Goal: Answer question/provide support: Share knowledge or assist other users

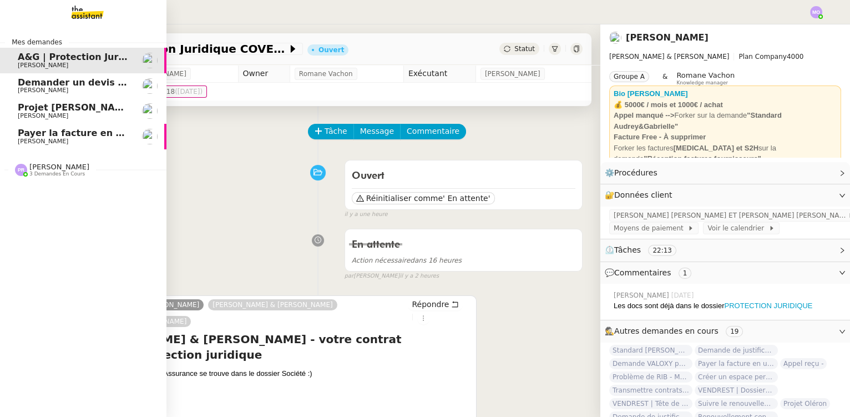
click at [69, 137] on span "Payer la facture en urgence" at bounding box center [87, 133] width 139 height 11
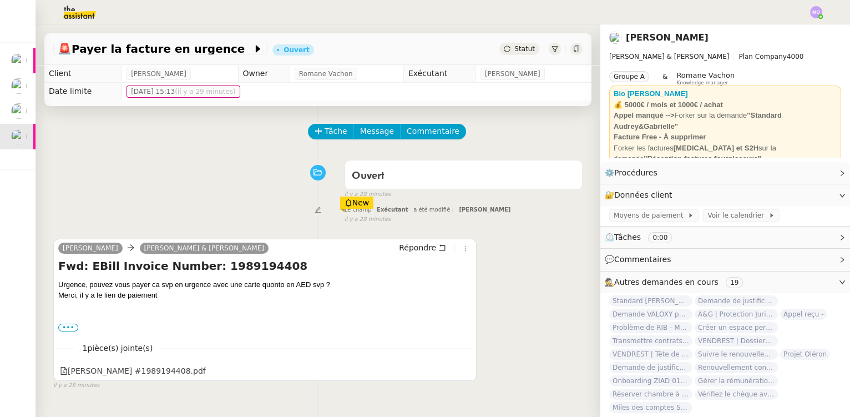
click at [240, 173] on div "Ouvert false il y a 28 minutes" at bounding box center [317, 177] width 529 height 44
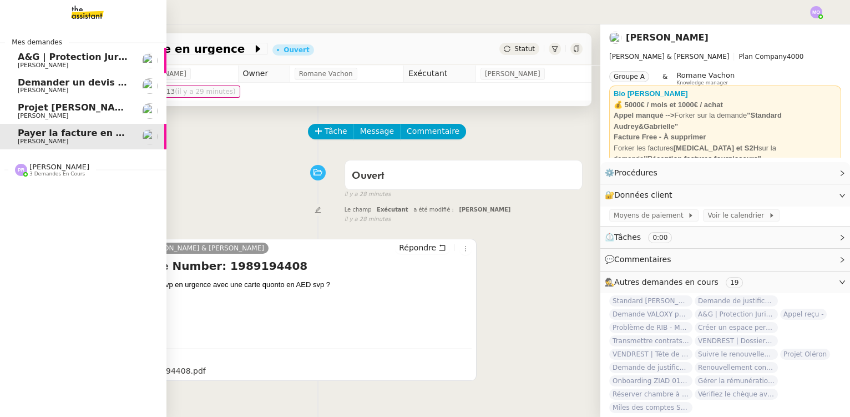
click at [37, 109] on span "Projet [PERSON_NAME] - [PERSON_NAME]" at bounding box center [122, 107] width 208 height 11
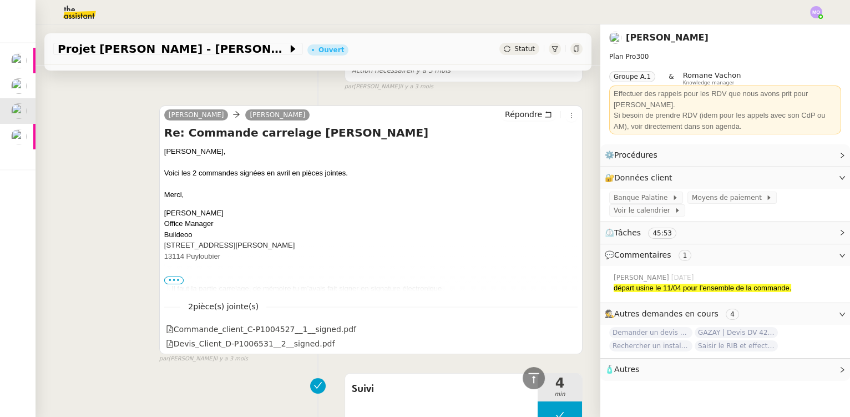
scroll to position [655, 0]
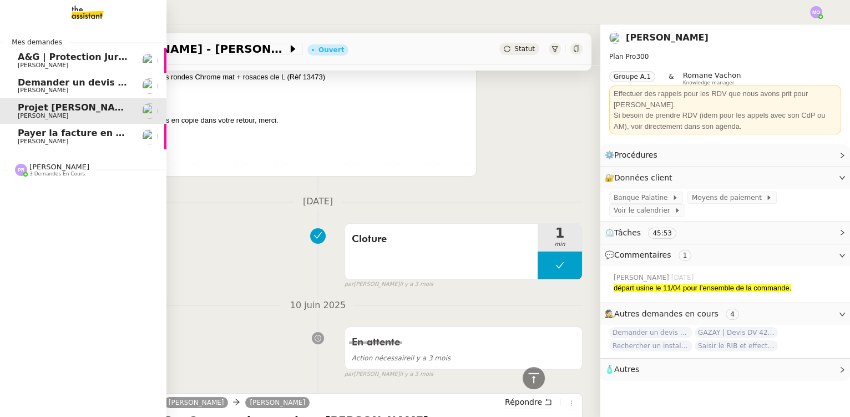
click at [65, 88] on span "[PERSON_NAME]" at bounding box center [74, 90] width 112 height 7
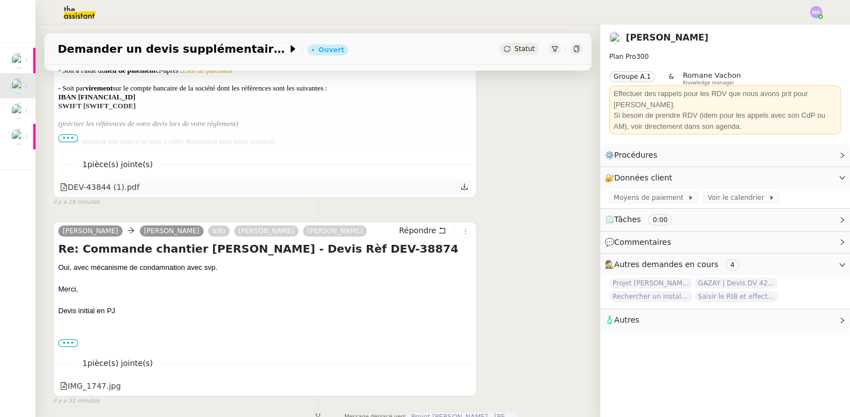
scroll to position [302, 0]
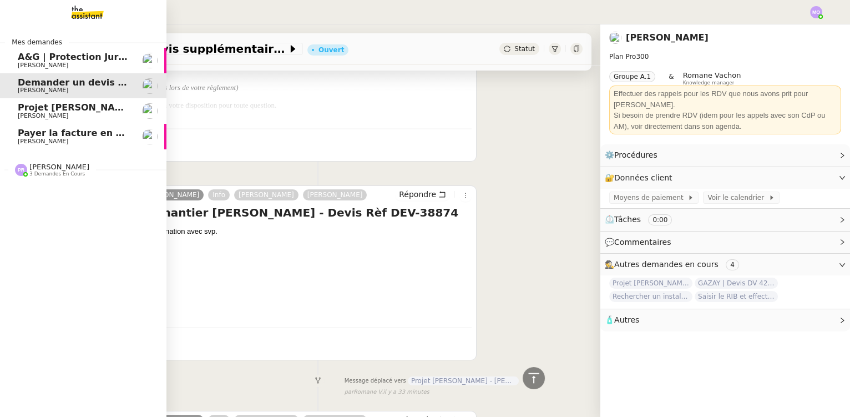
click at [89, 139] on span "[PERSON_NAME]" at bounding box center [74, 141] width 112 height 7
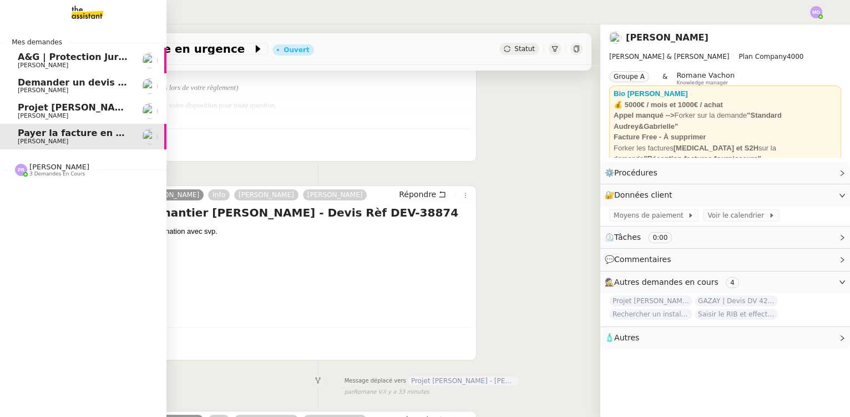
scroll to position [148, 0]
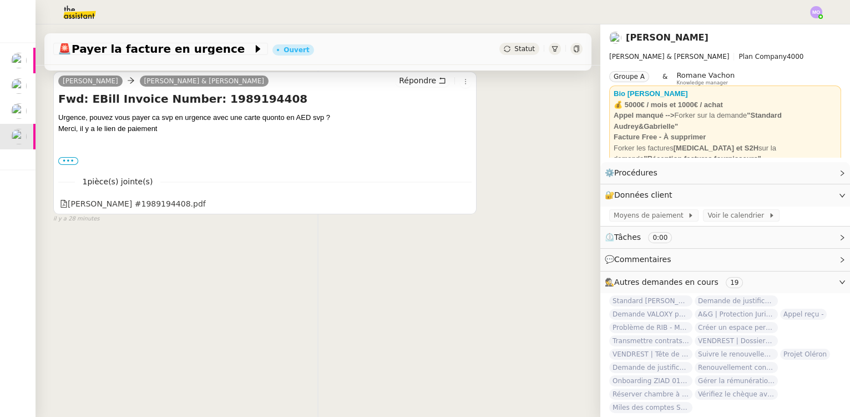
click at [79, 260] on div "Tâche Message Commentaire Veuillez patienter une erreur s'est produite 👌👌👌 mess…" at bounding box center [318, 172] width 565 height 417
click at [137, 199] on div "[PERSON_NAME] #1989194408.pdf" at bounding box center [133, 204] width 146 height 13
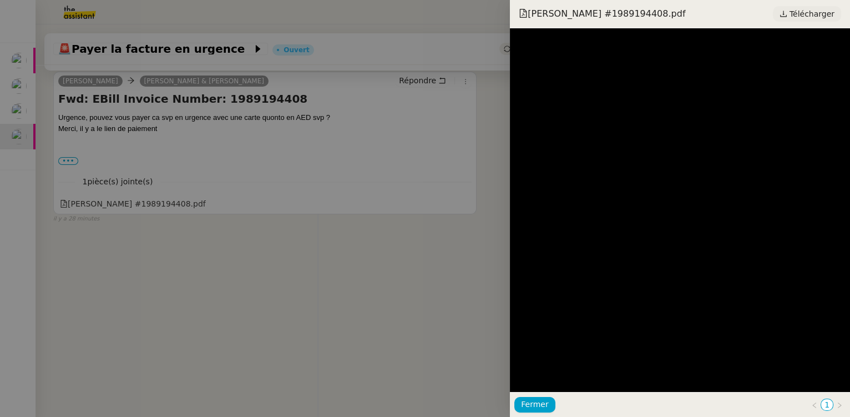
click at [799, 14] on span "Télécharger" at bounding box center [812, 14] width 45 height 14
click at [251, 226] on div at bounding box center [425, 208] width 850 height 417
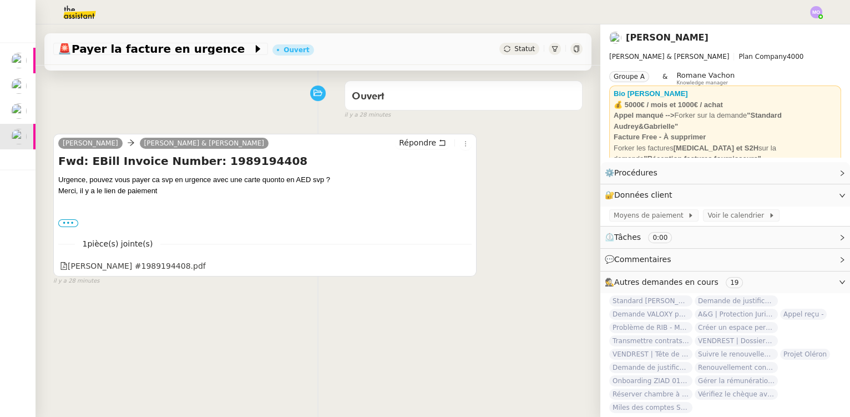
scroll to position [0, 0]
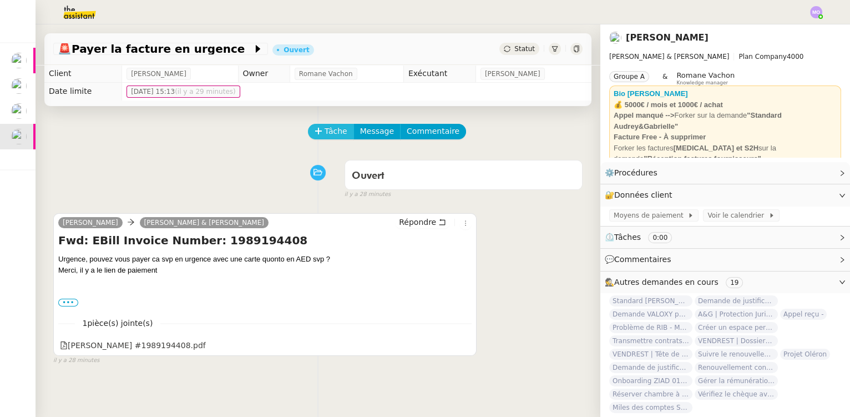
click at [325, 133] on span "Tâche" at bounding box center [336, 131] width 23 height 13
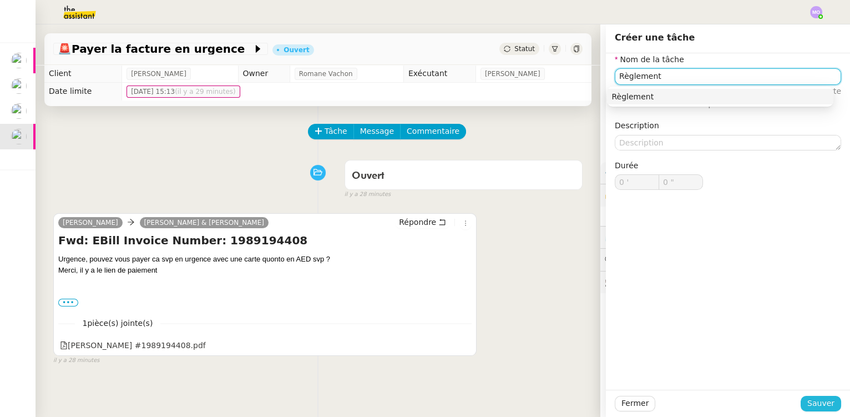
type input "Règlement"
click at [813, 403] on span "Sauver" at bounding box center [821, 403] width 27 height 13
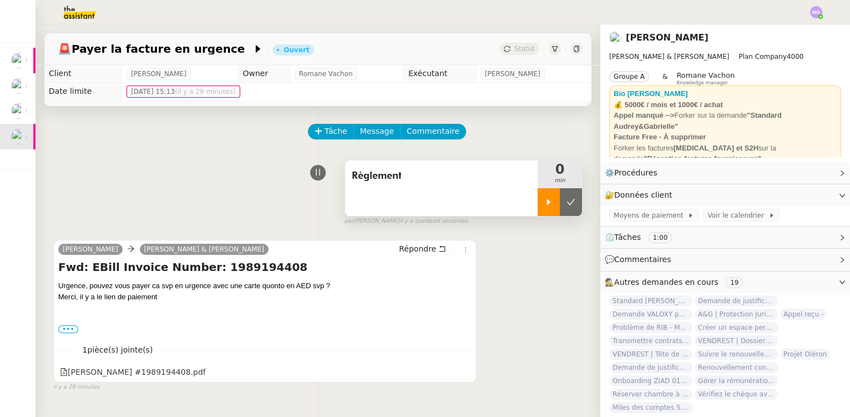
click at [546, 196] on div at bounding box center [549, 202] width 22 height 28
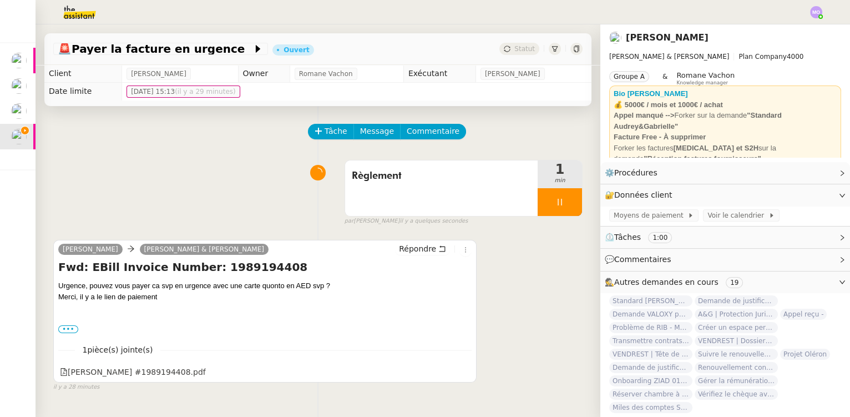
click at [349, 365] on div "1 pièce(s) jointe(s) Bill Invoice #1989194408.pdf" at bounding box center [264, 358] width 413 height 46
click at [88, 204] on div "Règlement 1 min false par Marie O. il y a une minute" at bounding box center [317, 190] width 529 height 71
click at [105, 196] on div "Règlement 1 min false par Marie O. il y a une minute" at bounding box center [317, 190] width 529 height 71
click at [68, 330] on label "•••" at bounding box center [68, 329] width 20 height 8
click at [0, 0] on input "•••" at bounding box center [0, 0] width 0 height 0
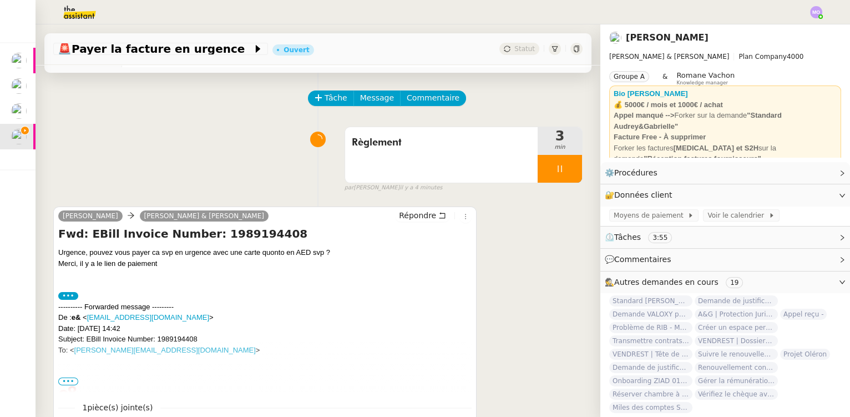
scroll to position [148, 0]
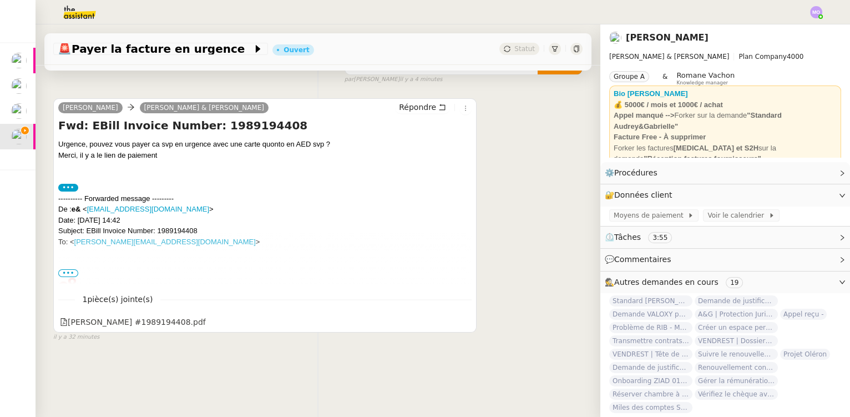
click at [65, 269] on span "•••" at bounding box center [68, 273] width 20 height 8
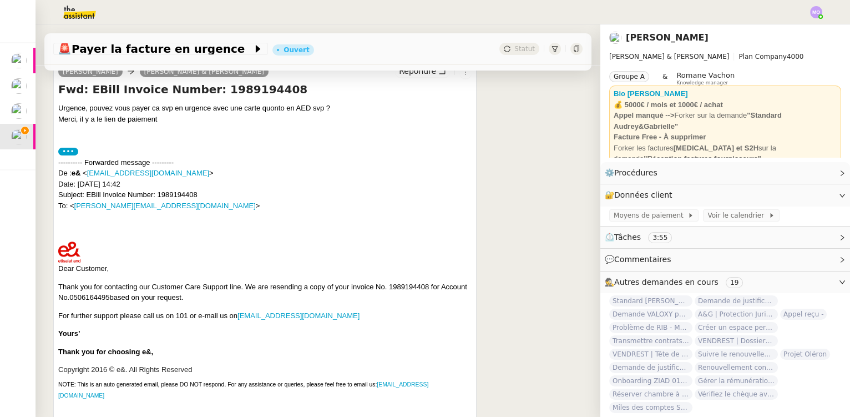
scroll to position [274, 0]
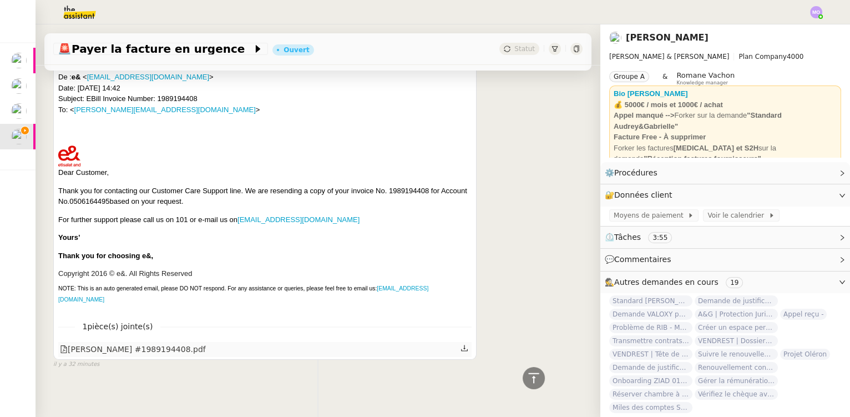
click at [147, 346] on div "[PERSON_NAME] #1989194408.pdf" at bounding box center [133, 349] width 146 height 13
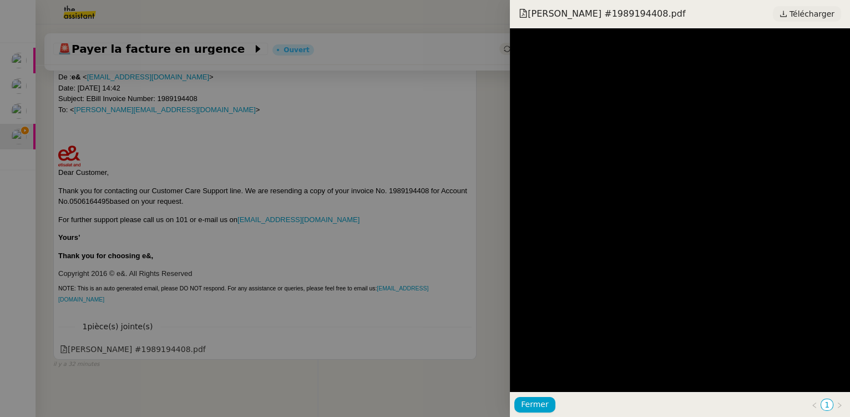
click at [811, 11] on span "Télécharger" at bounding box center [812, 14] width 45 height 14
click at [383, 168] on div at bounding box center [425, 208] width 850 height 417
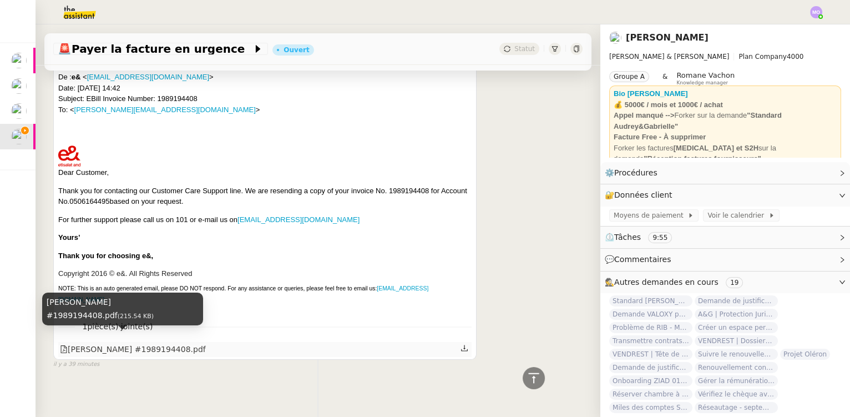
click at [150, 343] on div "[PERSON_NAME] #1989194408.pdf" at bounding box center [133, 349] width 146 height 13
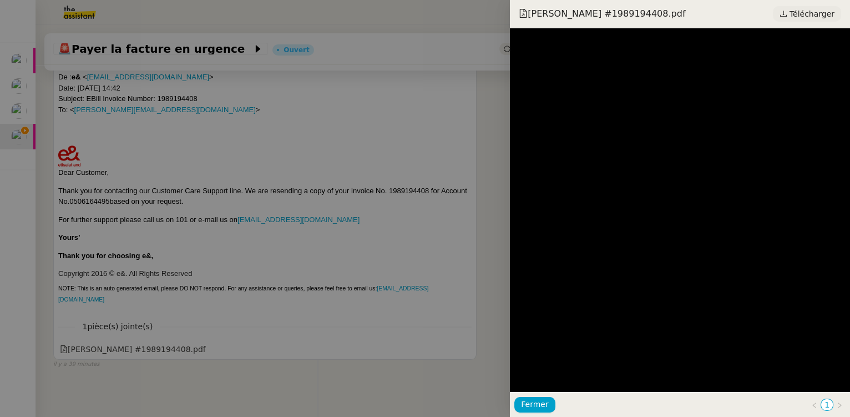
click at [818, 7] on span "Télécharger" at bounding box center [812, 14] width 45 height 14
click at [804, 17] on span "Télécharger" at bounding box center [812, 14] width 45 height 14
click at [811, 17] on span "Télécharger" at bounding box center [812, 14] width 45 height 14
click at [361, 176] on div at bounding box center [425, 208] width 850 height 417
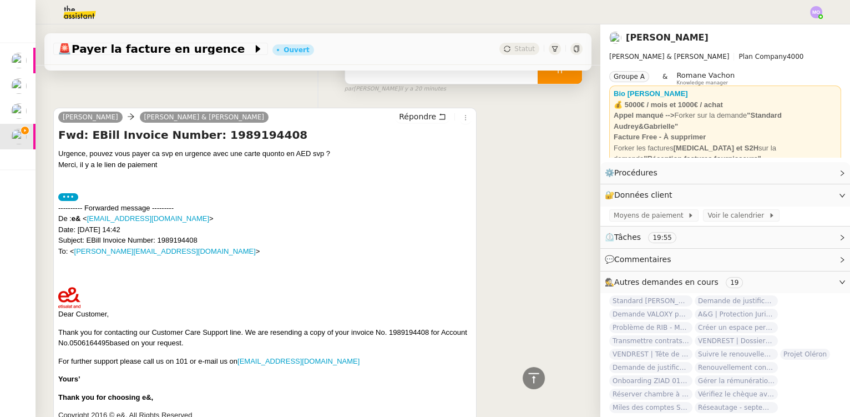
scroll to position [0, 0]
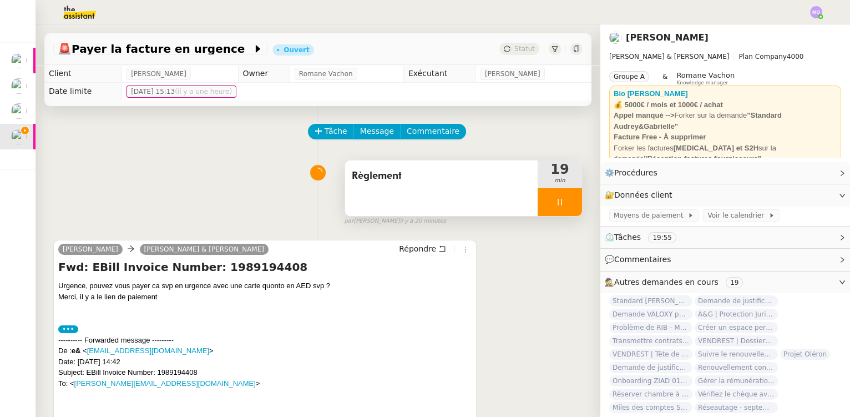
click at [561, 200] on div at bounding box center [560, 202] width 44 height 28
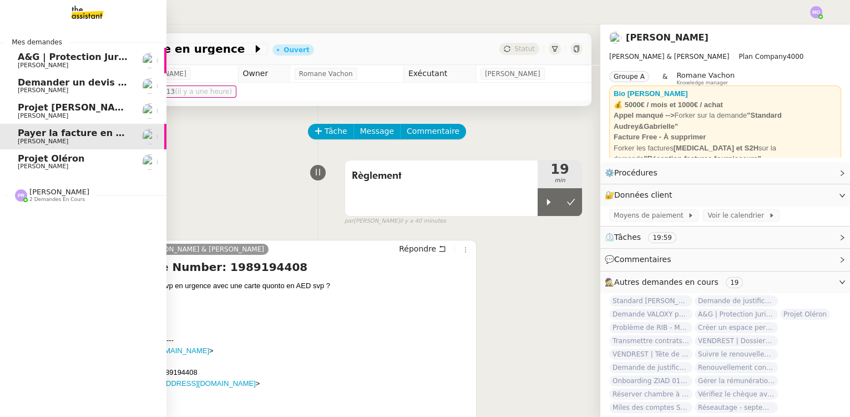
click at [22, 201] on div "[PERSON_NAME] 2 demandes en cours" at bounding box center [52, 195] width 74 height 14
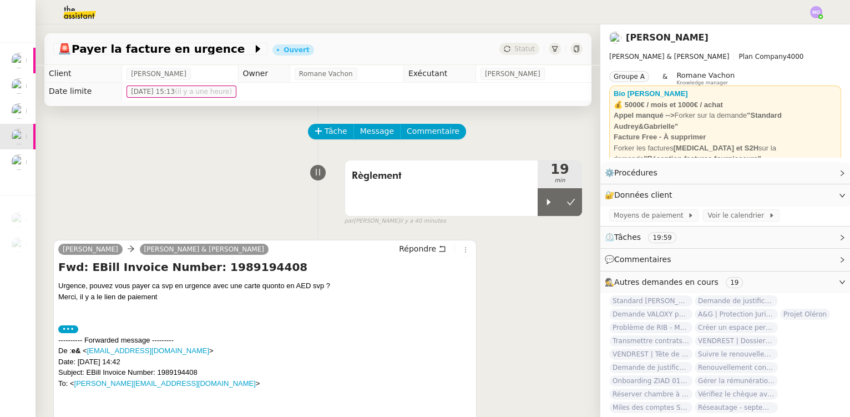
click at [216, 152] on div "Tâche Message Commentaire Veuillez patienter une erreur s'est produite 👌👌👌 mess…" at bounding box center [318, 383] width 565 height 554
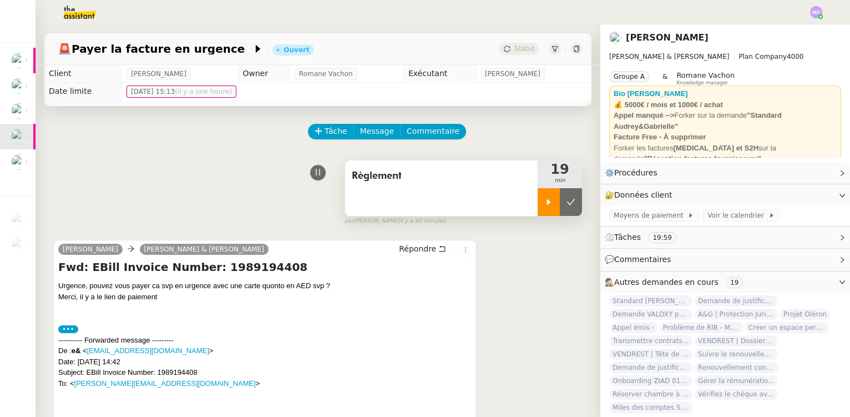
click at [538, 209] on div at bounding box center [549, 202] width 22 height 28
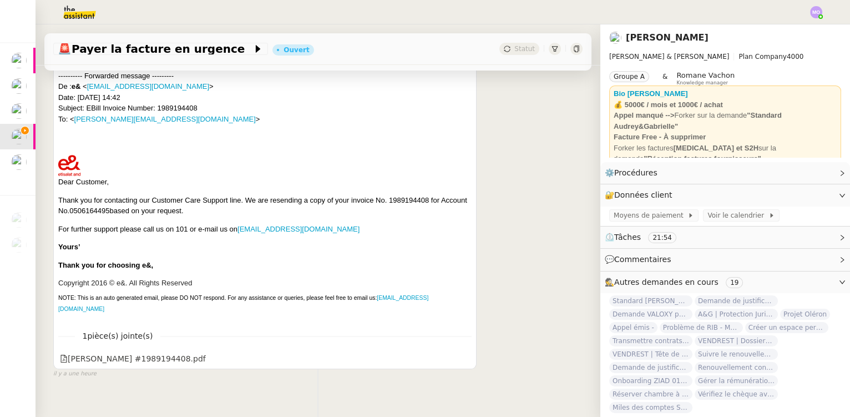
scroll to position [274, 0]
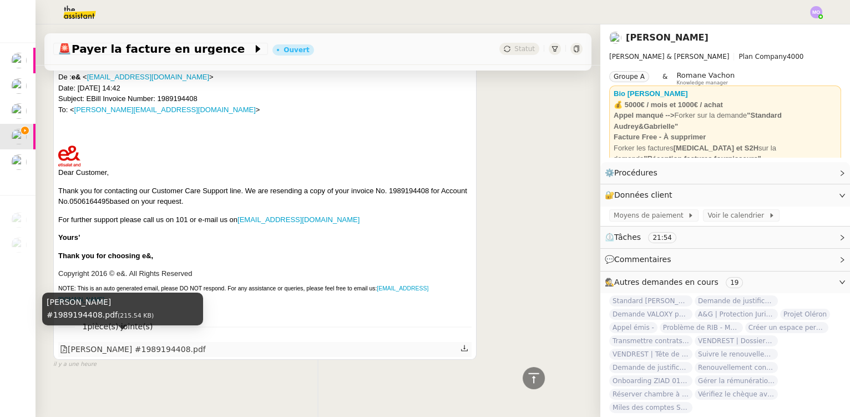
click at [131, 343] on div "[PERSON_NAME] #1989194408.pdf" at bounding box center [133, 349] width 146 height 13
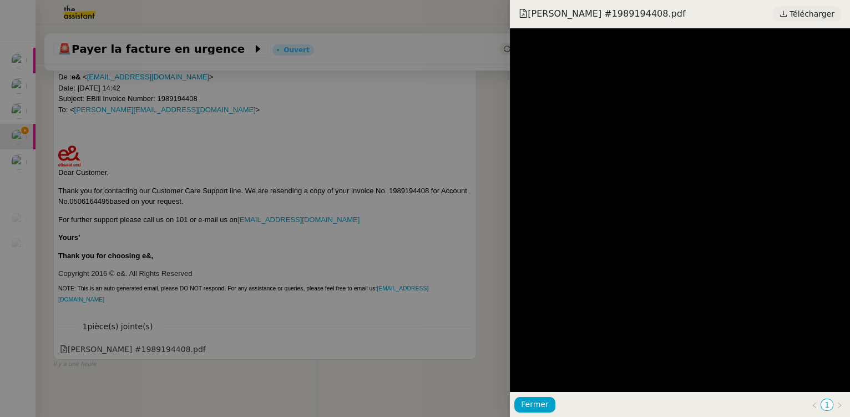
click at [808, 15] on span "Télécharger" at bounding box center [812, 14] width 45 height 14
click at [357, 168] on div at bounding box center [425, 208] width 850 height 417
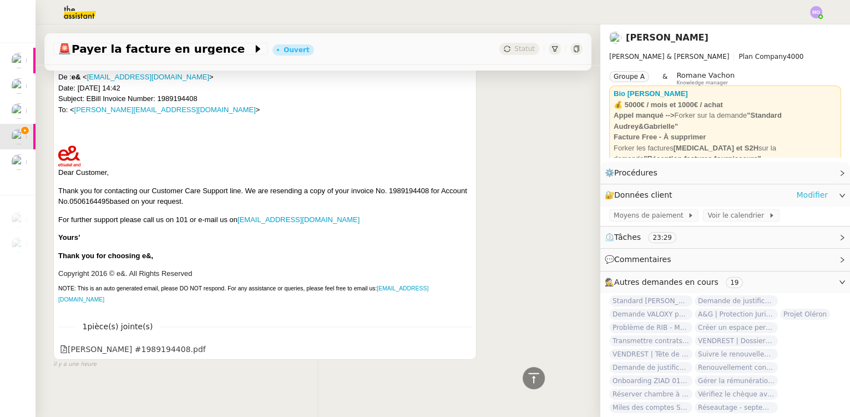
click at [806, 192] on link "Modifier" at bounding box center [812, 195] width 32 height 13
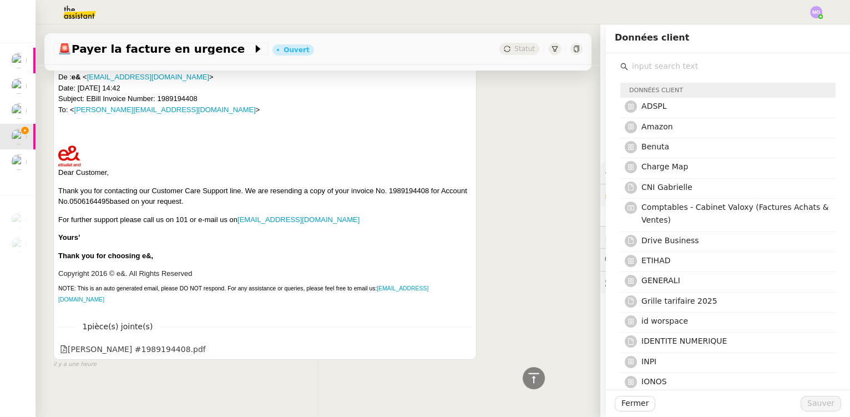
click at [673, 68] on input "text" at bounding box center [732, 66] width 208 height 15
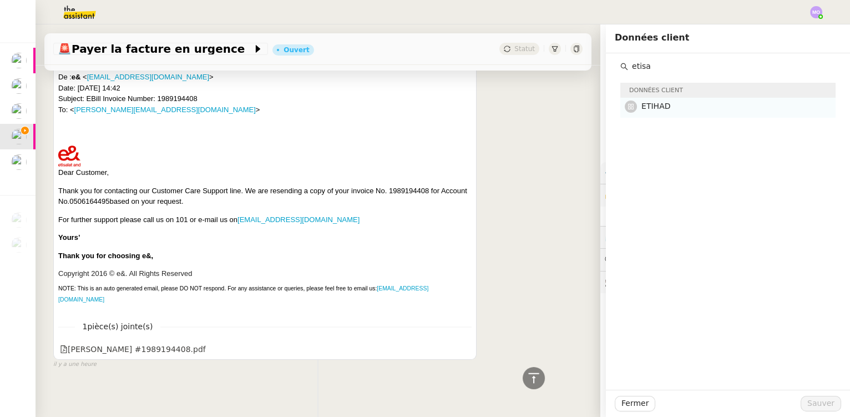
type input "etisa"
click at [651, 107] on span "ETIHAD" at bounding box center [656, 106] width 29 height 9
click at [810, 406] on span "Sauver" at bounding box center [821, 403] width 27 height 13
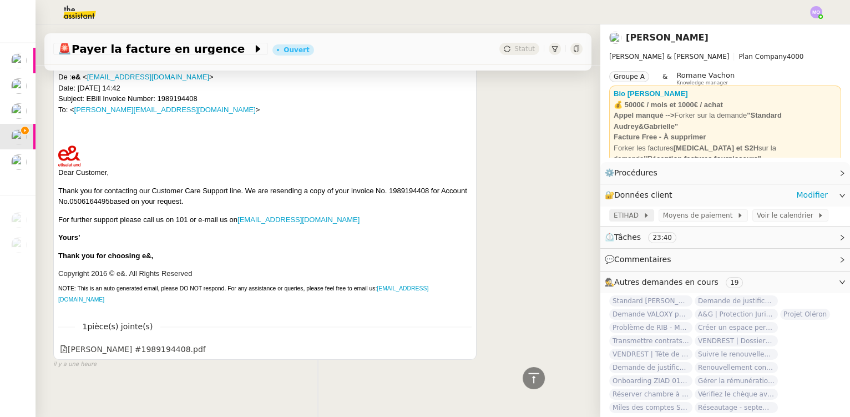
click at [639, 212] on span at bounding box center [641, 215] width 4 height 8
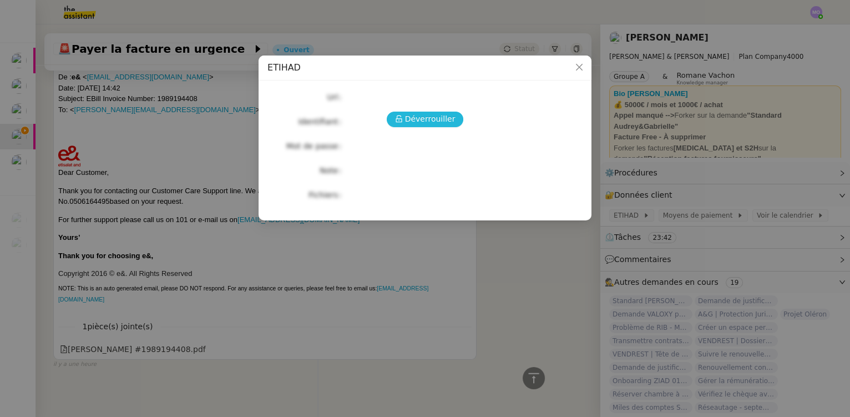
click at [439, 122] on span "Déverrouiller" at bounding box center [430, 119] width 51 height 13
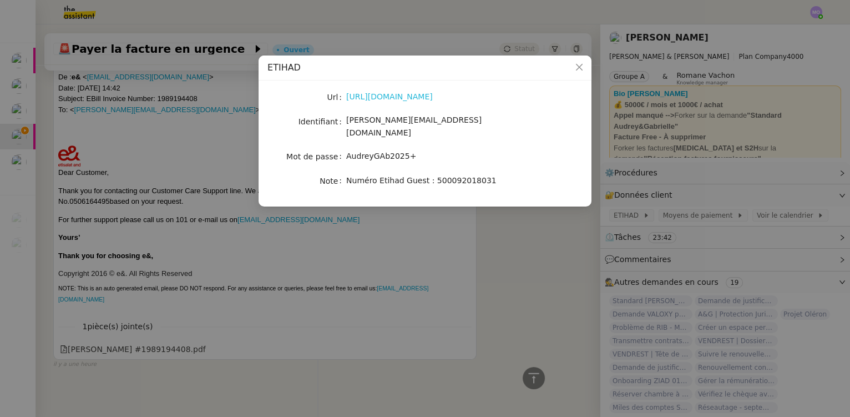
click at [405, 93] on link "https://www.etihad.com/fr-fr/" at bounding box center [389, 96] width 87 height 9
click at [208, 142] on nz-modal-container "ETIHAD Url https://www.etihad.com/fr-fr/ Identifiant gabrielle@audreyetgabriell…" at bounding box center [425, 208] width 850 height 417
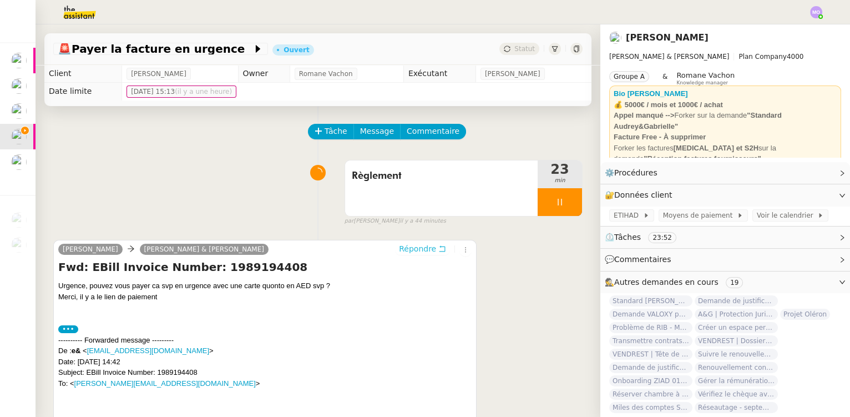
click at [440, 249] on icon at bounding box center [443, 249] width 6 height 6
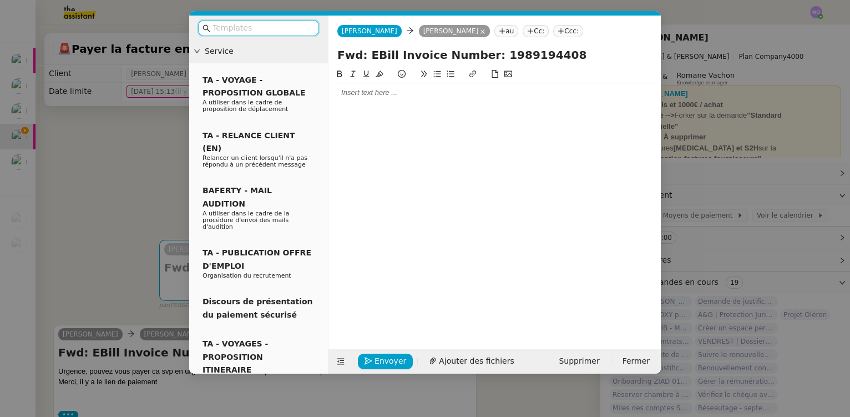
click at [374, 95] on div at bounding box center [495, 93] width 324 height 10
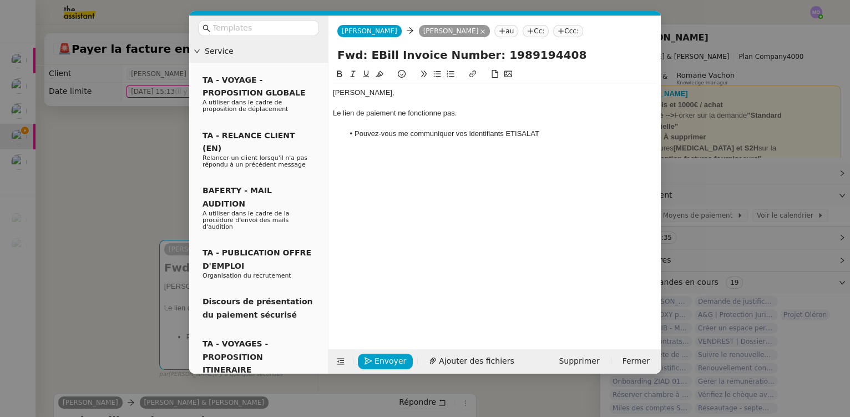
click at [93, 187] on nz-modal-container "Service TA - VOYAGE - PROPOSITION GLOBALE A utiliser dans le cadre de propositi…" at bounding box center [425, 208] width 850 height 417
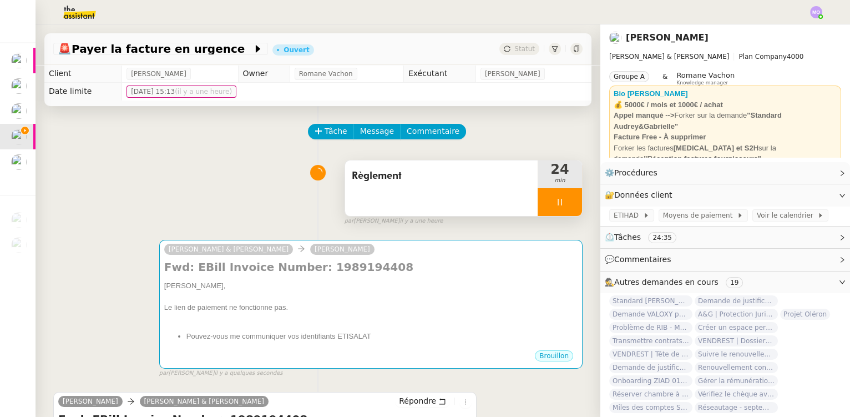
click at [557, 210] on div at bounding box center [560, 202] width 44 height 28
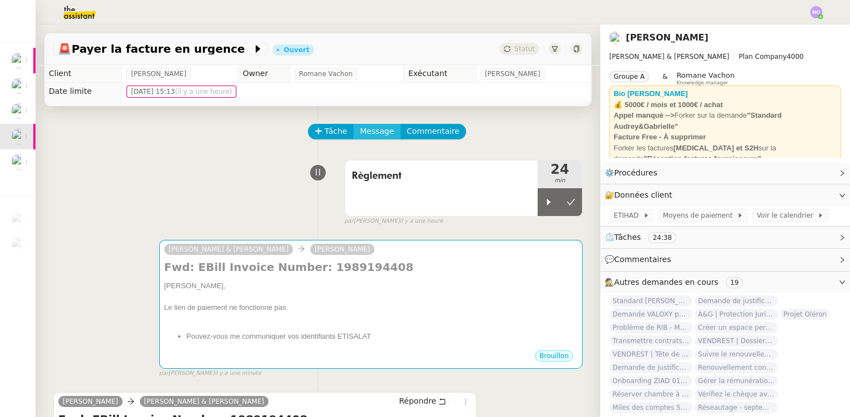
click at [364, 130] on span "Message" at bounding box center [377, 131] width 34 height 13
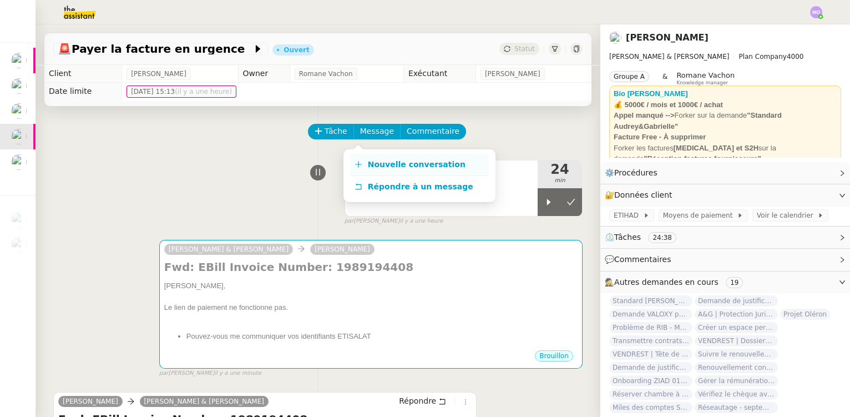
click at [403, 165] on span "Nouvelle conversation" at bounding box center [417, 164] width 98 height 9
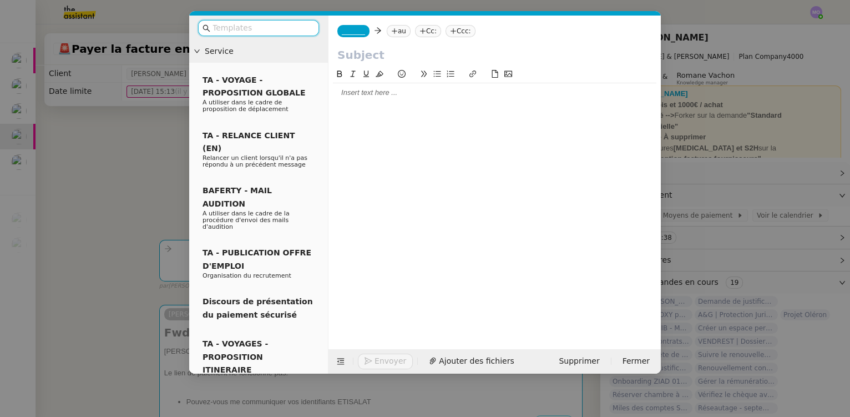
click at [124, 140] on nz-modal-container "Service TA - VOYAGE - PROPOSITION GLOBALE A utiliser dans le cadre de propositi…" at bounding box center [425, 208] width 850 height 417
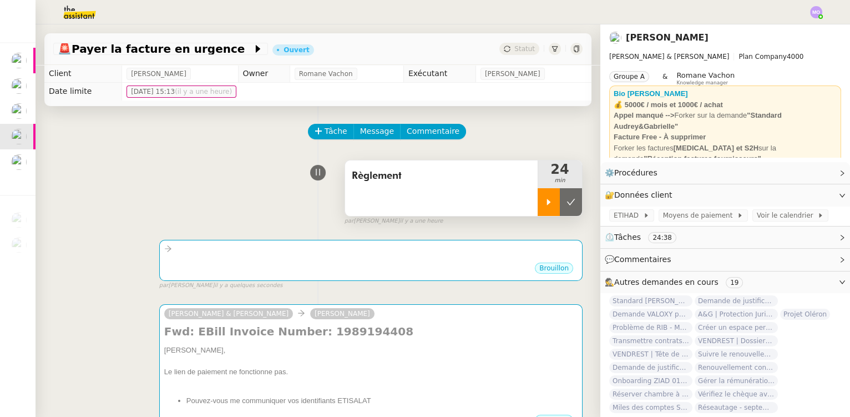
click at [544, 204] on icon at bounding box center [548, 202] width 9 height 9
click at [455, 273] on div "Brouillon" at bounding box center [370, 269] width 413 height 17
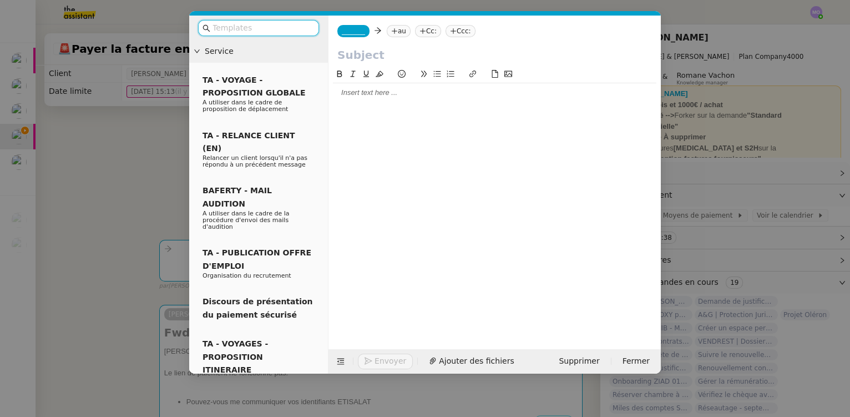
click at [249, 26] on input "text" at bounding box center [263, 28] width 100 height 13
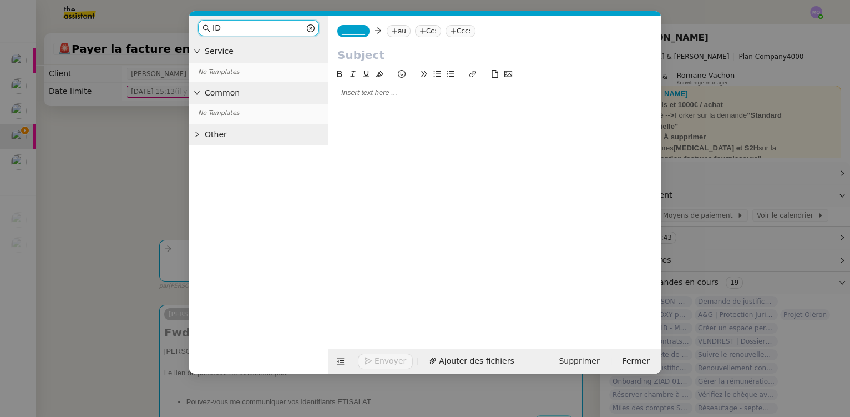
type input "I"
type input "i"
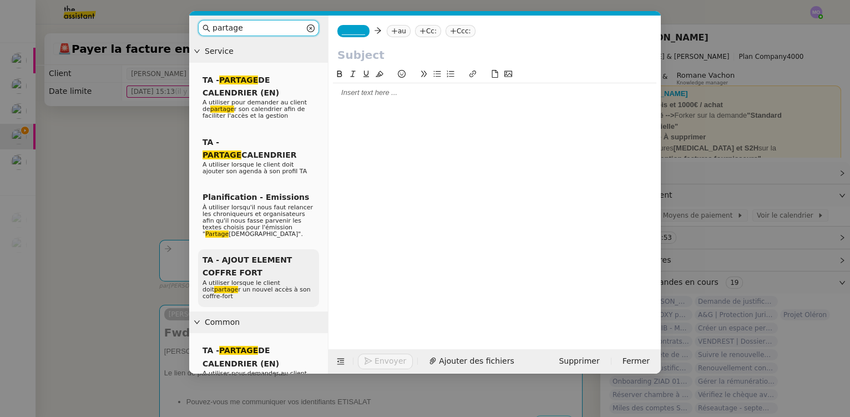
type input "partage"
click at [269, 251] on div "TA - AJOUT ELEMENT COFFRE FORT A utiliser lorsque le client doit partage r un n…" at bounding box center [258, 278] width 121 height 58
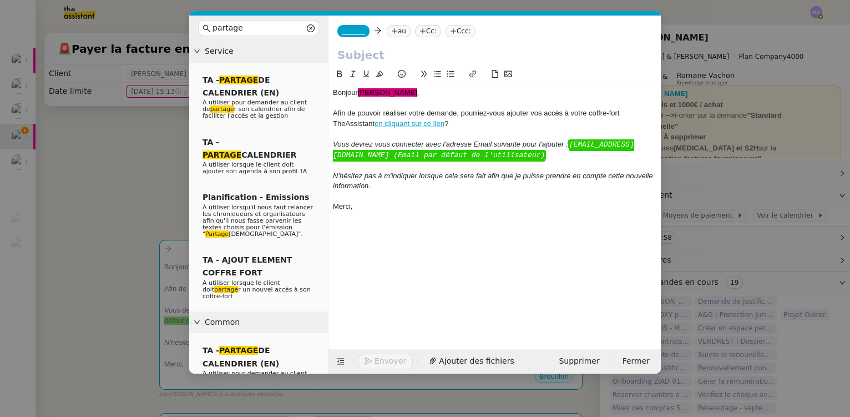
drag, startPoint x: 461, startPoint y: 112, endPoint x: 474, endPoint y: 123, distance: 16.9
click at [474, 123] on div "Afin de pouvoir réaliser votre demande, pourriez-vous ajouter vos accès à votre…" at bounding box center [495, 118] width 324 height 21
drag, startPoint x: 479, startPoint y: 107, endPoint x: 473, endPoint y: 124, distance: 18.6
click at [473, 124] on div "Afin de pouvoir réaliser votre demande, pourriez-vous ajouter vos accès à votre…" at bounding box center [495, 118] width 324 height 21
copy div "pourriez-vous ajouter vos accès à votre coffre-fort TheAssistant en cliquant su…"
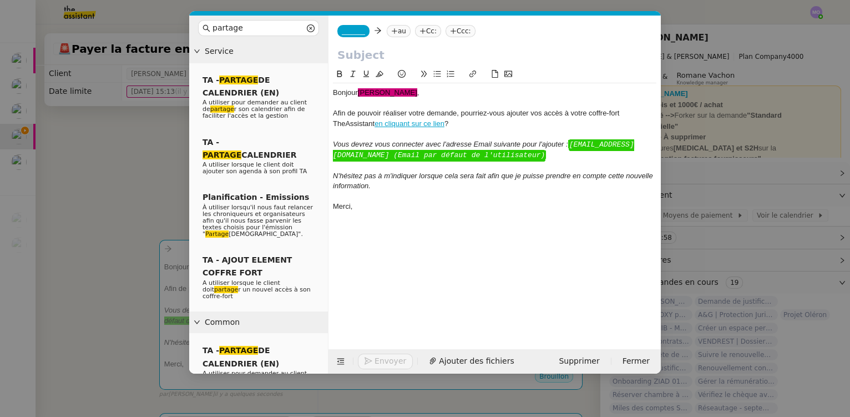
click at [123, 158] on nz-modal-container "partage Service TA - PARTAGE DE CALENDRIER (EN) A utiliser pour demander au cli…" at bounding box center [425, 208] width 850 height 417
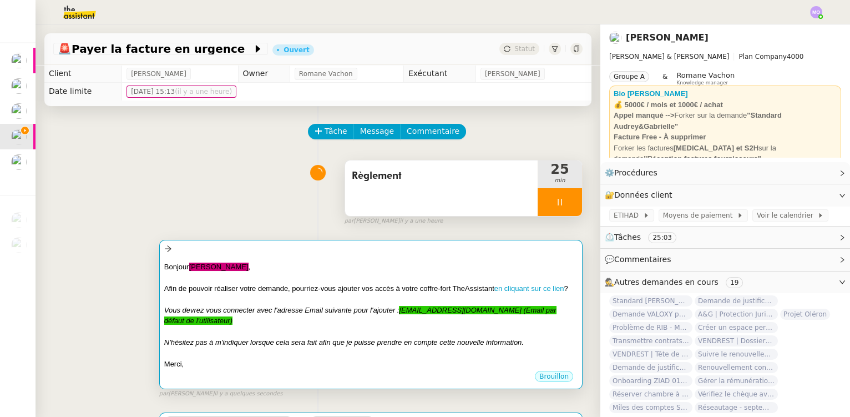
click at [326, 256] on div "Bonjour ﻿Gabrielle﻿ , Afin de pouvoir réaliser votre demande, pourriez-vous ajo…" at bounding box center [370, 313] width 413 height 114
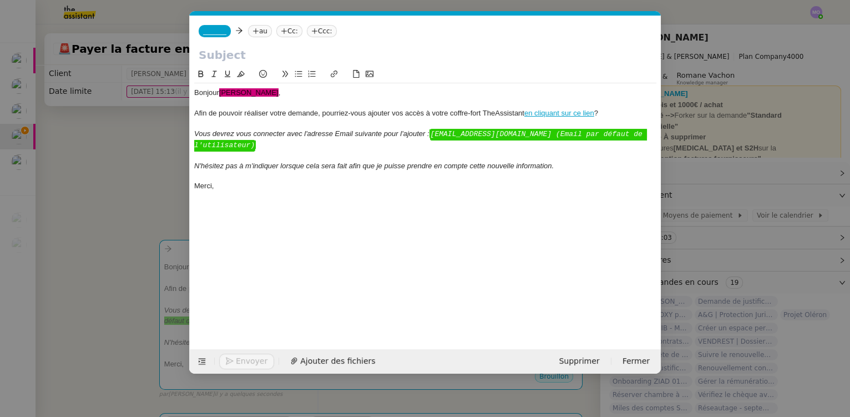
scroll to position [0, 49]
click at [176, 171] on nz-modal-container "partage Service TA - PARTAGE DE CALENDRIER (EN) A utiliser pour demander au cli…" at bounding box center [425, 208] width 850 height 417
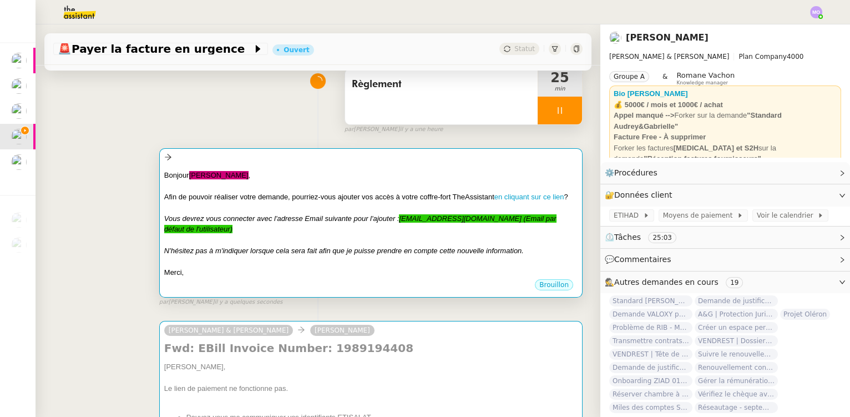
scroll to position [100, 0]
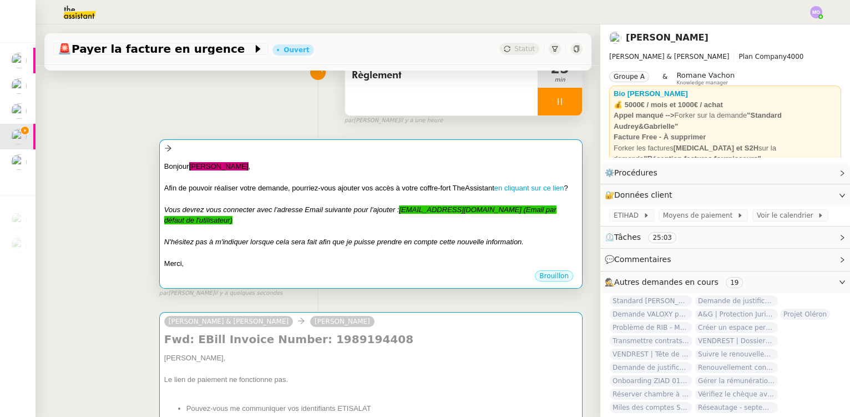
click at [345, 155] on div at bounding box center [370, 148] width 413 height 13
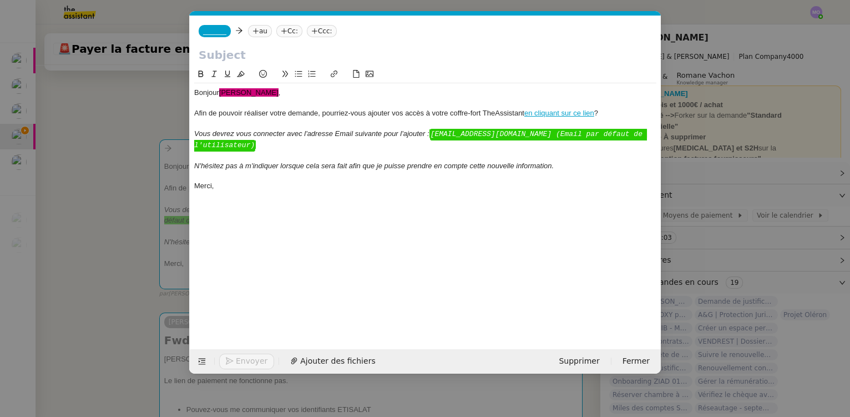
scroll to position [0, 49]
click at [586, 360] on span "Supprimer" at bounding box center [579, 361] width 41 height 13
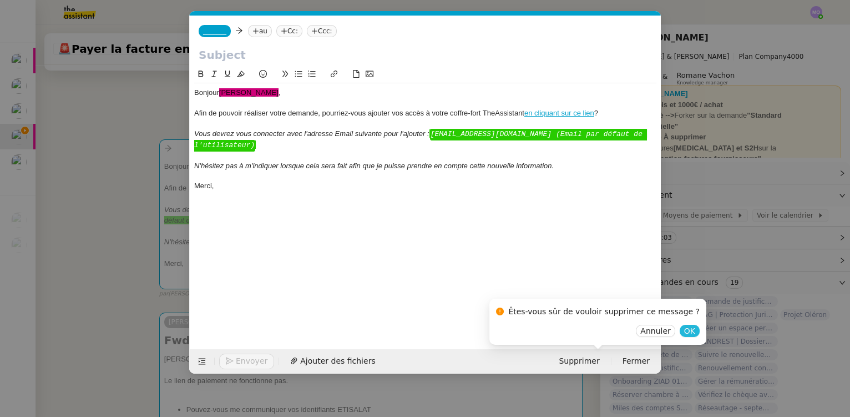
click at [684, 329] on span "OK" at bounding box center [689, 330] width 11 height 11
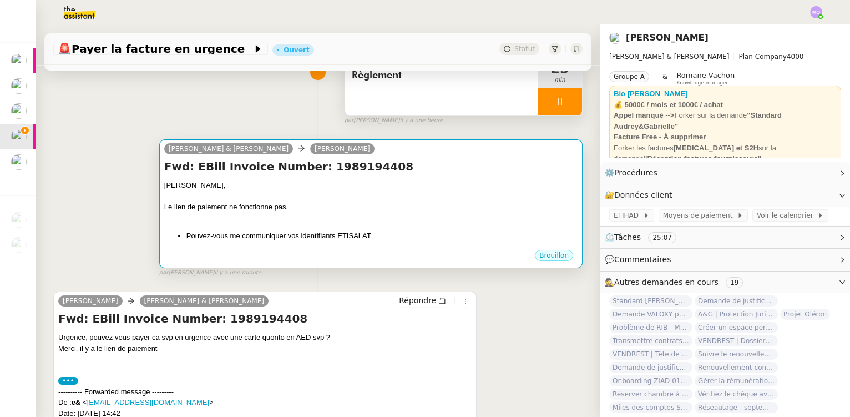
click at [385, 211] on div "Le lien de paiement ne fonctionne pas." at bounding box center [370, 206] width 413 height 11
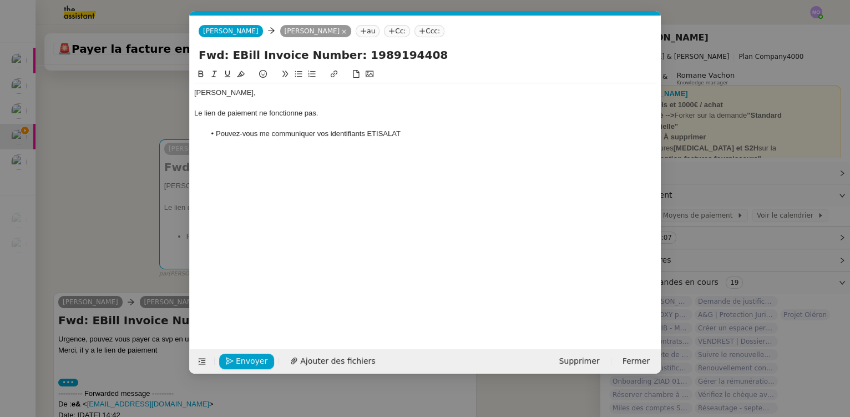
scroll to position [0, 23]
drag, startPoint x: 216, startPoint y: 134, endPoint x: 364, endPoint y: 135, distance: 147.6
click at [364, 135] on li "Pouvez-vous me communiquer vos identifiants ETISALAT" at bounding box center [431, 134] width 452 height 10
drag, startPoint x: 544, startPoint y: 133, endPoint x: 500, endPoint y: 137, distance: 44.0
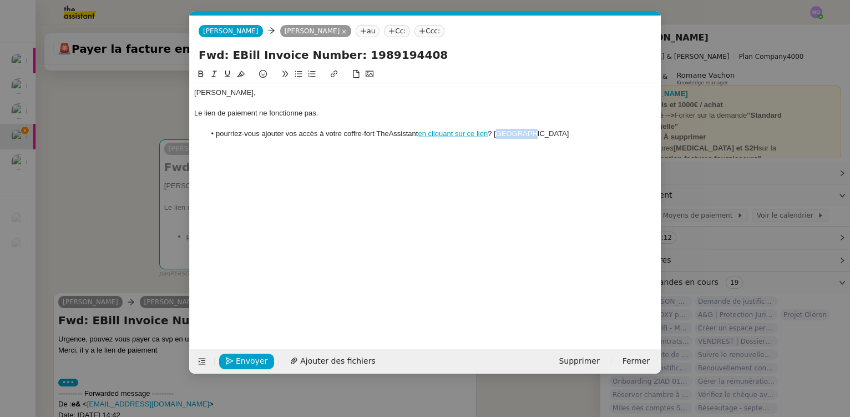
click at [500, 137] on li "pourriez-vous ajouter vos accès à votre coffre-fort TheAssistant en cliquant su…" at bounding box center [431, 134] width 452 height 10
click at [320, 130] on li "pourriez-vous ajouter vos accès à votre coffre-fort TheAssistant en cliquant su…" at bounding box center [431, 134] width 452 height 10
click at [534, 134] on li "pourriez-vous ajouter vos accès ETISALAT à votre coffre-fort TheAssistant en cl…" at bounding box center [431, 134] width 452 height 10
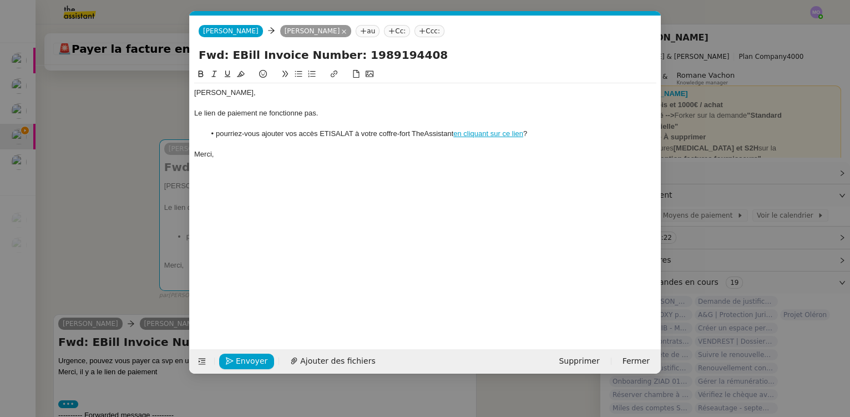
drag, startPoint x: 221, startPoint y: 135, endPoint x: 225, endPoint y: 184, distance: 49.0
click at [222, 137] on li "pourriez-vous ajouter vos accès ETISALAT à votre coffre-fort TheAssistant en cl…" at bounding box center [431, 134] width 452 height 10
click at [246, 360] on span "Envoyer" at bounding box center [252, 361] width 32 height 13
click at [246, 360] on span "Confirmer l'envoi" at bounding box center [269, 361] width 67 height 13
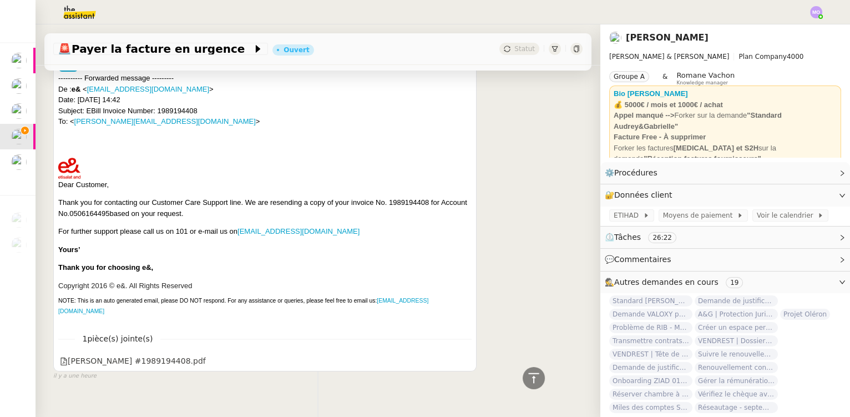
scroll to position [487, 0]
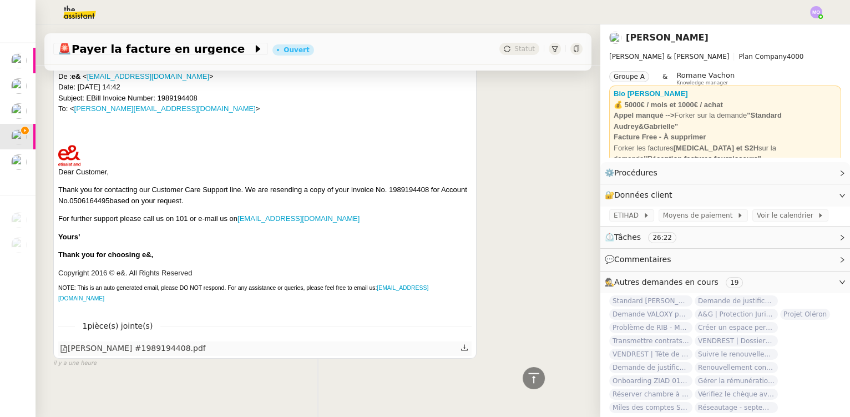
click at [146, 342] on div "[PERSON_NAME] #1989194408.pdf" at bounding box center [133, 348] width 146 height 13
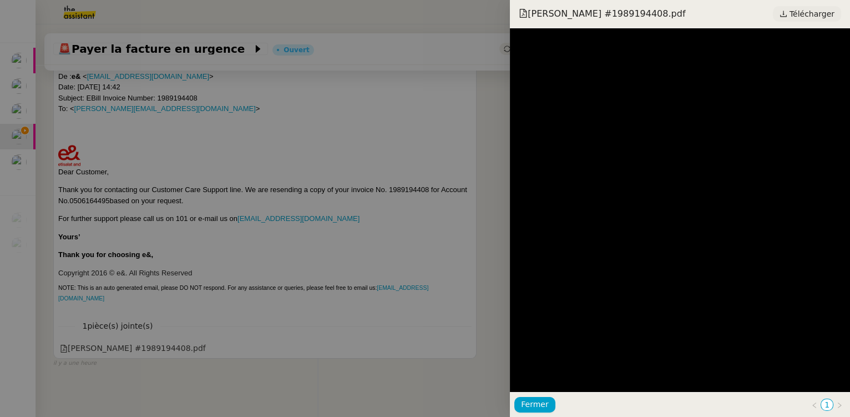
click at [826, 7] on span "Télécharger" at bounding box center [812, 14] width 45 height 14
click at [372, 142] on div at bounding box center [425, 208] width 850 height 417
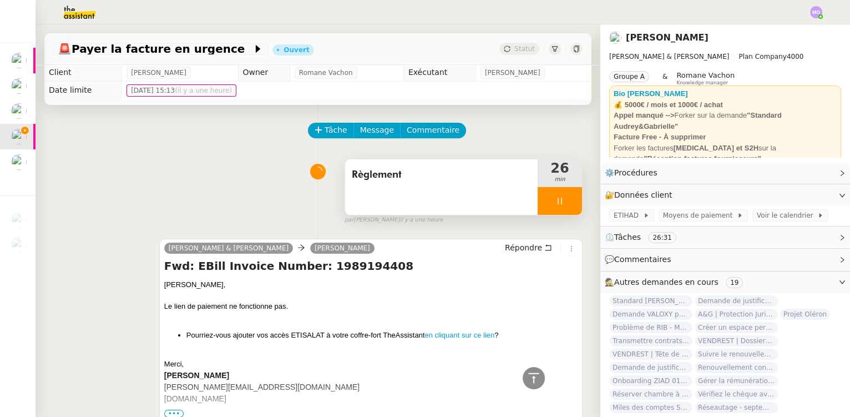
scroll to position [0, 0]
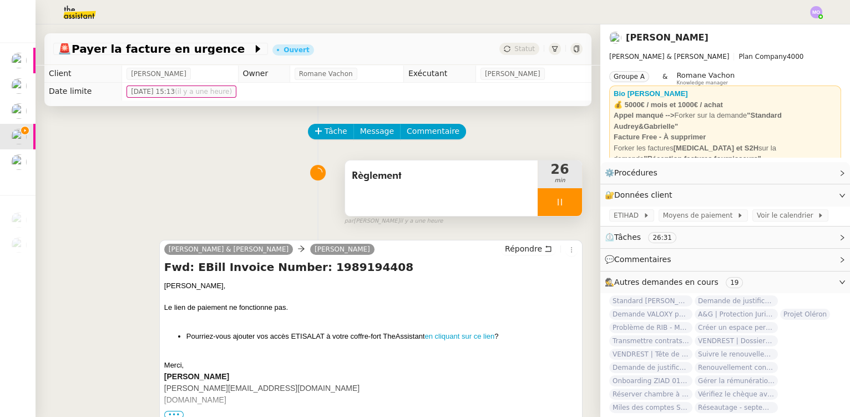
click at [558, 204] on icon at bounding box center [560, 202] width 4 height 7
drag, startPoint x: 549, startPoint y: 204, endPoint x: 546, endPoint y: 186, distance: 18.0
click at [560, 204] on button at bounding box center [571, 202] width 22 height 28
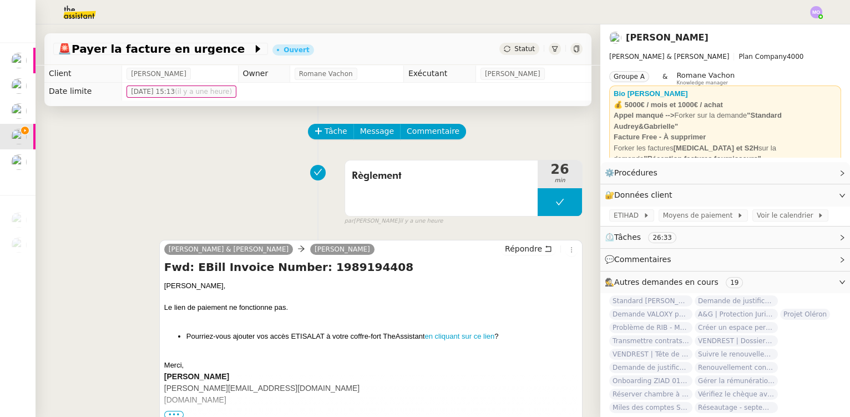
click at [519, 46] on span "Statut" at bounding box center [524, 49] width 21 height 8
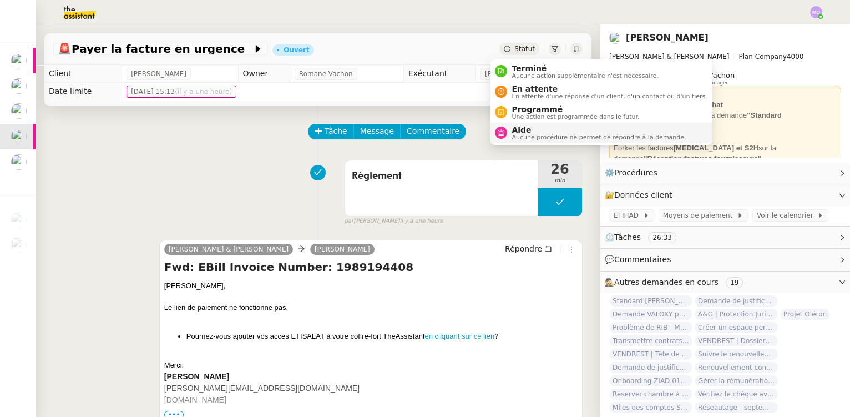
click at [523, 129] on span "Aide" at bounding box center [599, 129] width 174 height 9
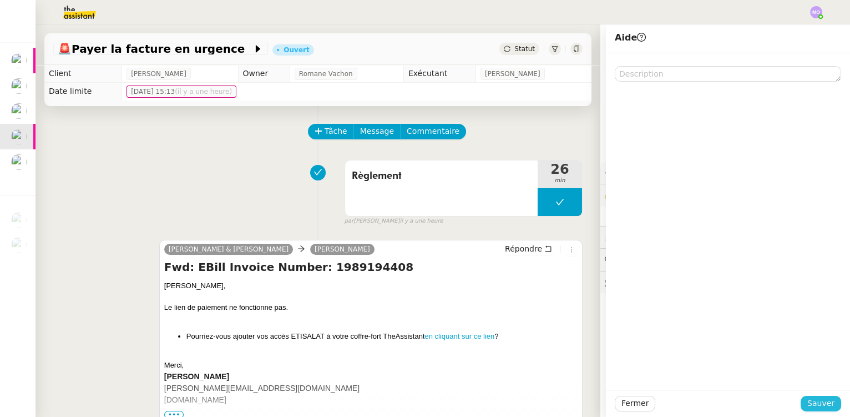
click at [819, 401] on span "Sauver" at bounding box center [821, 403] width 27 height 13
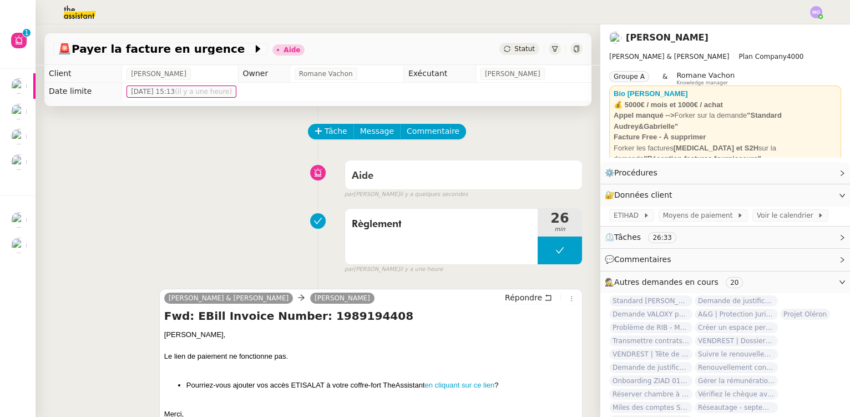
drag, startPoint x: 31, startPoint y: 220, endPoint x: 31, endPoint y: 185, distance: 34.4
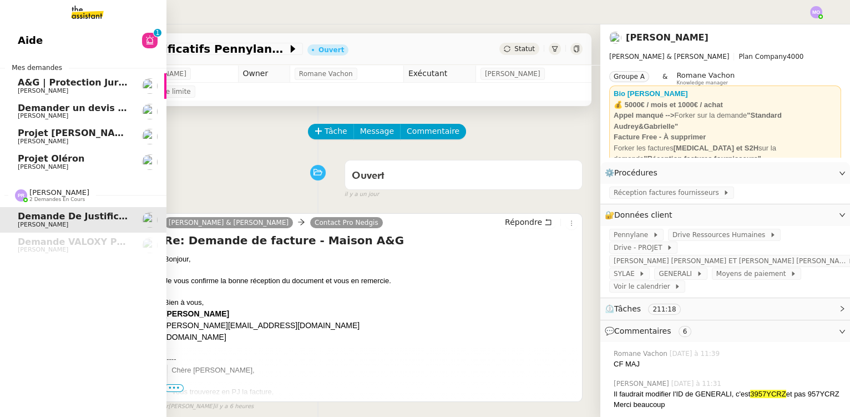
click at [74, 161] on span "Projet Oléron" at bounding box center [74, 159] width 112 height 10
click at [76, 126] on link "Projet [PERSON_NAME] - [PERSON_NAME]" at bounding box center [83, 137] width 166 height 26
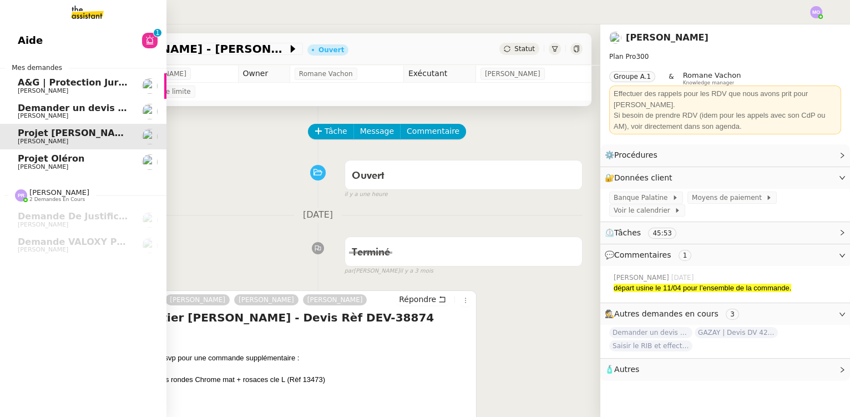
click at [85, 80] on span "A&G | Protection Juridique COVEA" at bounding box center [102, 82] width 169 height 11
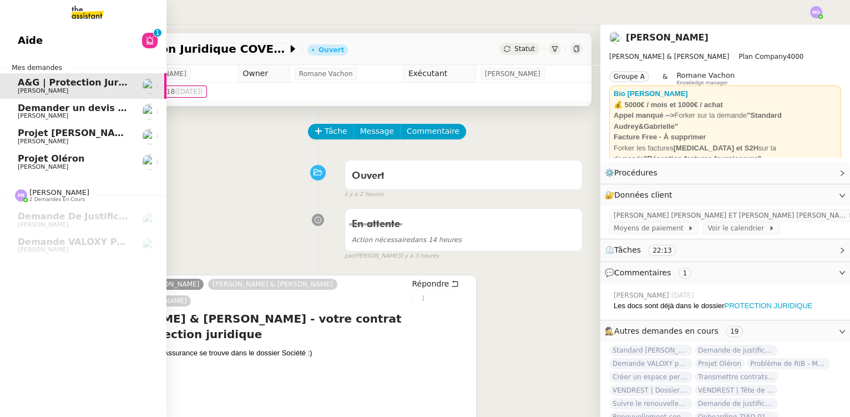
click at [93, 108] on span "Demander un devis supplémentaire" at bounding box center [107, 108] width 179 height 11
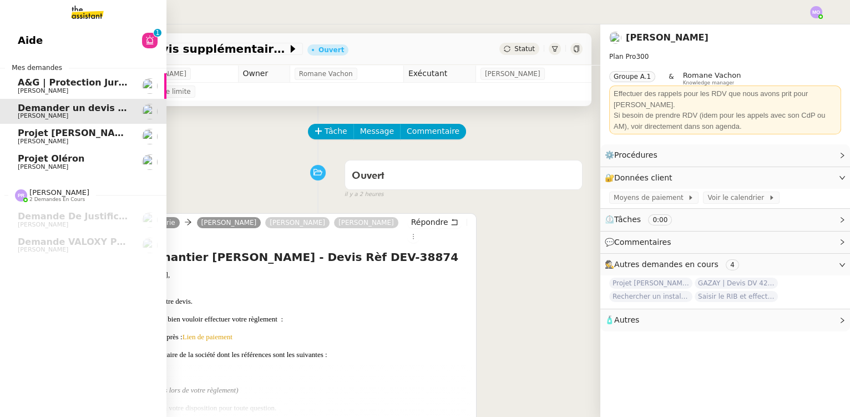
click at [84, 41] on link "Aide 0 1 2 3 4 5 6 7 8 9" at bounding box center [83, 41] width 166 height 26
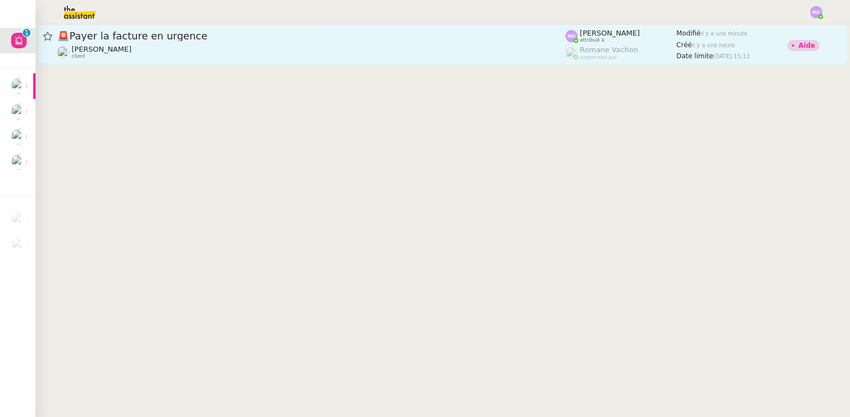
click at [180, 31] on span "🚨 Payer la facture en urgence" at bounding box center [311, 36] width 508 height 10
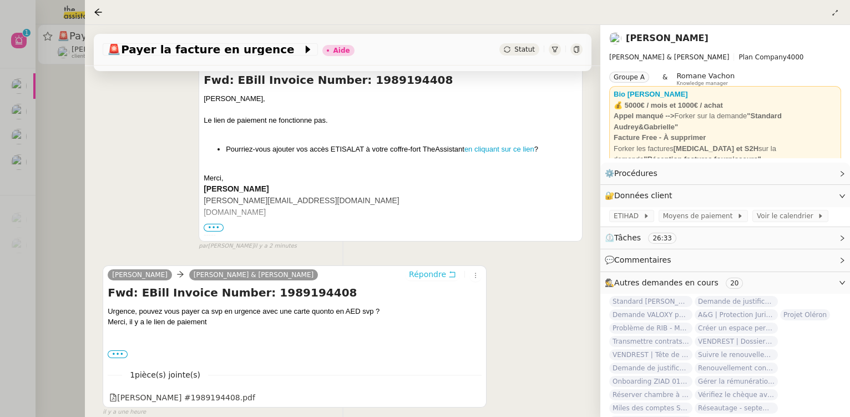
scroll to position [296, 0]
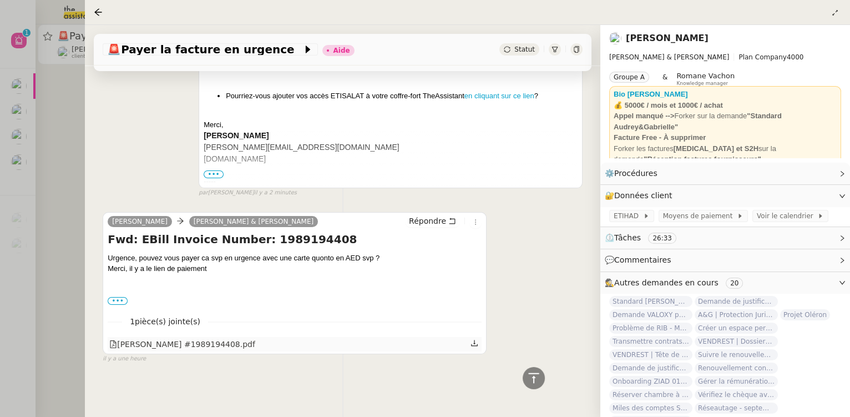
click at [181, 339] on div "[PERSON_NAME] #1989194408.pdf" at bounding box center [182, 344] width 146 height 13
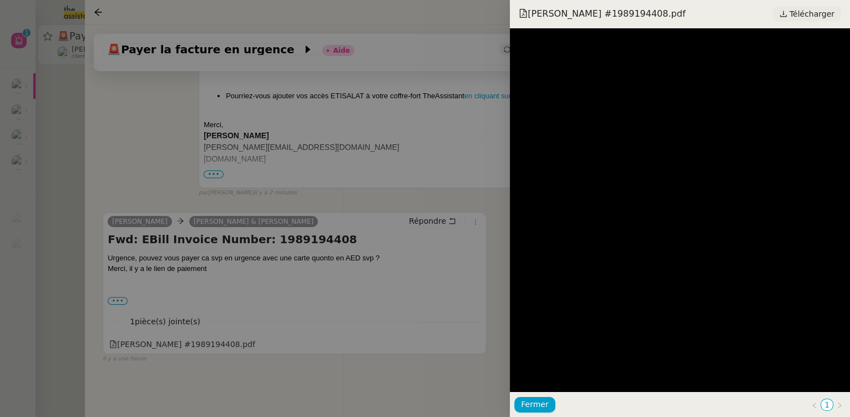
click at [813, 7] on span "Télécharger" at bounding box center [812, 14] width 45 height 14
click at [361, 179] on div at bounding box center [425, 208] width 850 height 417
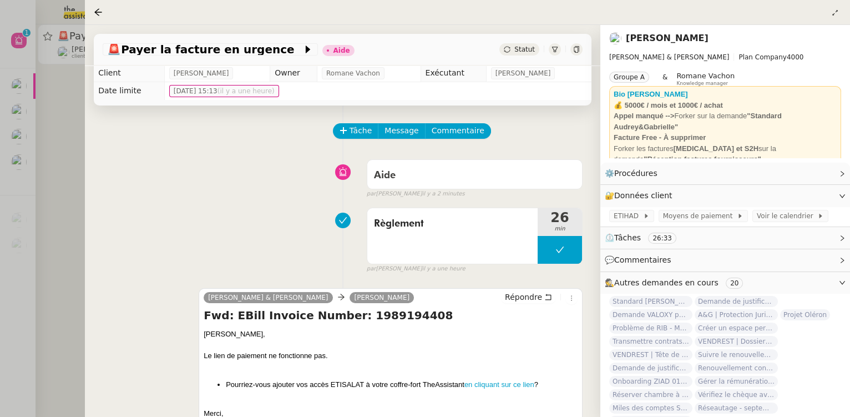
scroll to position [0, 0]
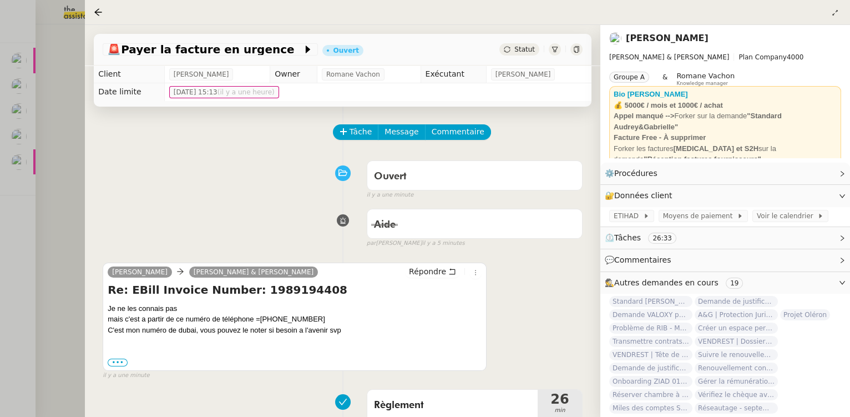
click at [70, 169] on div at bounding box center [425, 208] width 850 height 417
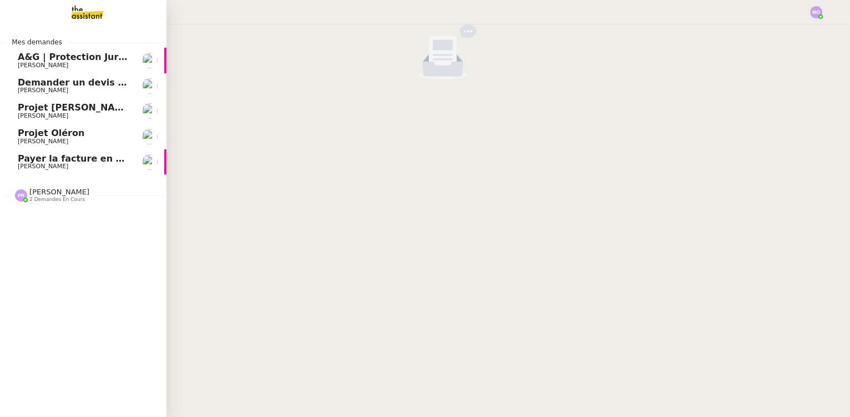
click at [85, 153] on link "Payer la facture en urgence [PERSON_NAME]" at bounding box center [83, 162] width 166 height 26
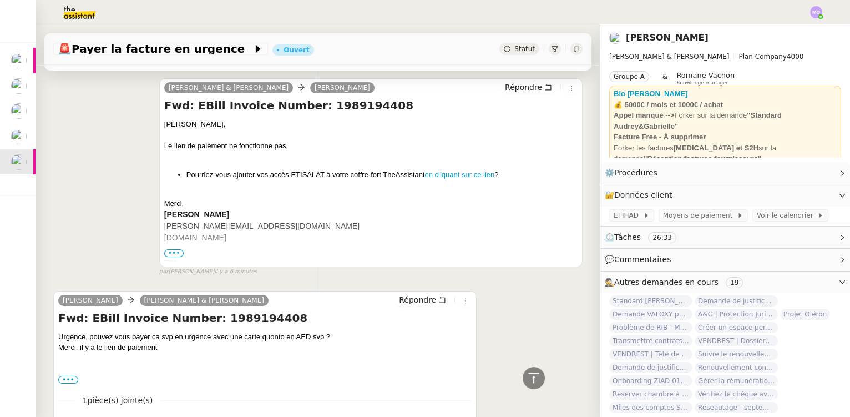
scroll to position [476, 0]
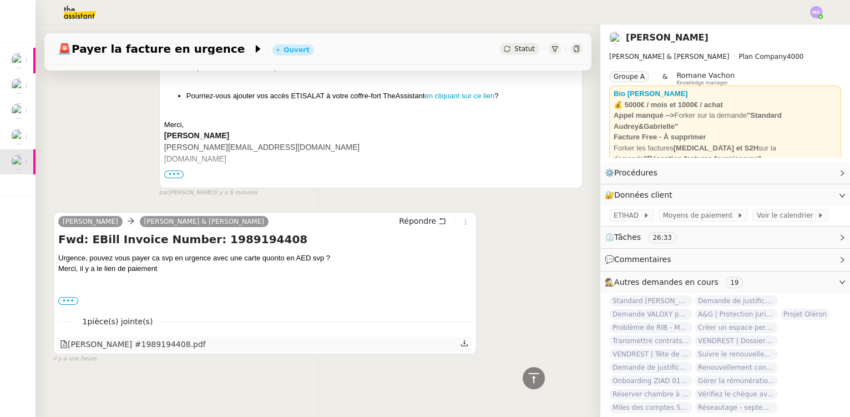
click at [142, 341] on div "[PERSON_NAME] #1989194408.pdf" at bounding box center [133, 344] width 146 height 13
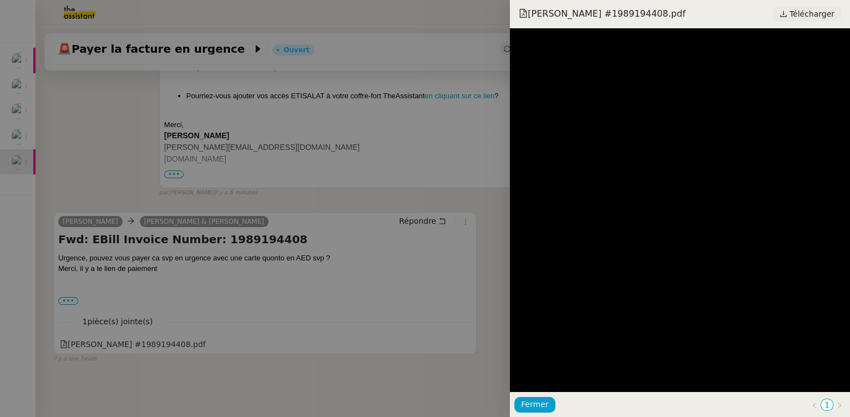
click at [808, 7] on span "Télécharger" at bounding box center [812, 14] width 45 height 14
click at [199, 203] on div at bounding box center [425, 208] width 850 height 417
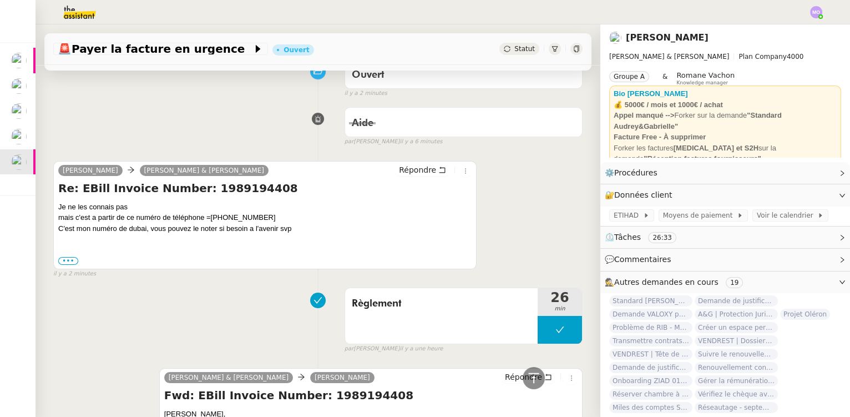
scroll to position [0, 0]
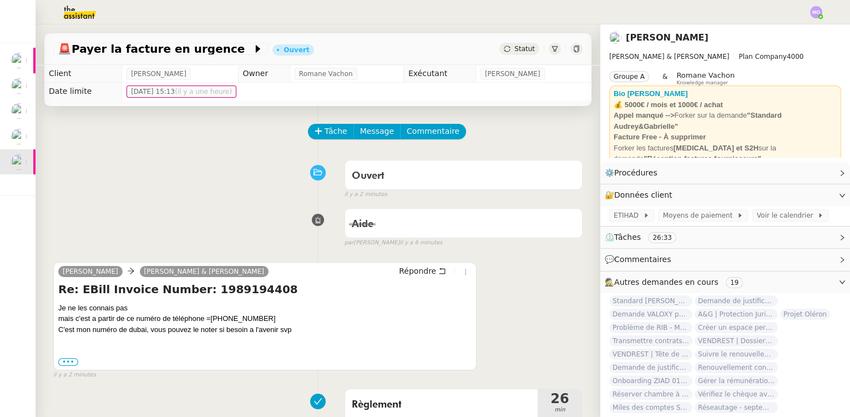
drag, startPoint x: 697, startPoint y: 39, endPoint x: 619, endPoint y: 41, distance: 77.7
click at [619, 41] on div "[PERSON_NAME]" at bounding box center [661, 38] width 104 height 16
copy link "[PERSON_NAME]"
click at [332, 132] on span "Tâche" at bounding box center [336, 131] width 23 height 13
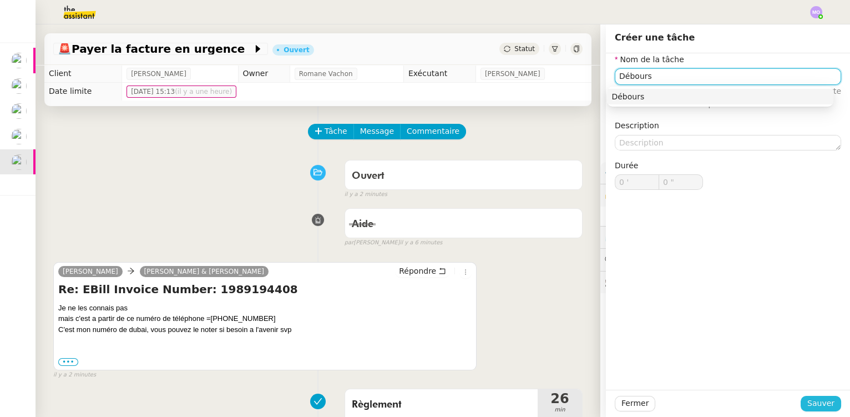
type input "Débours"
drag, startPoint x: 801, startPoint y: 402, endPoint x: 667, endPoint y: 334, distance: 150.4
click at [801, 402] on button "Sauver" at bounding box center [821, 404] width 41 height 16
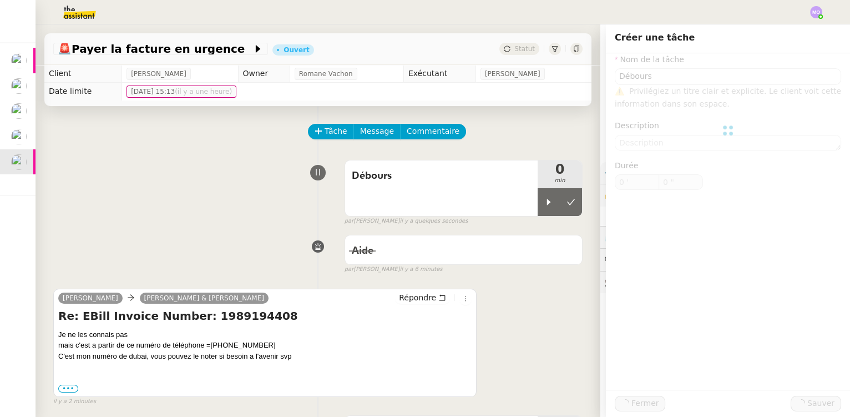
drag, startPoint x: 530, startPoint y: 198, endPoint x: 549, endPoint y: 86, distance: 113.8
click at [538, 196] on div at bounding box center [549, 202] width 22 height 28
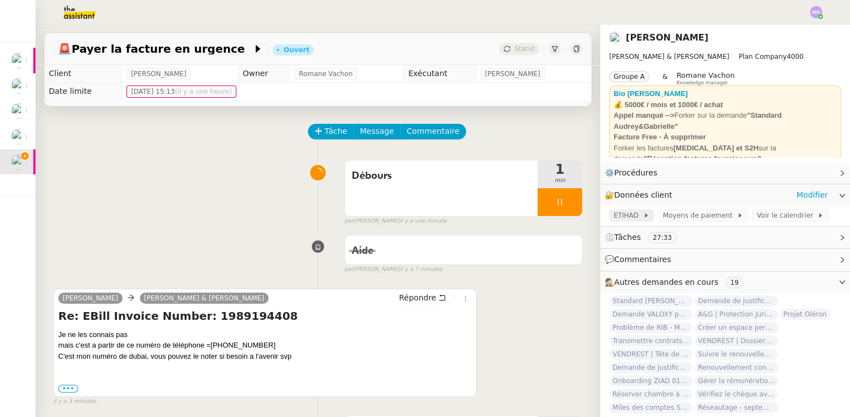
click at [639, 217] on span at bounding box center [641, 215] width 4 height 8
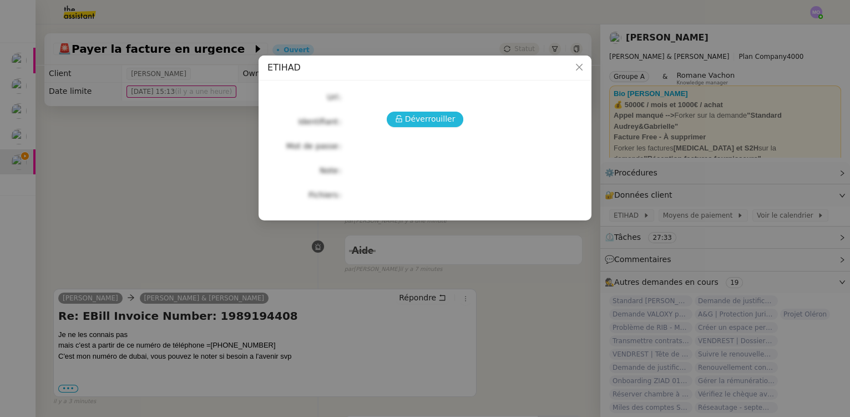
click at [421, 118] on span "Déverrouiller" at bounding box center [430, 119] width 51 height 13
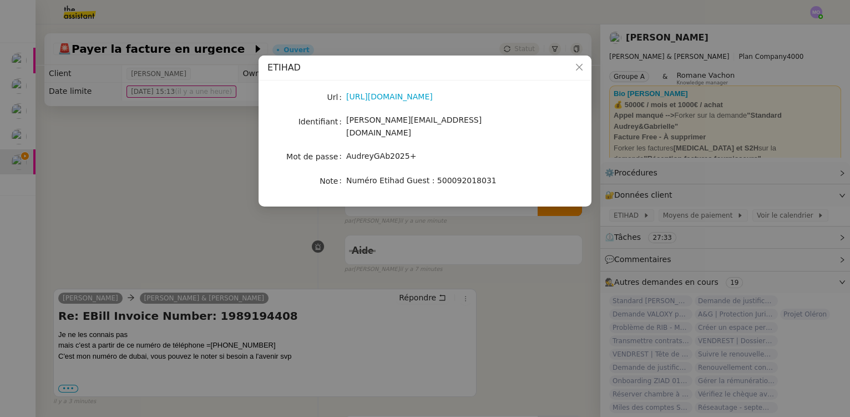
drag, startPoint x: 190, startPoint y: 132, endPoint x: 174, endPoint y: 128, distance: 16.7
click at [190, 132] on nz-modal-container "ETIHAD Url https://www.etihad.com/fr-fr/ Identifiant gabrielle@audreyetgabriell…" at bounding box center [425, 208] width 850 height 417
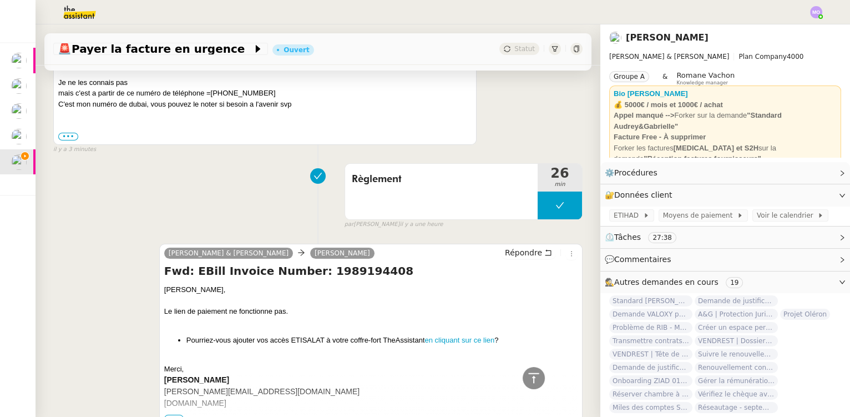
scroll to position [502, 0]
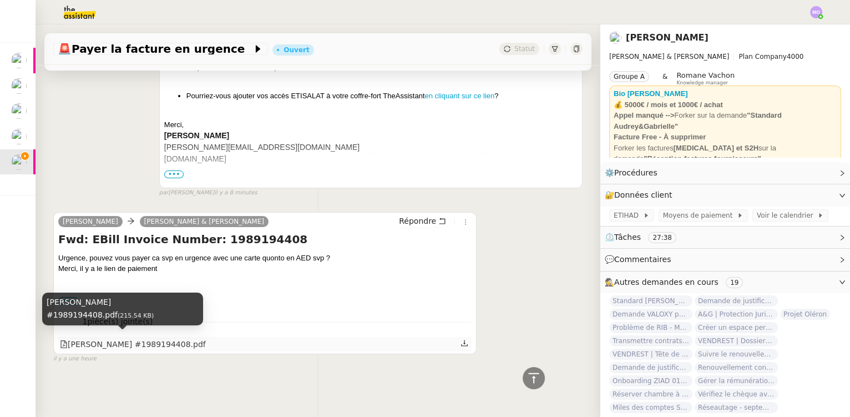
click at [132, 342] on div "[PERSON_NAME] #1989194408.pdf" at bounding box center [133, 344] width 146 height 13
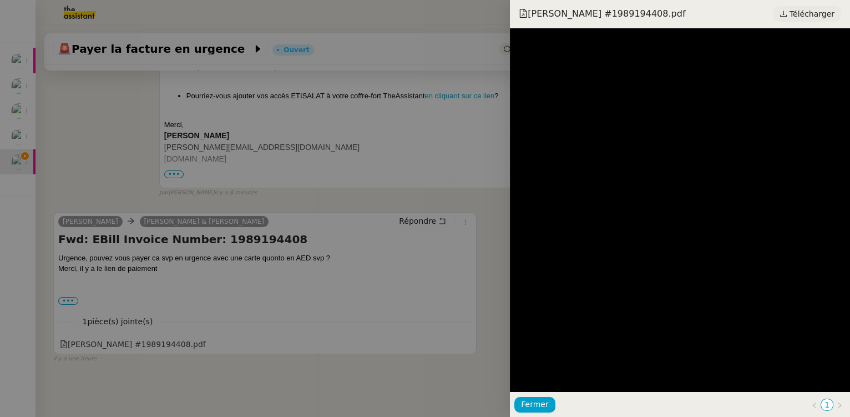
click at [810, 12] on span "Télécharger" at bounding box center [812, 14] width 45 height 14
click at [350, 173] on div at bounding box center [425, 208] width 850 height 417
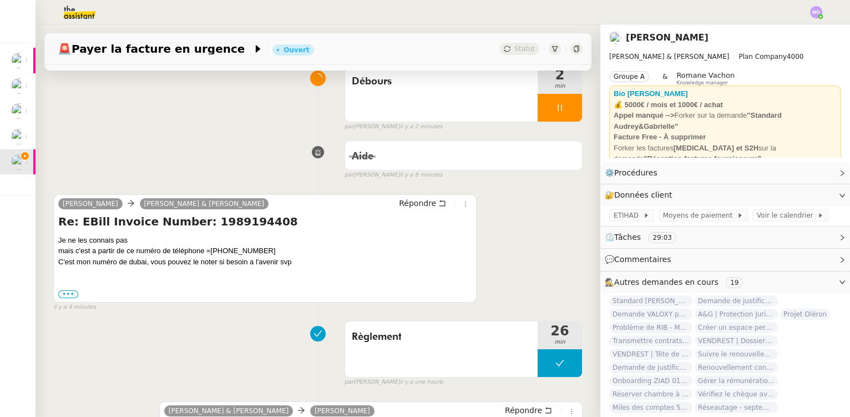
scroll to position [0, 0]
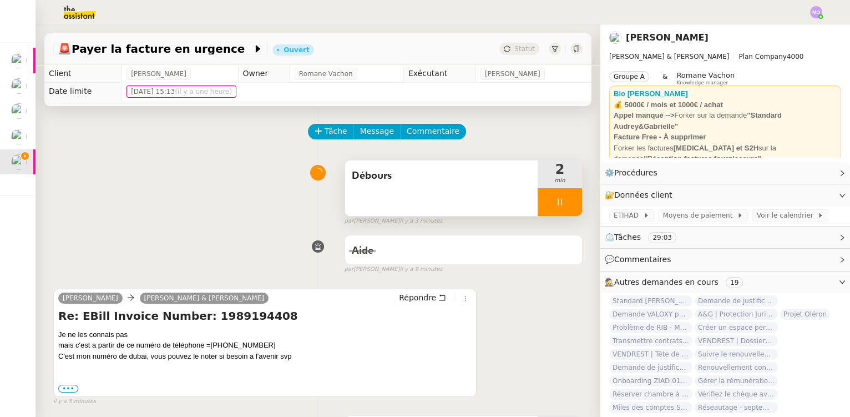
click at [562, 208] on div at bounding box center [560, 202] width 44 height 28
click at [562, 208] on button at bounding box center [571, 202] width 22 height 28
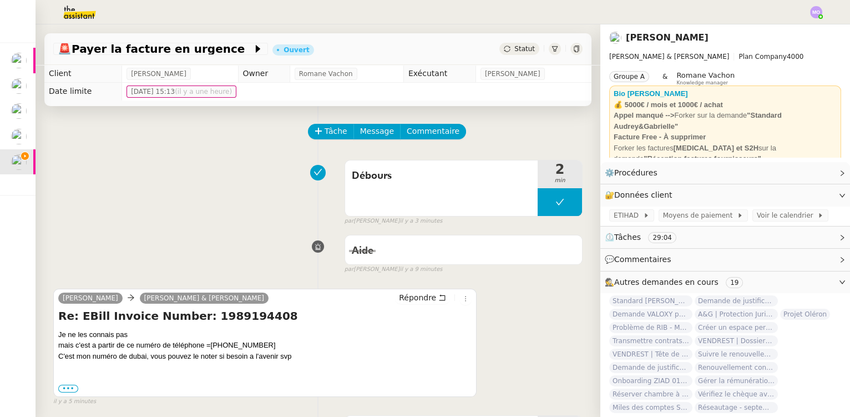
click at [517, 43] on div "Statut" at bounding box center [519, 49] width 40 height 12
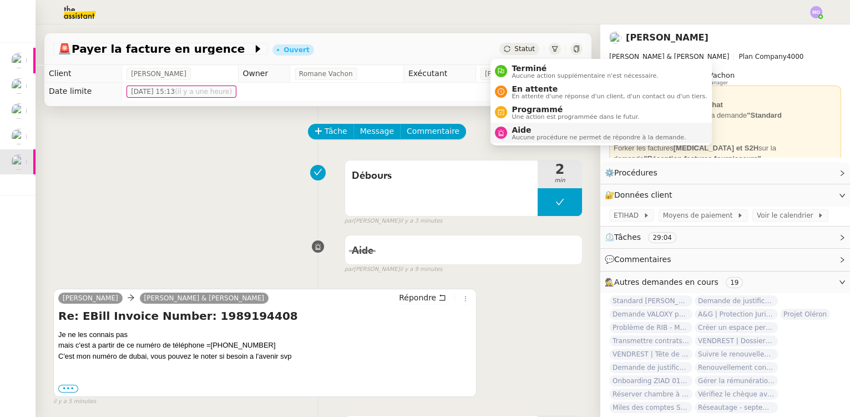
click at [518, 134] on span "Aucune procédure ne permet de répondre à la demande." at bounding box center [599, 137] width 174 height 6
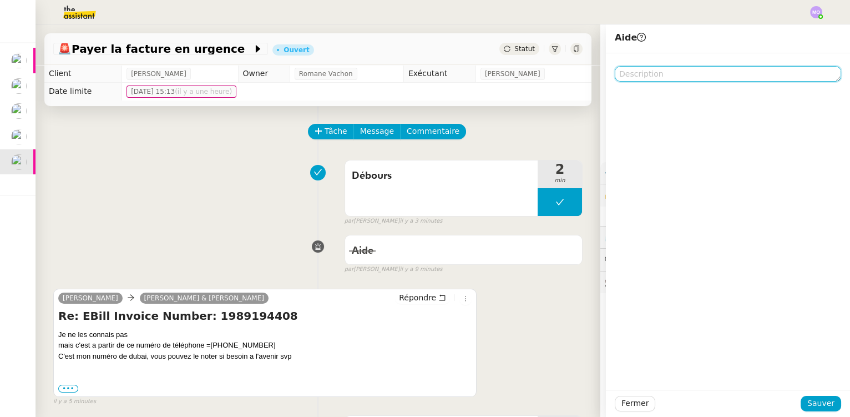
click at [633, 70] on textarea at bounding box center [728, 74] width 226 height 16
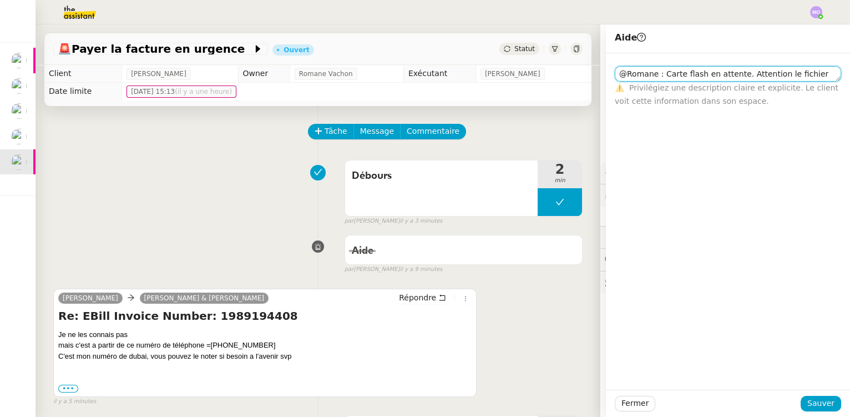
scroll to position [1, 0]
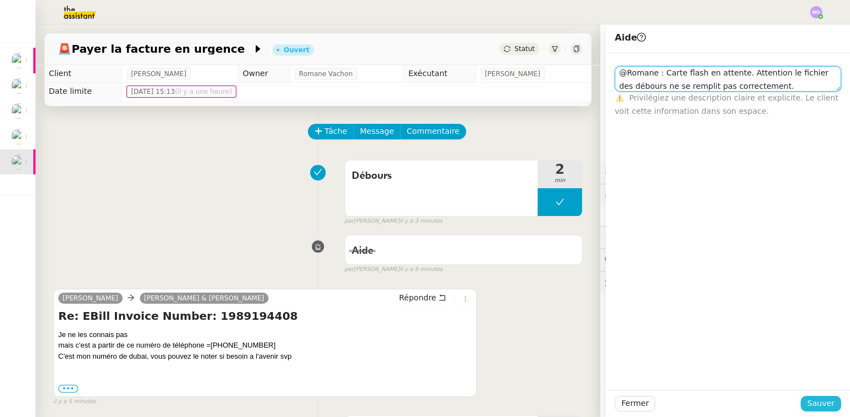
type textarea "@Romane : Carte flash en attente. Attention le fichier des débours ne se rempli…"
click at [814, 402] on span "Sauver" at bounding box center [821, 403] width 27 height 13
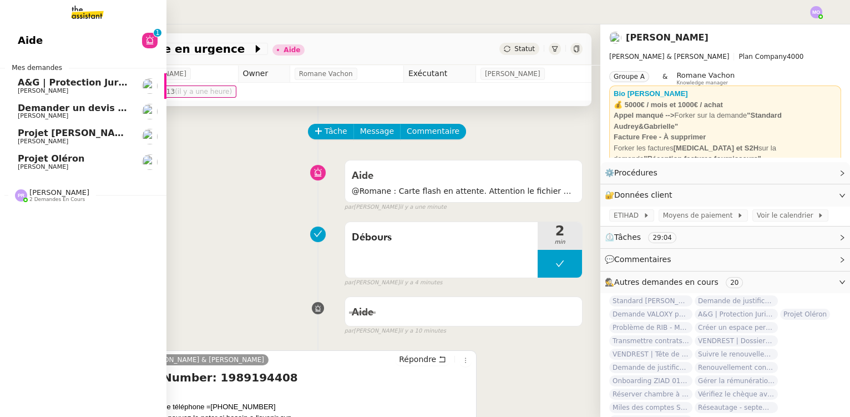
click at [83, 164] on span "[PERSON_NAME]" at bounding box center [74, 167] width 112 height 7
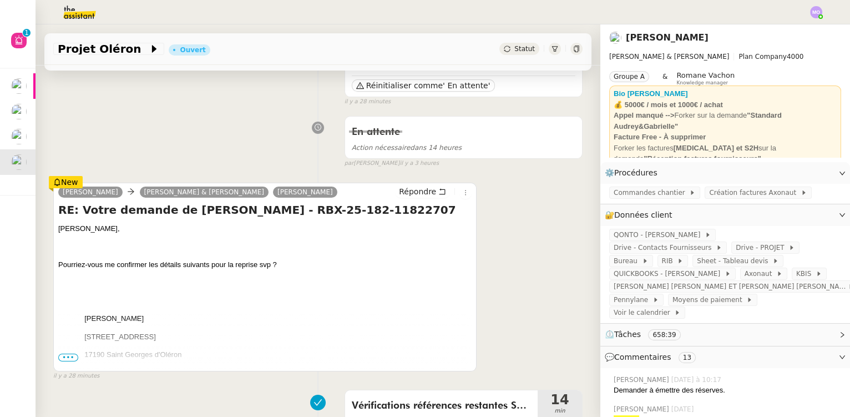
scroll to position [201, 0]
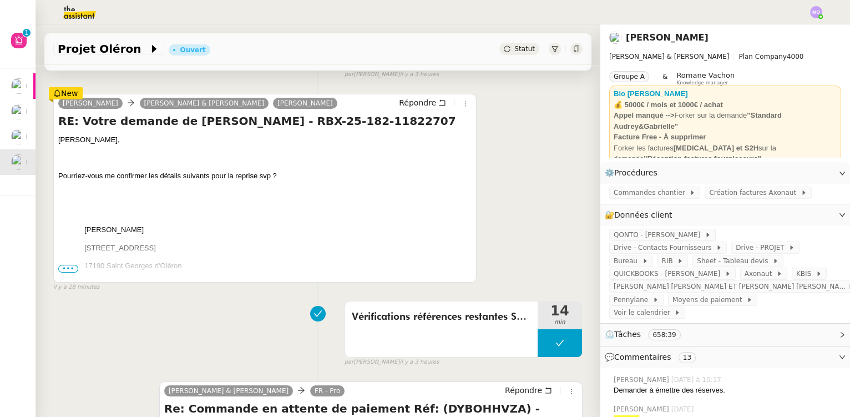
click at [67, 270] on span "•••" at bounding box center [68, 269] width 20 height 8
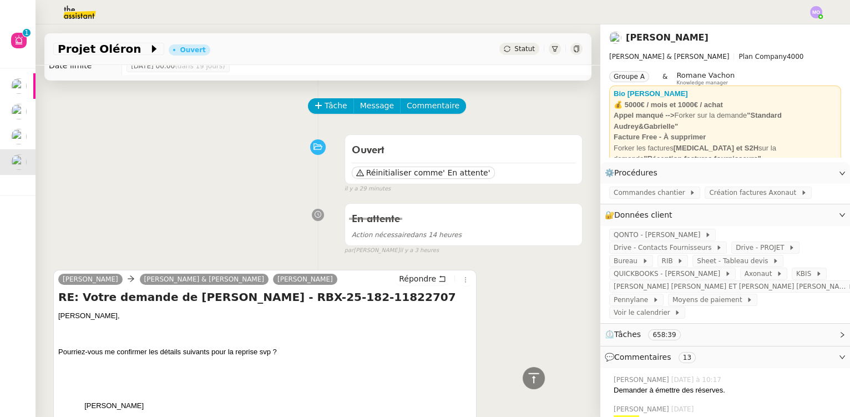
scroll to position [0, 0]
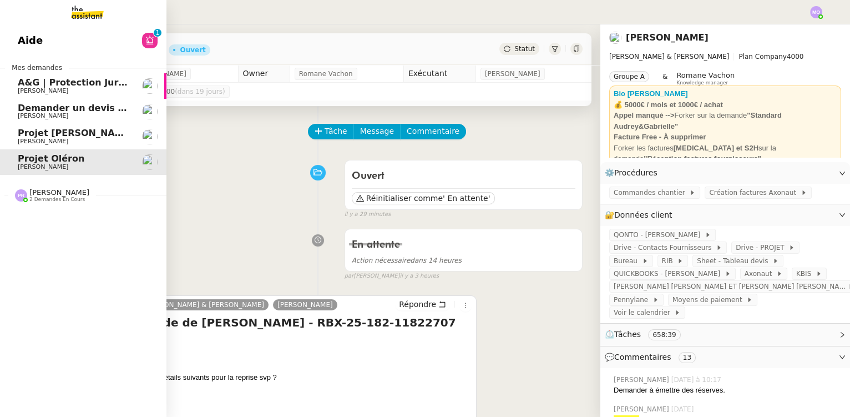
click at [79, 137] on span "Projet [PERSON_NAME] - [PERSON_NAME]" at bounding box center [122, 133] width 208 height 11
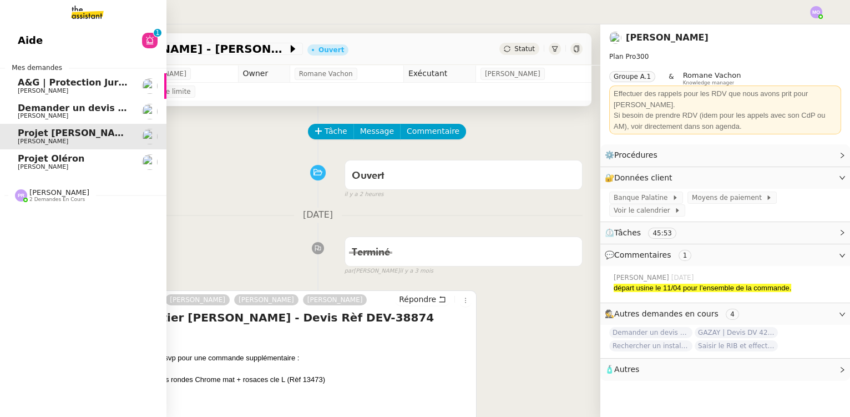
click at [75, 113] on span "[PERSON_NAME]" at bounding box center [74, 116] width 112 height 7
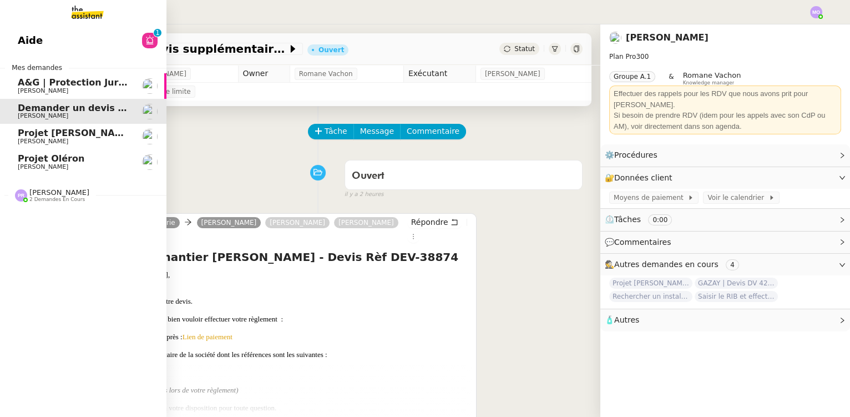
click at [18, 84] on span "A&G | Protection Juridique COVEA" at bounding box center [102, 82] width 169 height 11
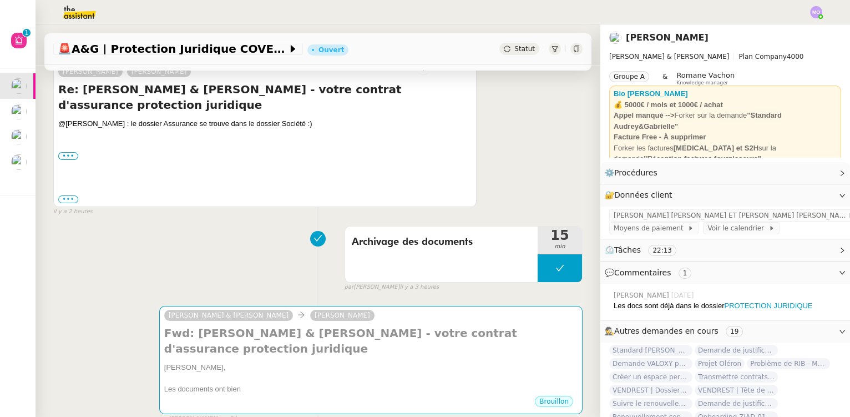
scroll to position [252, 0]
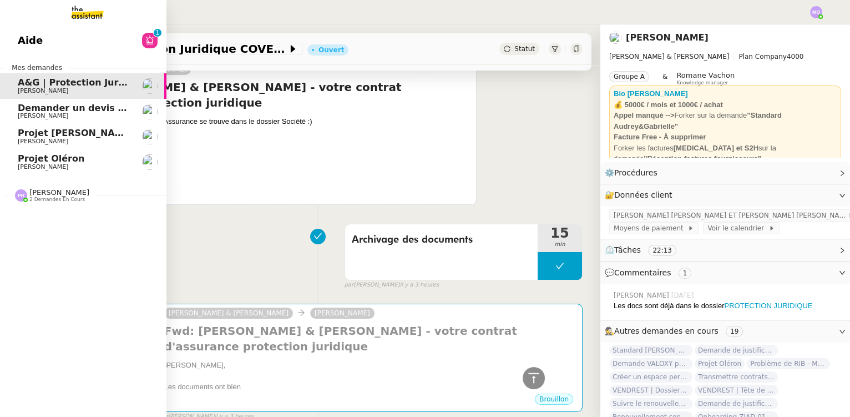
click at [76, 160] on span "Projet Oléron" at bounding box center [74, 159] width 112 height 10
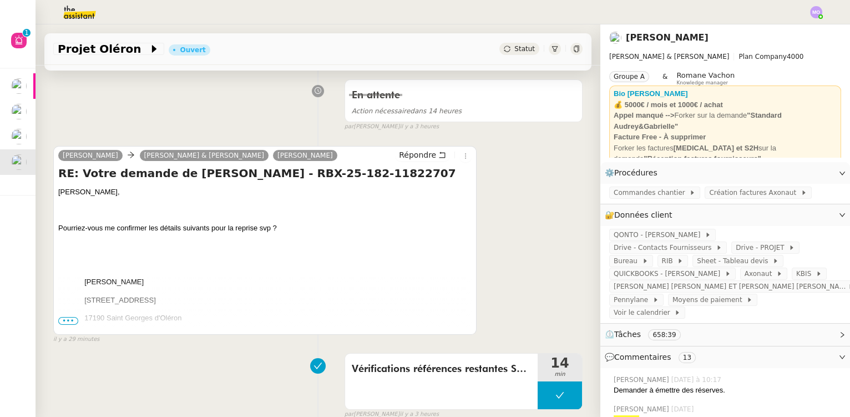
scroll to position [151, 0]
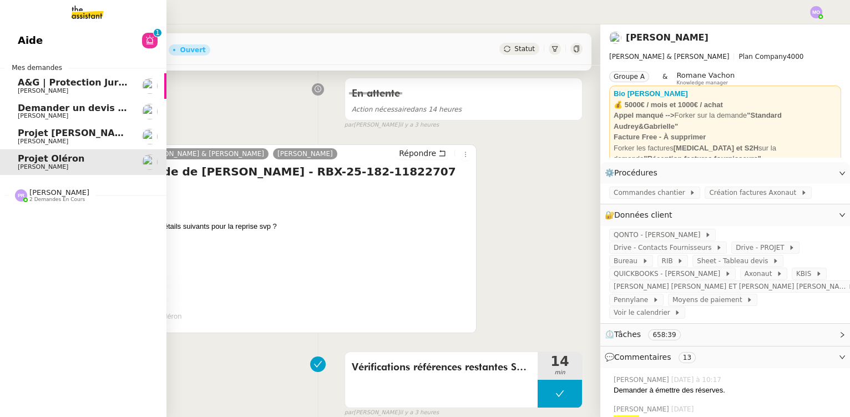
click at [54, 38] on link "Aide 0 1 2 3 4 5 6 7 8 9" at bounding box center [83, 41] width 166 height 26
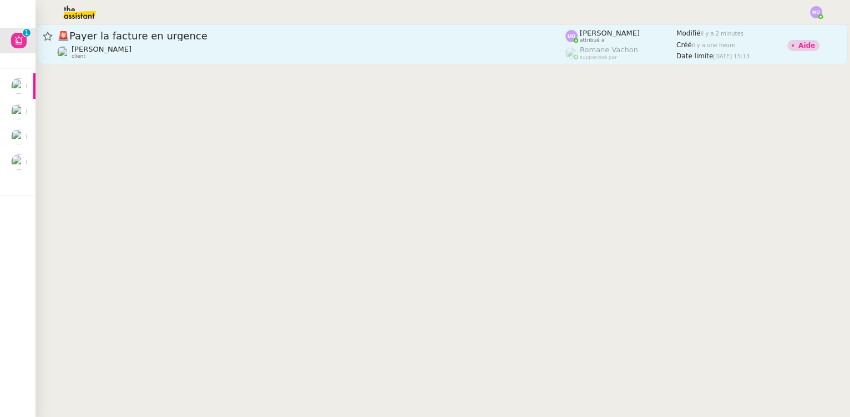
click at [232, 54] on div "Gabrielle Tavernier client" at bounding box center [311, 52] width 508 height 14
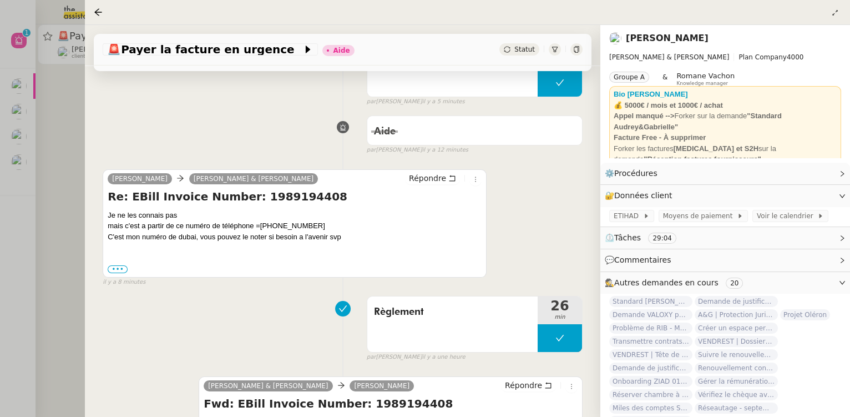
scroll to position [201, 0]
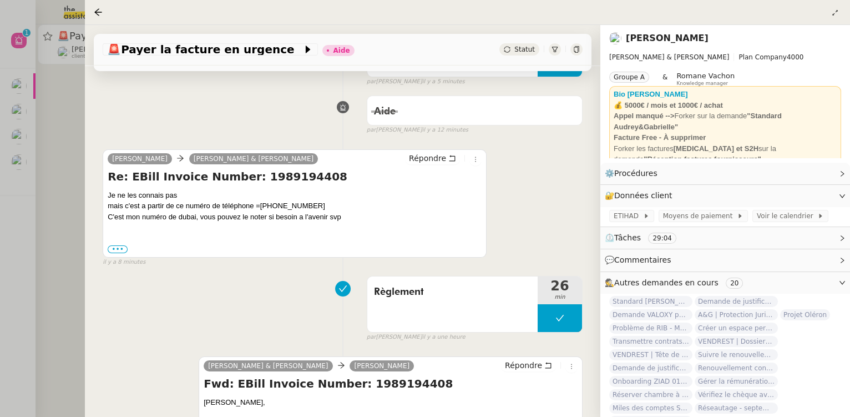
drag, startPoint x: 336, startPoint y: 207, endPoint x: 273, endPoint y: 207, distance: 63.3
click at [273, 207] on div "mais c'est a partir de ce numéro de téléphone = +971 50 616 4495" at bounding box center [295, 205] width 374 height 11
copy ringoverc2c-number-84e06f14122c "[PHONE_NUMBER]"
click at [361, 200] on div "Je ne les connais pas mais c'est a partir de ce numéro de téléphone = +971 50 6…" at bounding box center [295, 206] width 374 height 33
drag, startPoint x: 327, startPoint y: 207, endPoint x: 300, endPoint y: 207, distance: 27.7
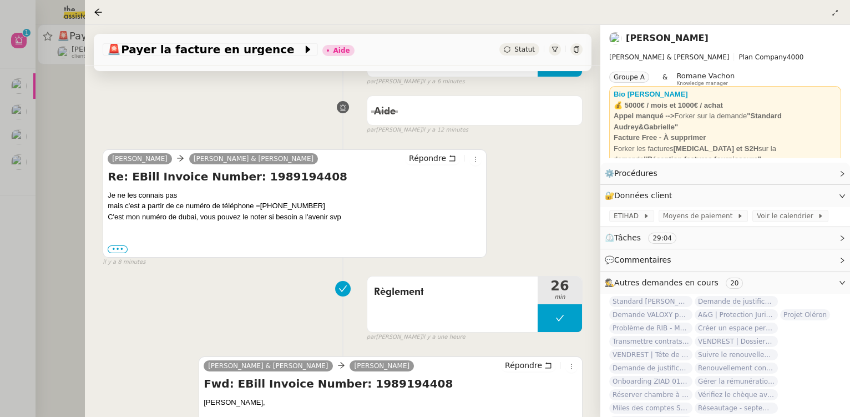
click at [300, 207] on ringoverc2c-number-84e06f14122c "[PHONE_NUMBER]" at bounding box center [292, 205] width 65 height 8
click at [30, 166] on div at bounding box center [425, 208] width 850 height 417
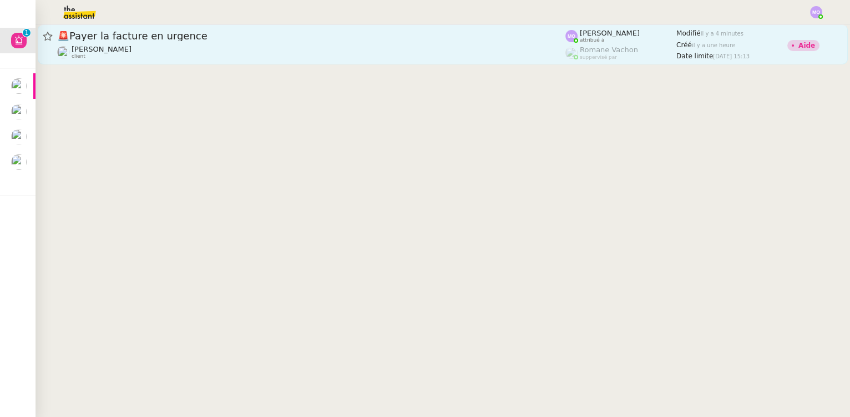
click at [277, 43] on div "🚨 Payer la facture en urgence Gabrielle Tavernier client" at bounding box center [311, 44] width 508 height 30
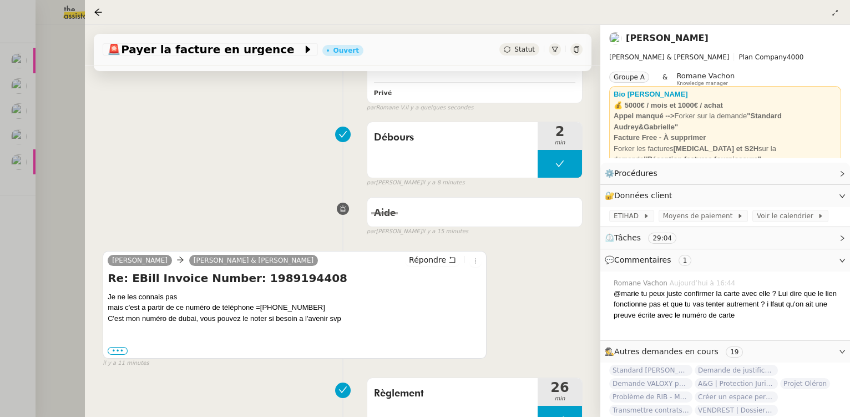
scroll to position [302, 0]
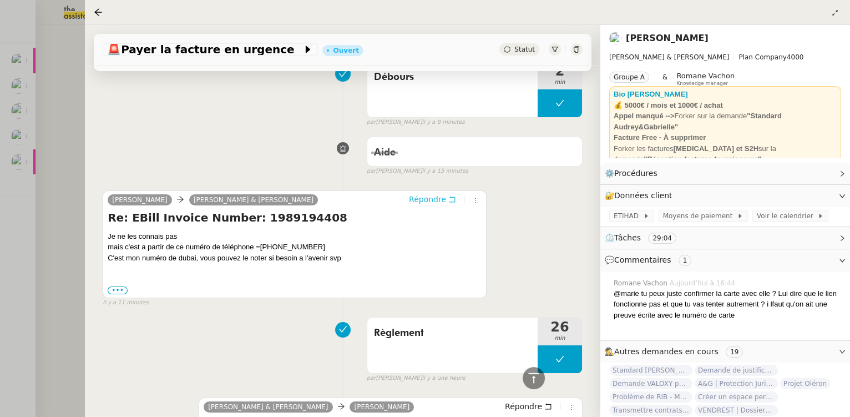
click at [435, 200] on span "Répondre" at bounding box center [427, 199] width 37 height 11
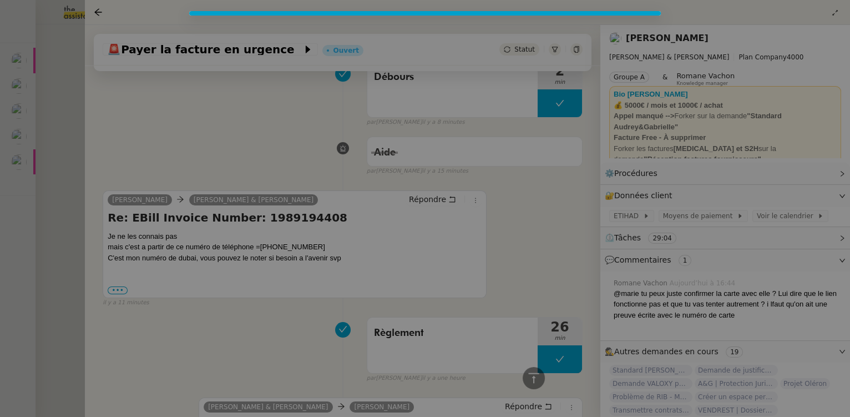
scroll to position [388, 0]
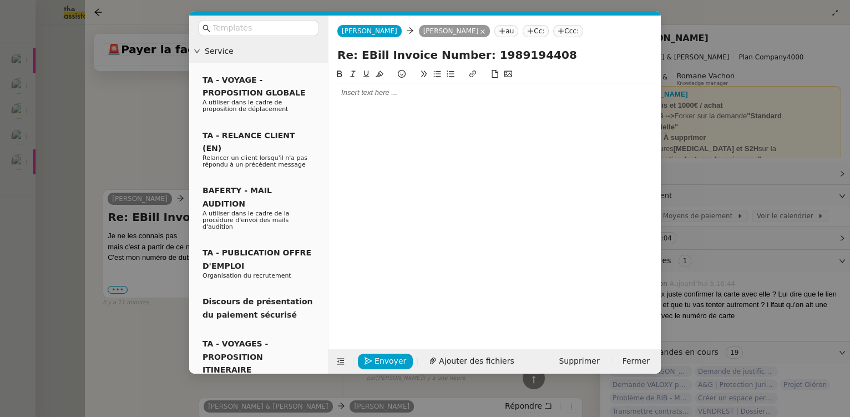
click at [400, 93] on div at bounding box center [495, 93] width 324 height 10
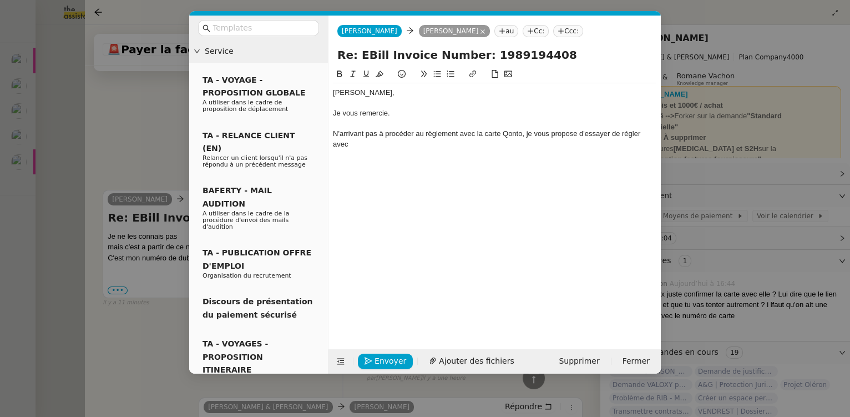
click at [584, 150] on div "Gabrielle, Je vous remercie. N'arrivant pas à procéder au règlement avec la car…" at bounding box center [495, 118] width 324 height 70
click at [147, 150] on nz-modal-container "Service TA - VOYAGE - PROPOSITION GLOBALE A utiliser dans le cadre de propositi…" at bounding box center [425, 208] width 850 height 417
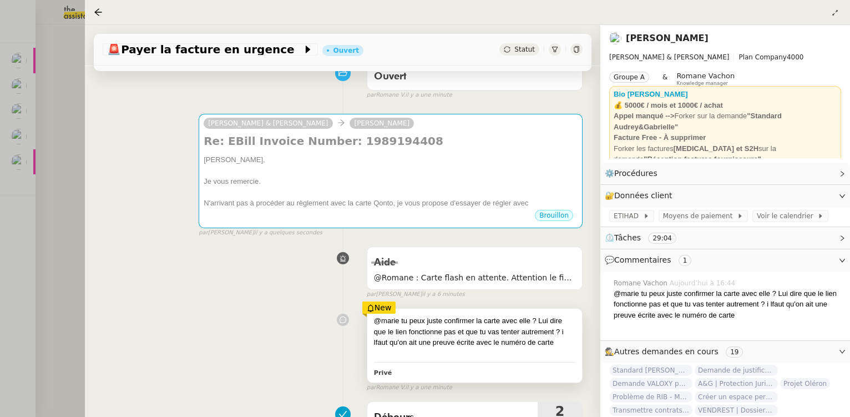
scroll to position [100, 0]
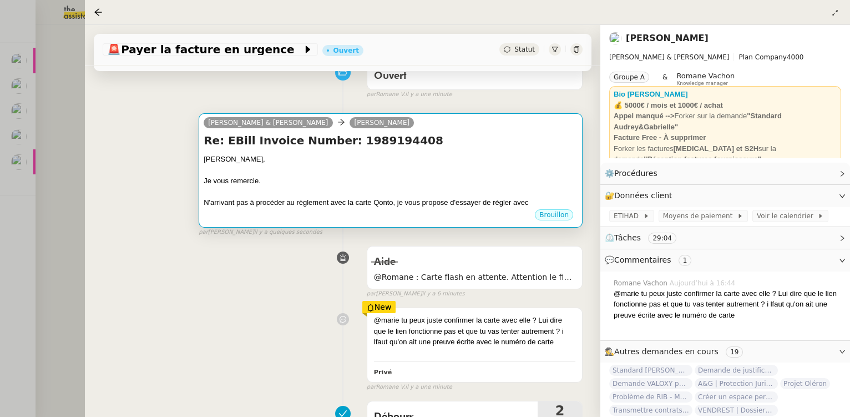
click at [397, 173] on div at bounding box center [391, 170] width 374 height 11
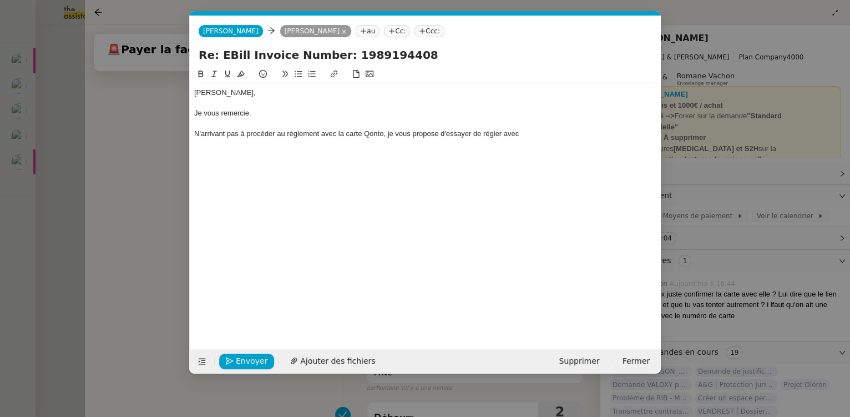
scroll to position [0, 23]
click at [537, 135] on div "N'arrivant pas à procéder au règlement avec la carte Qonto, je vous propose d'e…" at bounding box center [425, 134] width 462 height 10
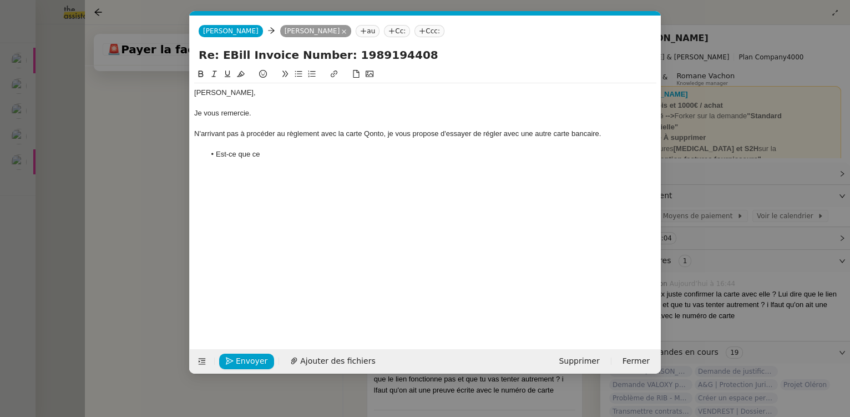
click at [599, 131] on div "N'arrivant pas à procéder au règlement avec la carte Qonto, je vous propose d'e…" at bounding box center [425, 134] width 462 height 10
click at [305, 160] on div "Gabrielle, Je vous remercie. N'arrivant pas à procéder au règlement avec la car…" at bounding box center [425, 123] width 462 height 80
click at [194, 155] on div "Est-ce que cela vous convient ? Le montant sera de 607.81" at bounding box center [425, 154] width 462 height 10
click at [415, 155] on li "Est-ce que cela vous convient ? Le montant sera de 607.81" at bounding box center [431, 154] width 452 height 10
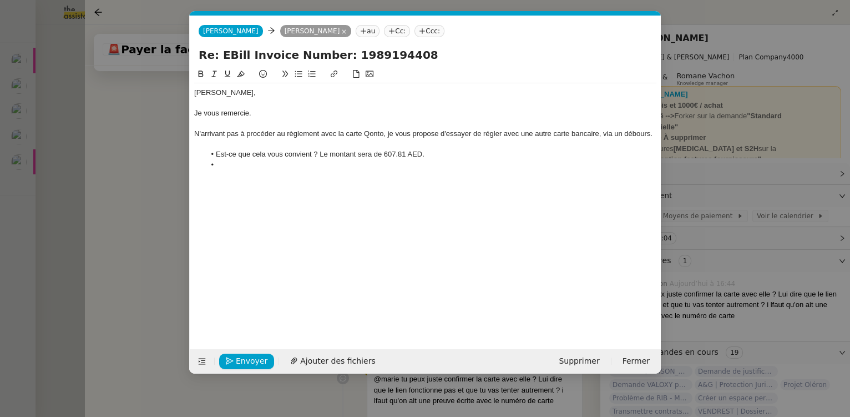
click at [235, 166] on li at bounding box center [431, 165] width 452 height 10
click at [254, 357] on span "Envoyer" at bounding box center [252, 361] width 32 height 13
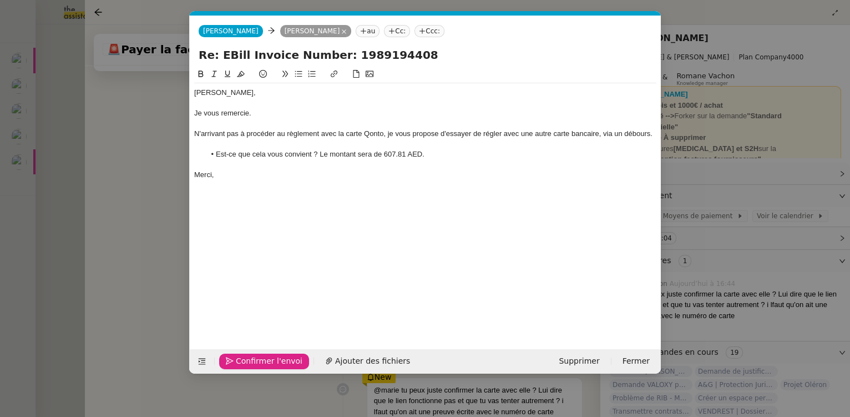
click at [251, 359] on span "Confirmer l'envoi" at bounding box center [269, 361] width 67 height 13
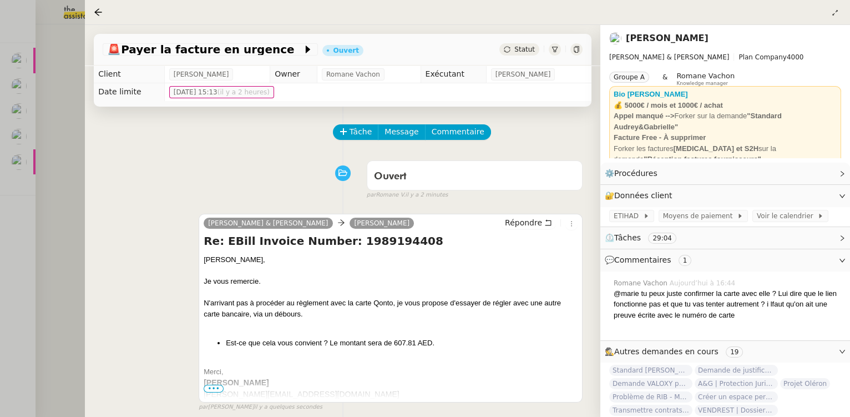
click at [57, 214] on div at bounding box center [425, 208] width 850 height 417
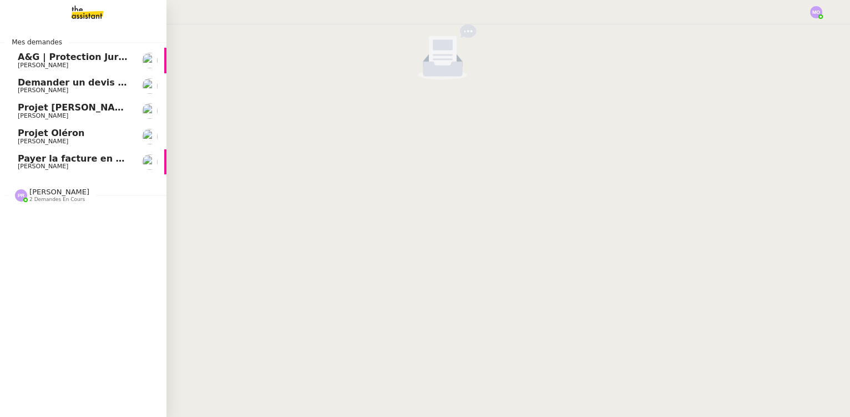
click at [51, 162] on span "Payer la facture en urgence" at bounding box center [87, 158] width 139 height 11
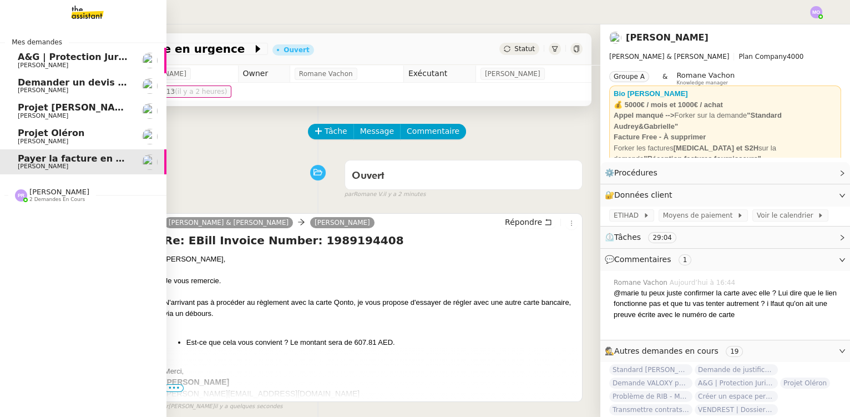
click at [67, 138] on span "[PERSON_NAME]" at bounding box center [74, 141] width 112 height 7
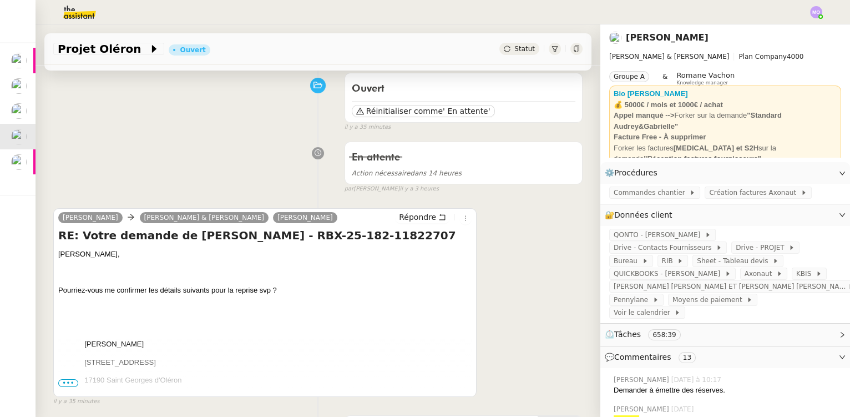
scroll to position [151, 0]
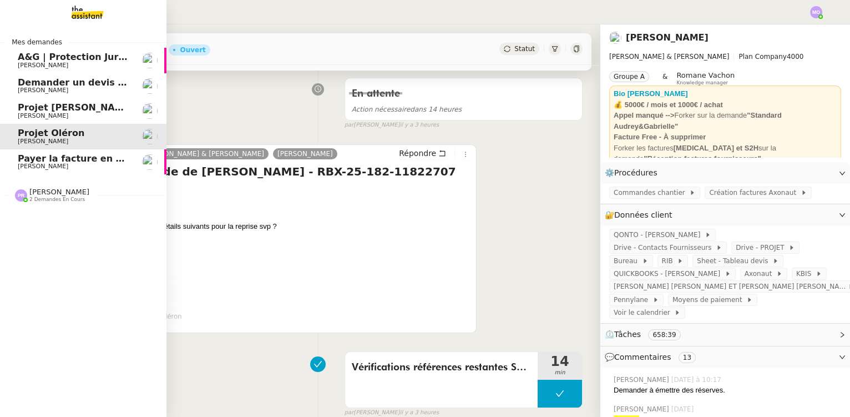
click at [39, 198] on span "2 demandes en cours" at bounding box center [56, 199] width 55 height 6
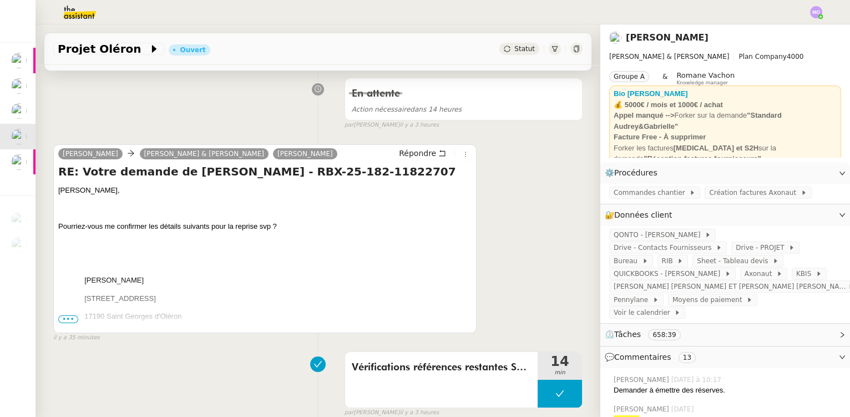
click at [284, 364] on div "Vérifications références restantes SKLUM 14 min false par Marie O. il y a 3 heu…" at bounding box center [317, 381] width 529 height 71
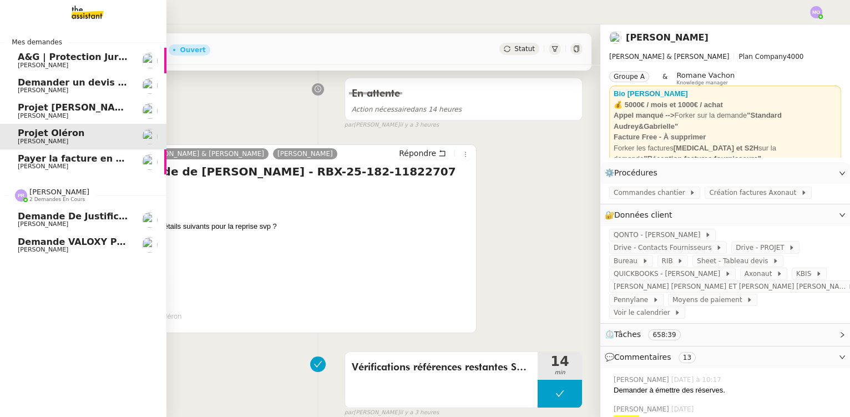
click at [99, 216] on span "Demande de justificatifs Pennylane - [DATE]" at bounding box center [129, 216] width 223 height 11
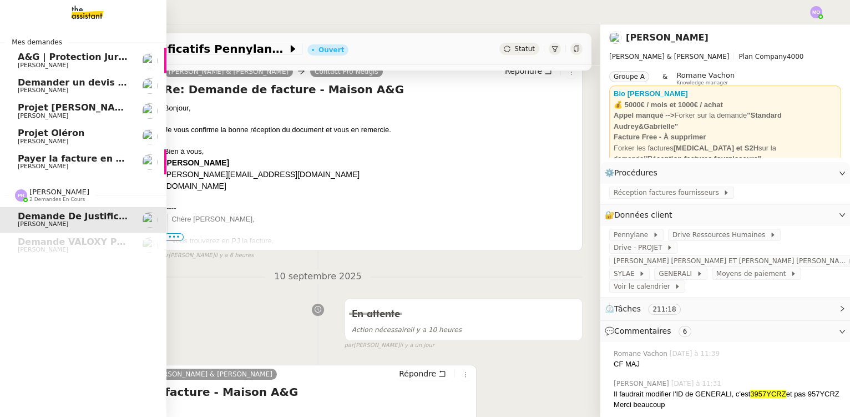
click at [93, 157] on span "Payer la facture en urgence" at bounding box center [87, 158] width 139 height 11
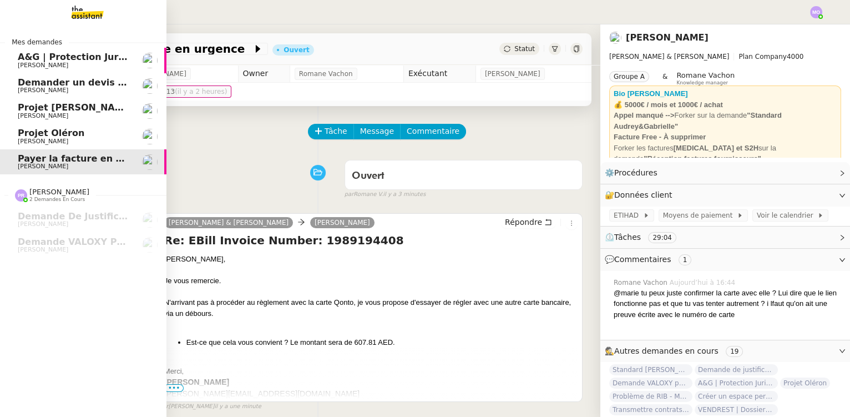
click at [75, 132] on span "Projet Oléron" at bounding box center [74, 133] width 112 height 10
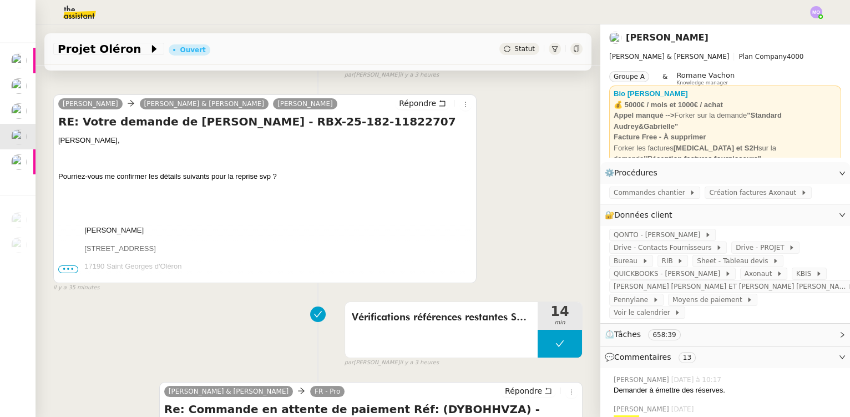
scroll to position [201, 0]
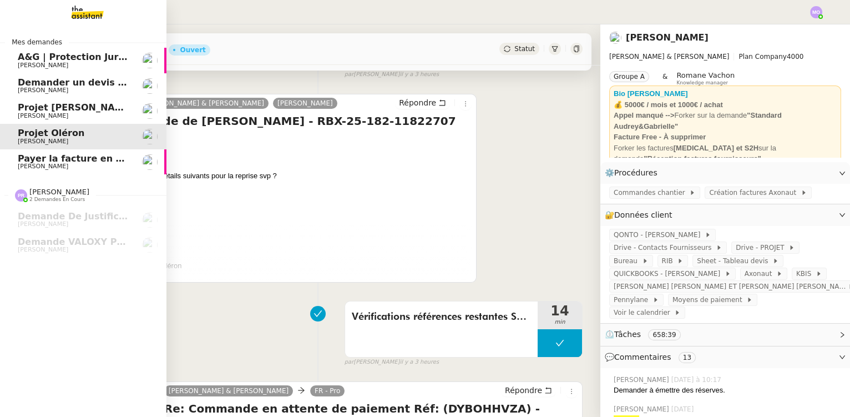
click at [83, 115] on span "[PERSON_NAME]" at bounding box center [74, 116] width 112 height 7
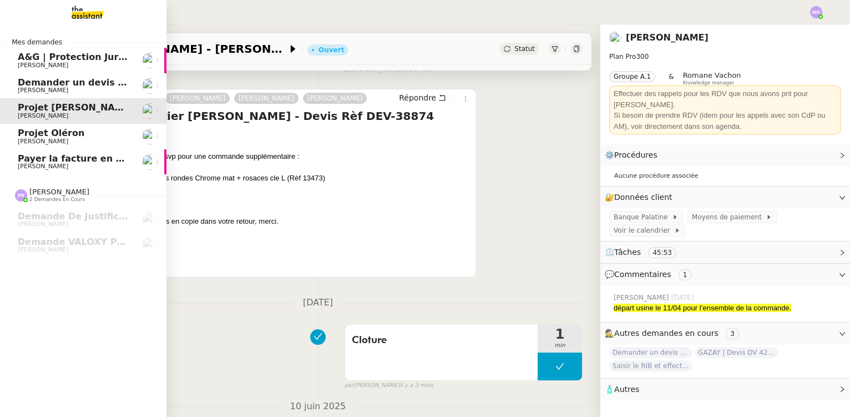
scroll to position [181, 0]
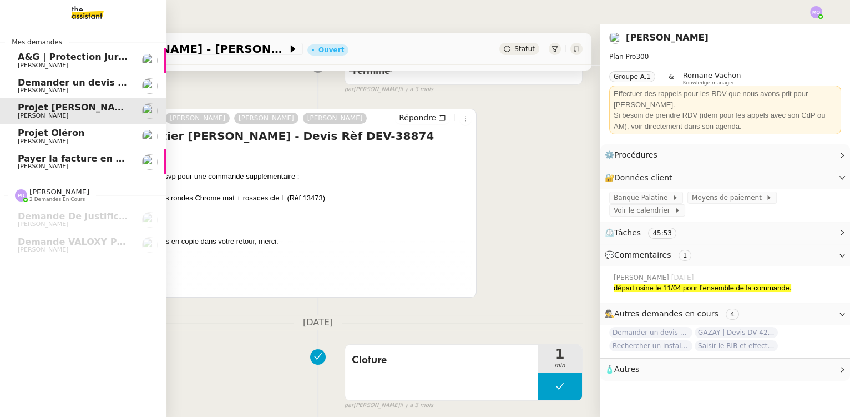
click at [74, 142] on span "[PERSON_NAME]" at bounding box center [74, 141] width 112 height 7
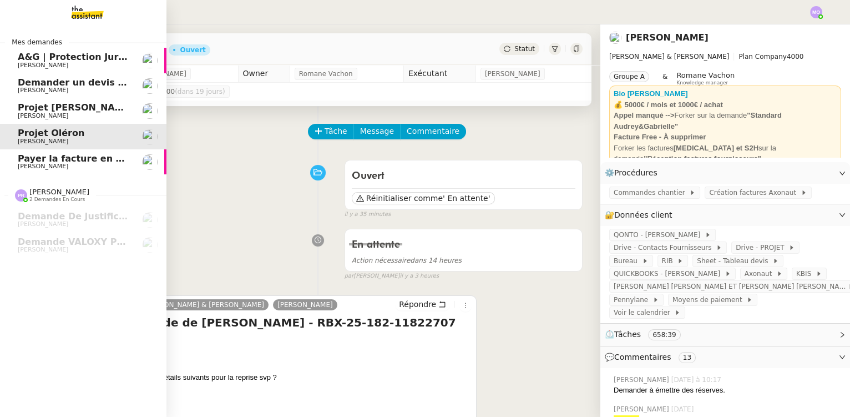
click at [88, 109] on span "Projet [PERSON_NAME] - [PERSON_NAME]" at bounding box center [122, 107] width 208 height 11
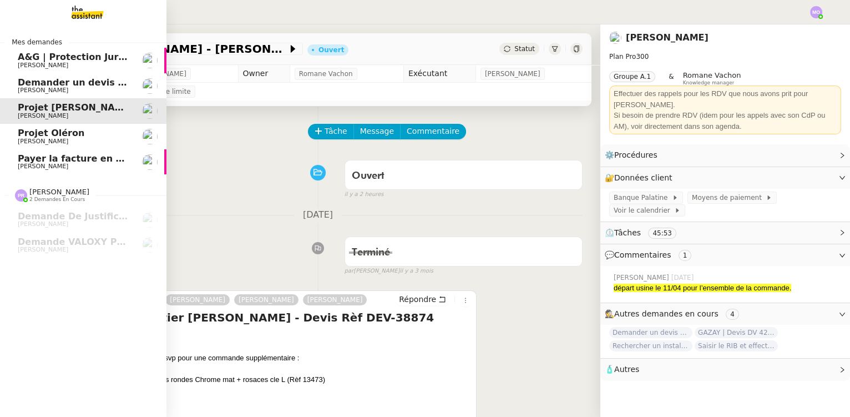
click at [92, 138] on span "[PERSON_NAME]" at bounding box center [74, 141] width 112 height 7
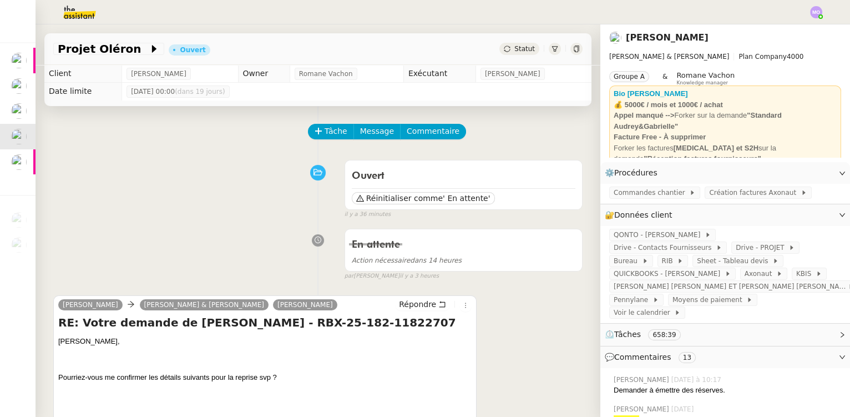
click at [85, 236] on div "En attente Action nécessaire dans 14 heures false par Marie O. il y a 3 heures" at bounding box center [317, 252] width 529 height 57
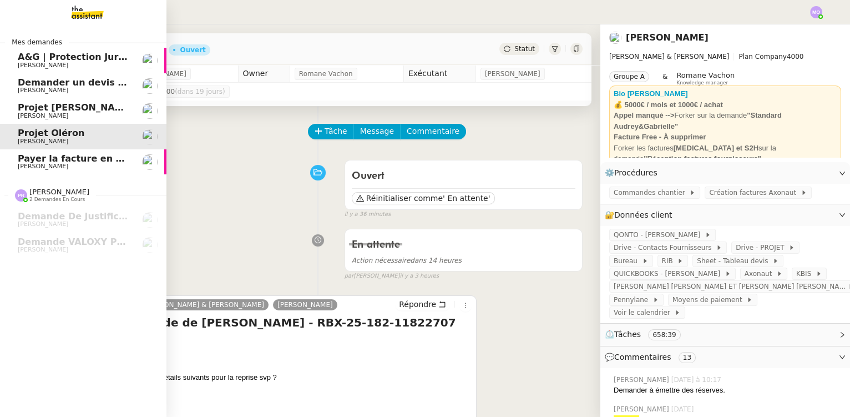
click at [112, 160] on span "Payer la facture en urgence" at bounding box center [87, 158] width 139 height 11
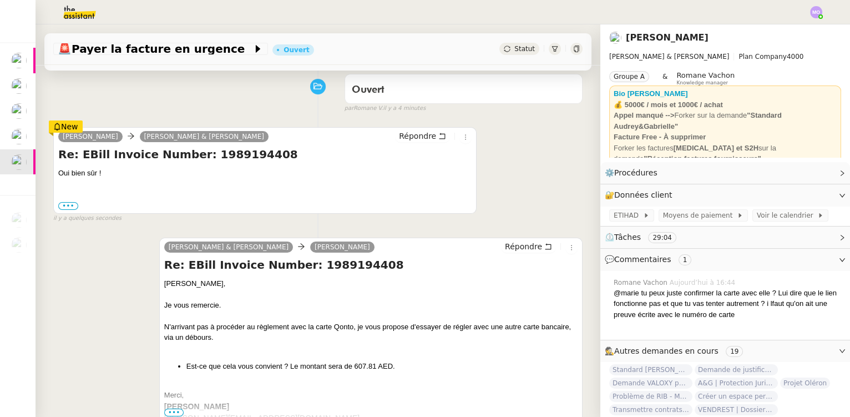
scroll to position [100, 0]
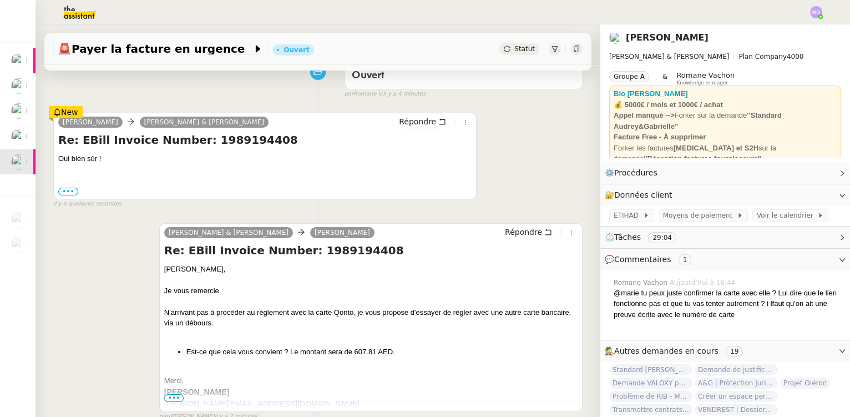
click at [119, 345] on div "Camille Audrey & Gabrielle Gabrielle Joinau Tavernier Répondre Re: EBill Invoic…" at bounding box center [317, 317] width 529 height 208
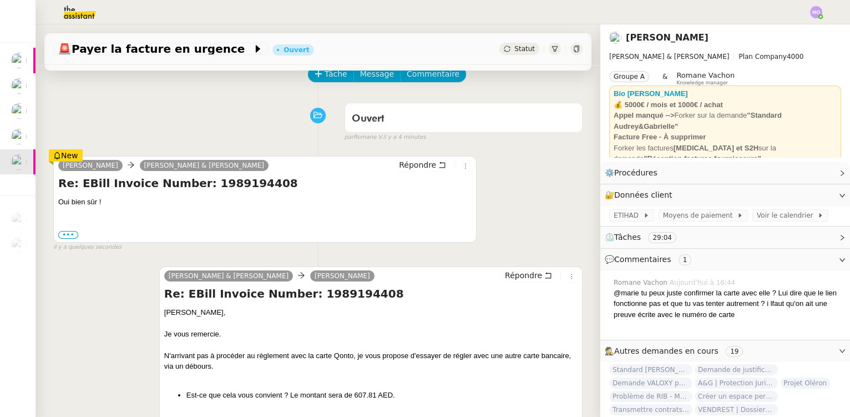
scroll to position [0, 0]
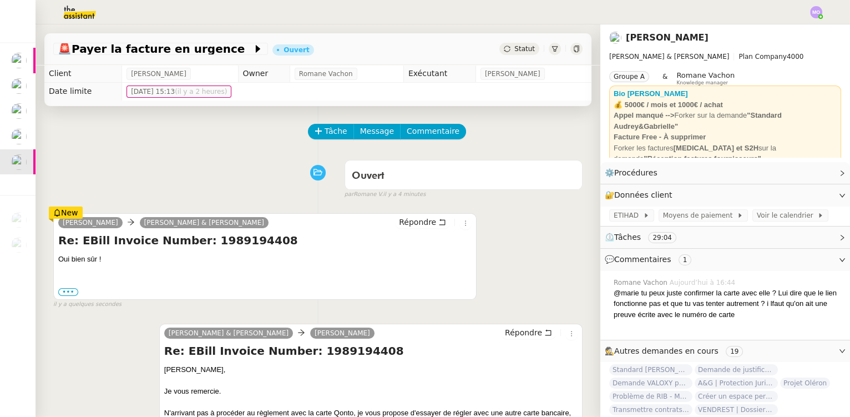
click at [518, 49] on span "Statut" at bounding box center [524, 49] width 21 height 8
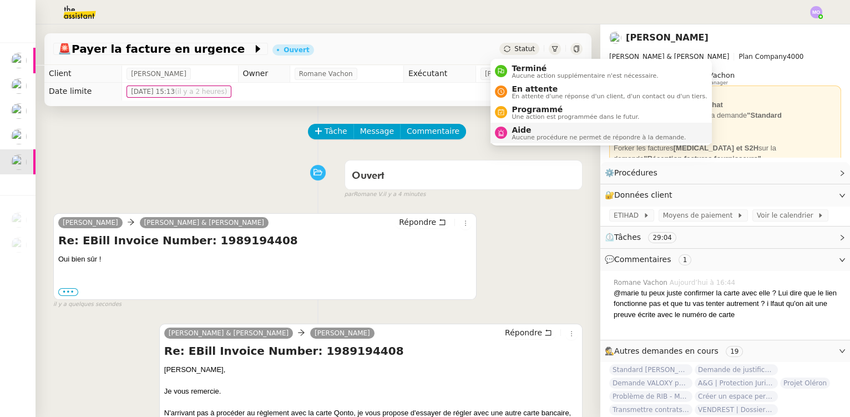
click at [522, 136] on span "Aucune procédure ne permet de répondre à la demande." at bounding box center [599, 137] width 174 height 6
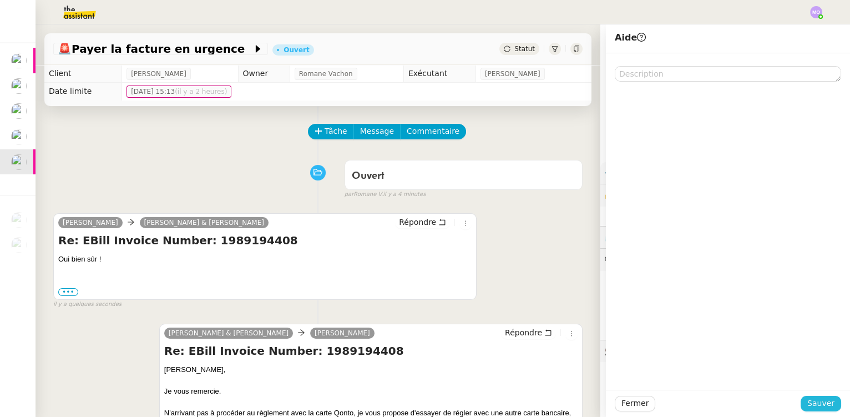
click at [811, 398] on span "Sauver" at bounding box center [821, 403] width 27 height 13
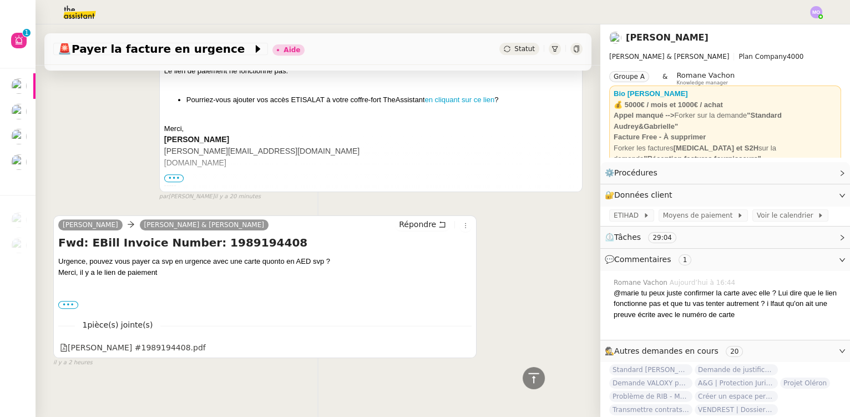
scroll to position [1028, 0]
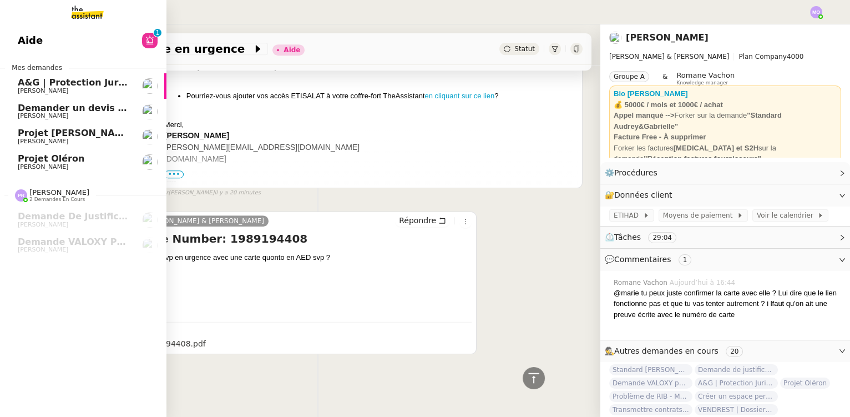
click at [83, 143] on span "[PERSON_NAME]" at bounding box center [74, 141] width 112 height 7
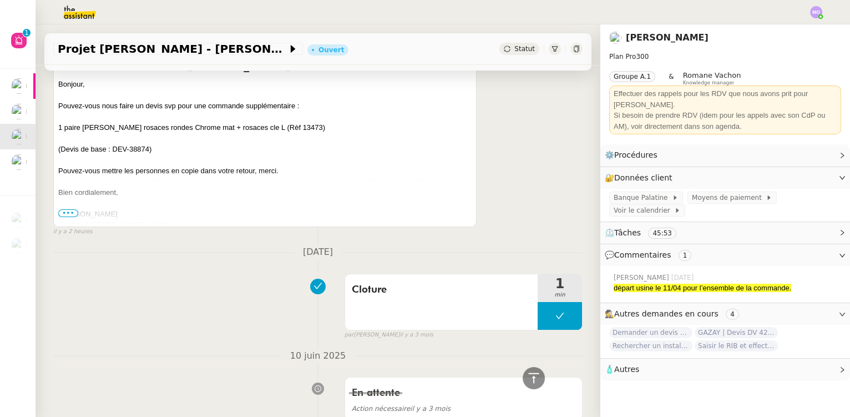
click at [69, 211] on span "•••" at bounding box center [68, 213] width 20 height 8
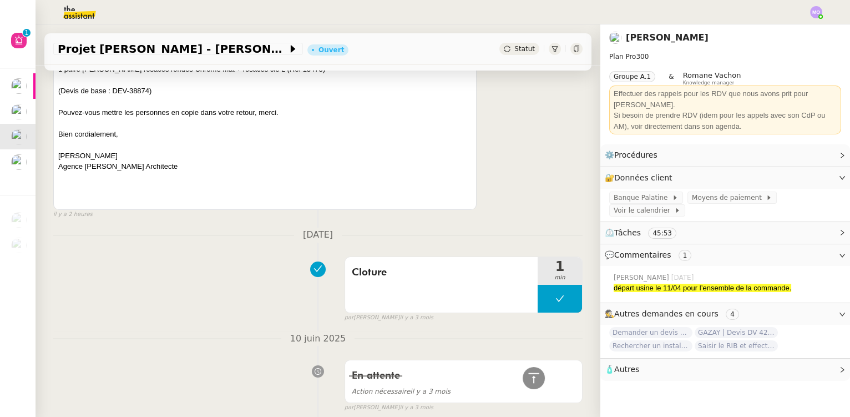
scroll to position [504, 0]
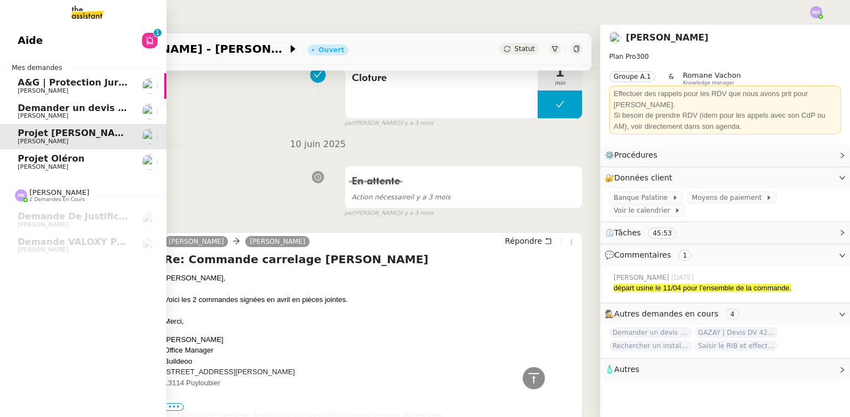
click at [98, 108] on span "Demander un devis supplémentaire" at bounding box center [107, 108] width 179 height 11
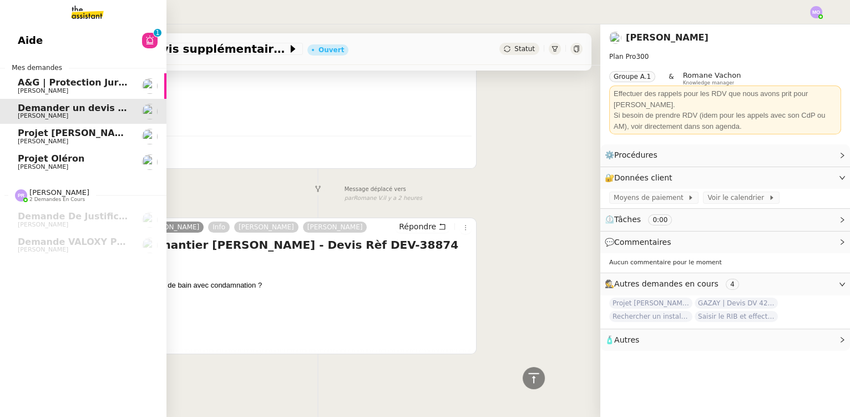
scroll to position [502, 0]
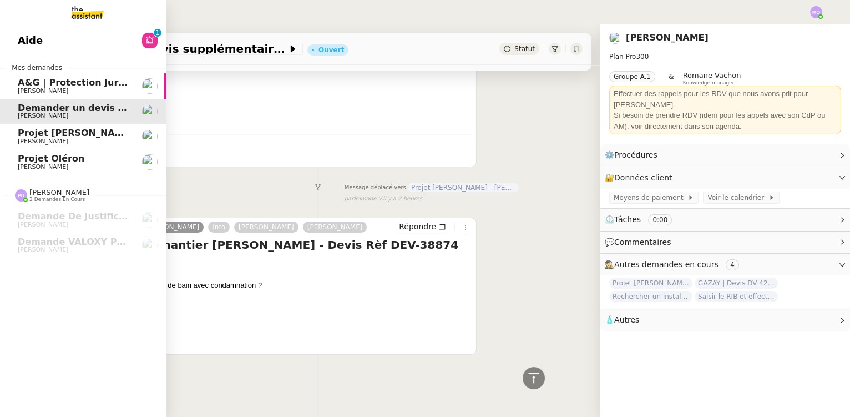
click at [89, 137] on span "Projet [PERSON_NAME] - [PERSON_NAME]" at bounding box center [122, 133] width 208 height 11
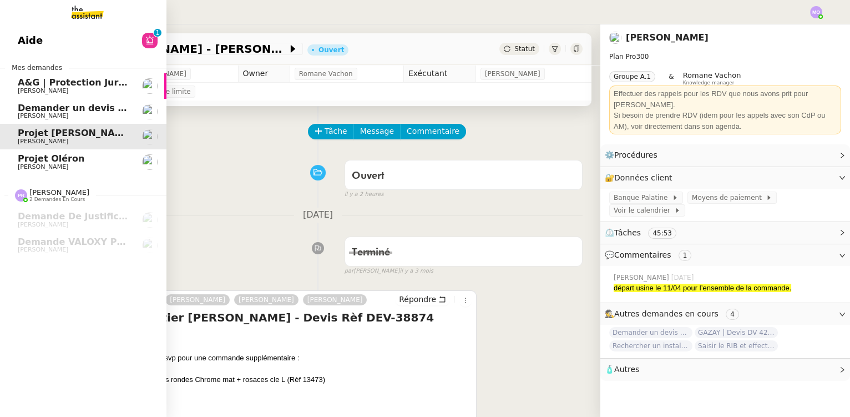
click at [69, 110] on span "Demander un devis supplémentaire" at bounding box center [107, 108] width 179 height 11
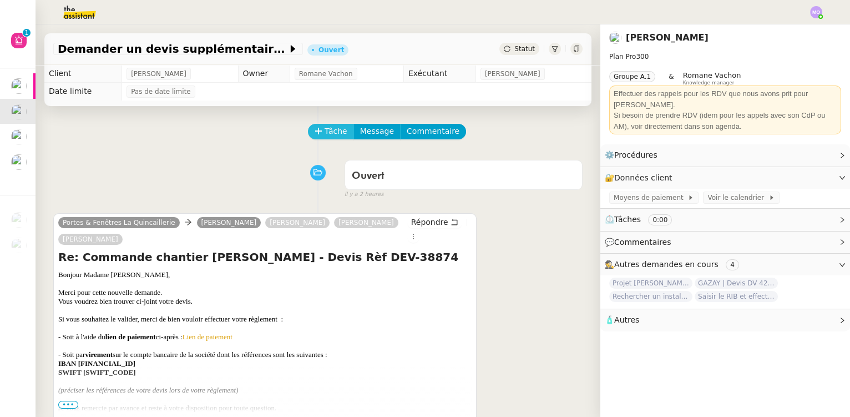
click at [316, 135] on button "Tâche" at bounding box center [331, 132] width 46 height 16
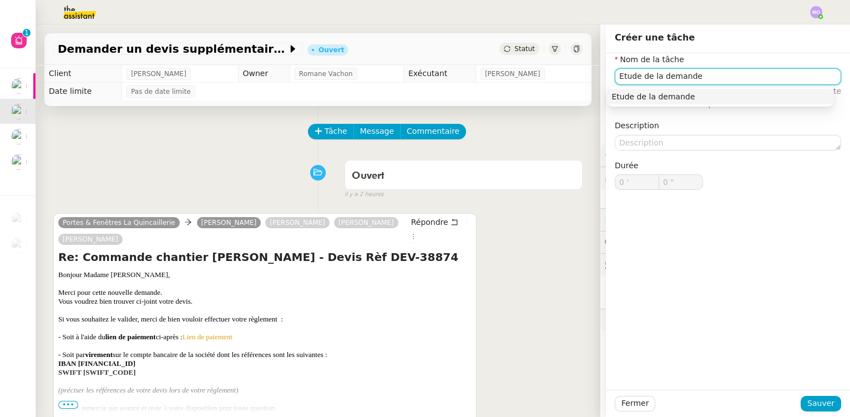
type input "Etude de la demande"
click at [796, 406] on div at bounding box center [727, 404] width 145 height 16
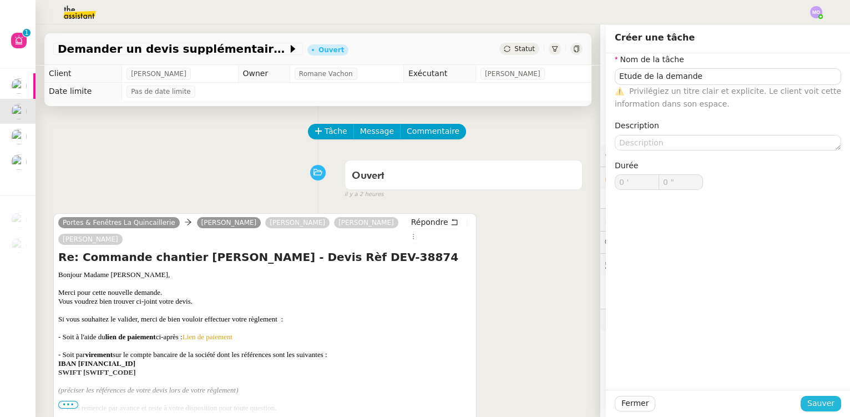
click at [808, 406] on span "Sauver" at bounding box center [821, 403] width 27 height 13
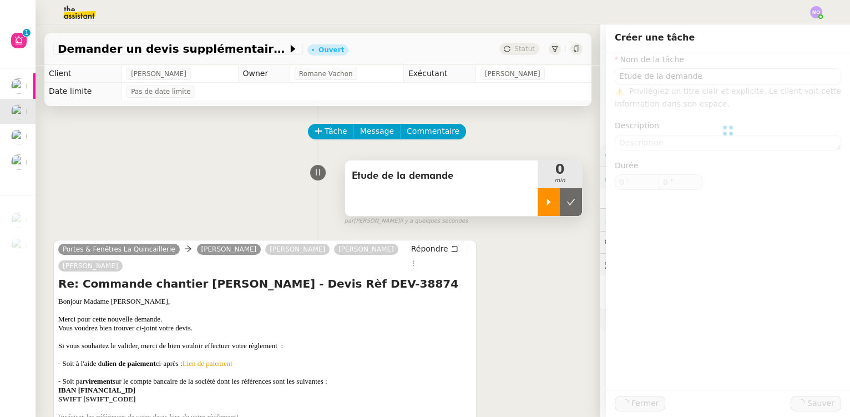
click at [543, 211] on div at bounding box center [549, 202] width 22 height 28
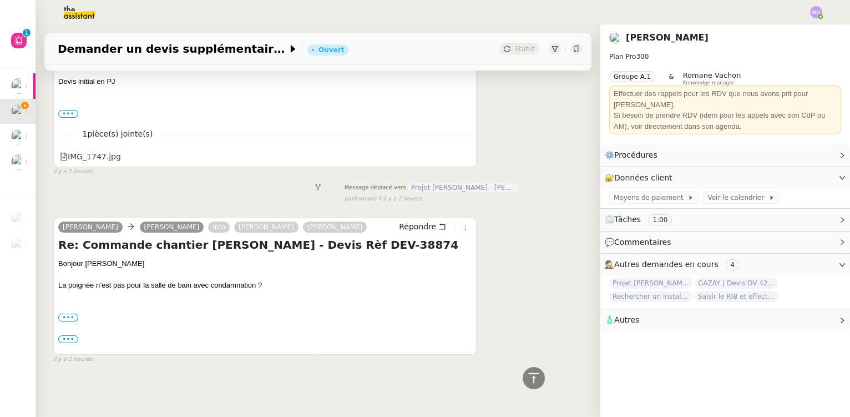
scroll to position [529, 0]
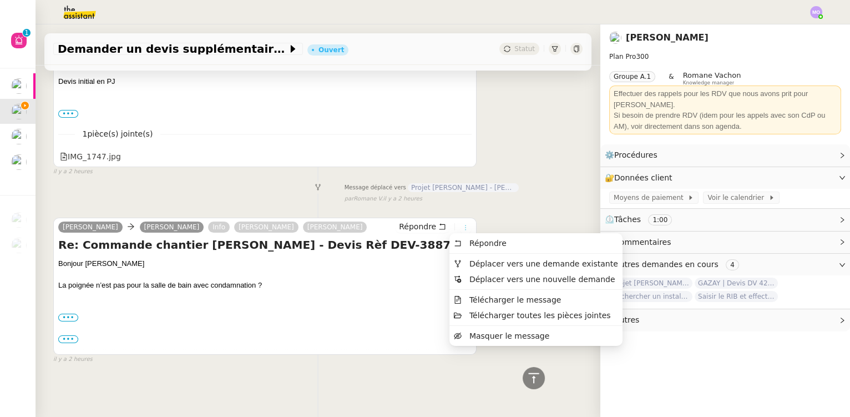
click at [461, 224] on icon at bounding box center [466, 227] width 12 height 7
click at [529, 266] on span "Déplacer vers une demande existante" at bounding box center [544, 263] width 149 height 9
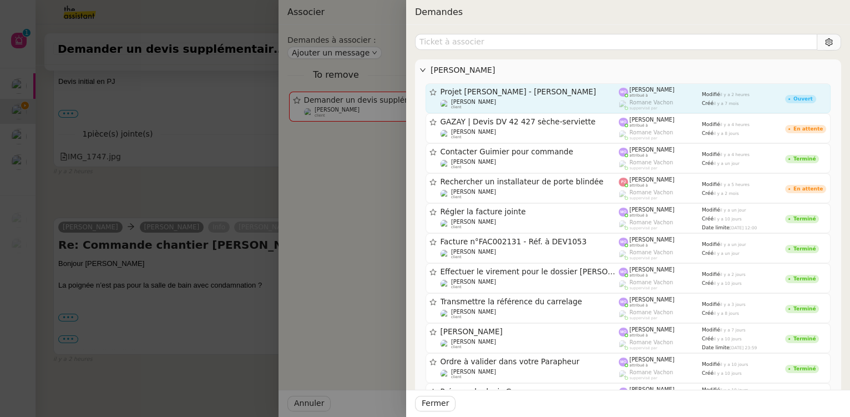
click at [520, 93] on span "Projet [PERSON_NAME] - [PERSON_NAME]" at bounding box center [530, 92] width 179 height 8
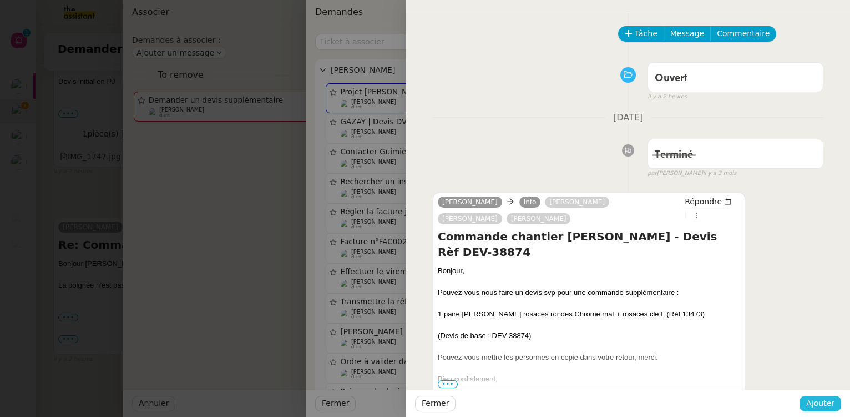
click at [819, 401] on span "Ajouter" at bounding box center [820, 403] width 28 height 13
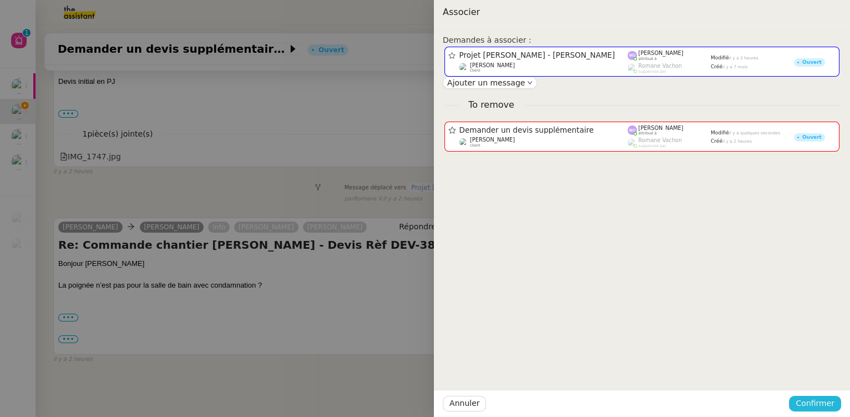
click at [819, 401] on span "Confirmer" at bounding box center [815, 403] width 39 height 13
click at [815, 372] on span "Ajouter" at bounding box center [816, 374] width 28 height 11
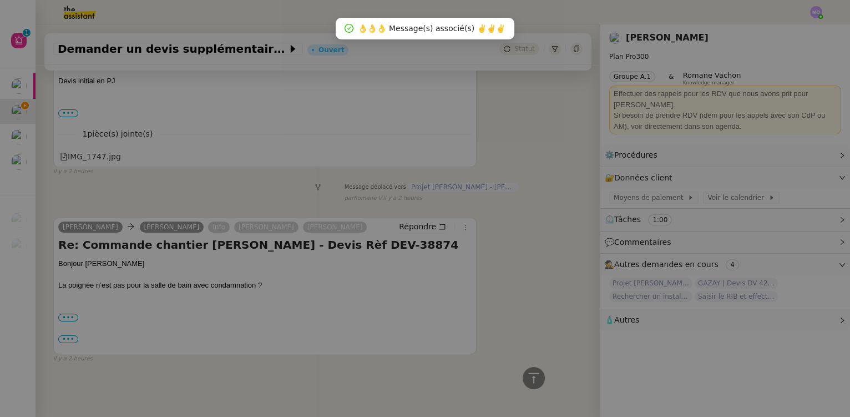
scroll to position [395, 0]
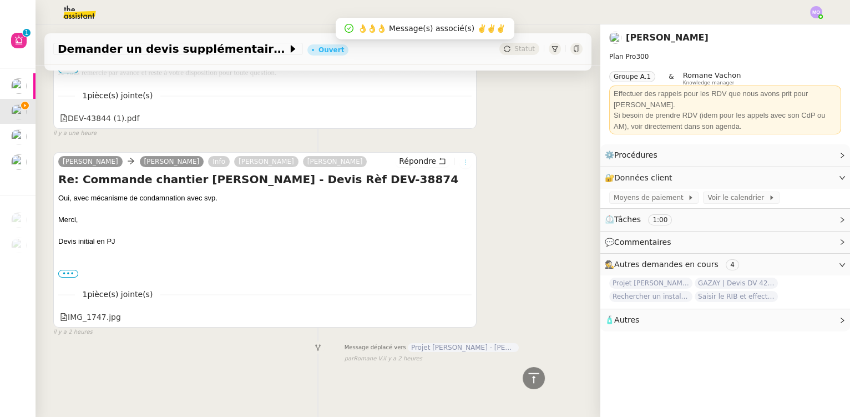
click at [460, 159] on icon at bounding box center [466, 162] width 12 height 7
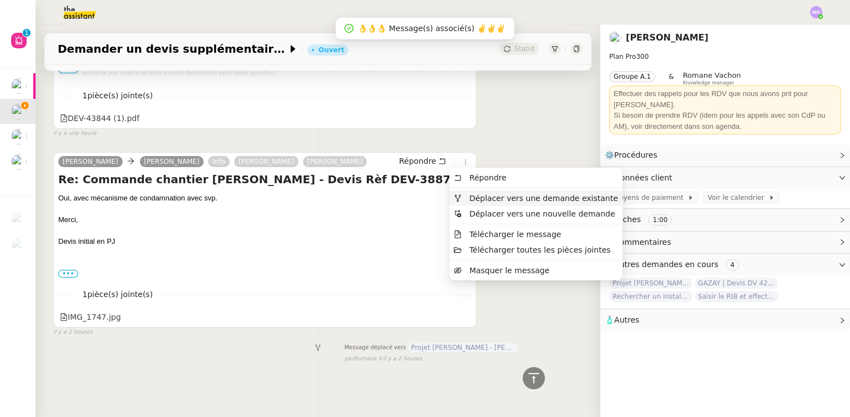
click at [529, 198] on span "Déplacer vers une demande existante" at bounding box center [544, 198] width 149 height 9
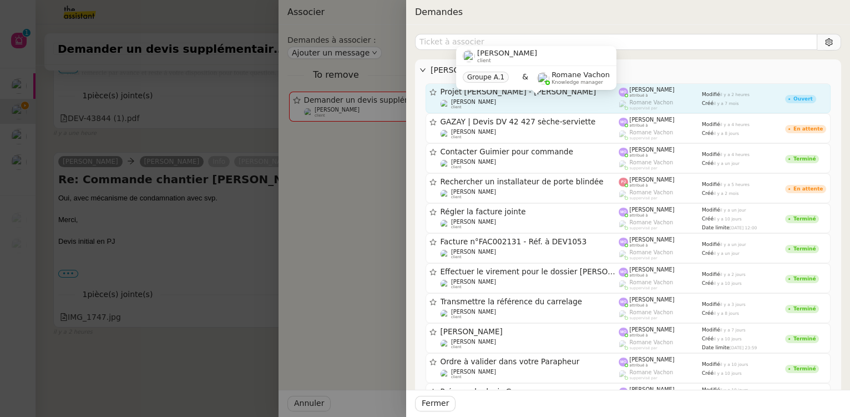
click at [548, 100] on div "[PERSON_NAME] client" at bounding box center [530, 104] width 179 height 11
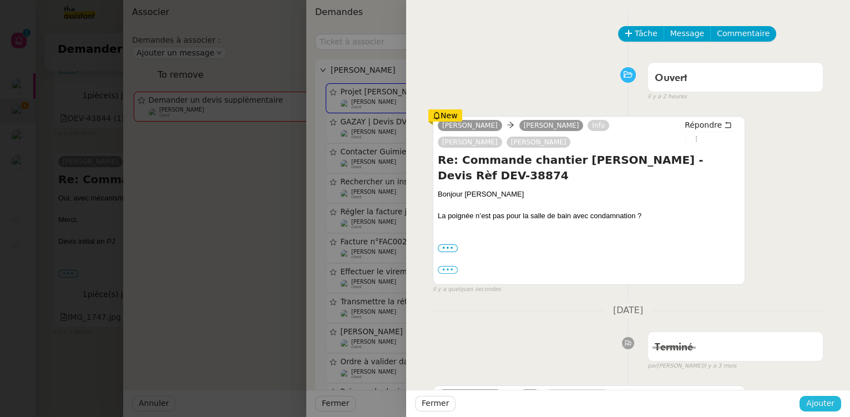
click at [822, 403] on span "Ajouter" at bounding box center [820, 403] width 28 height 13
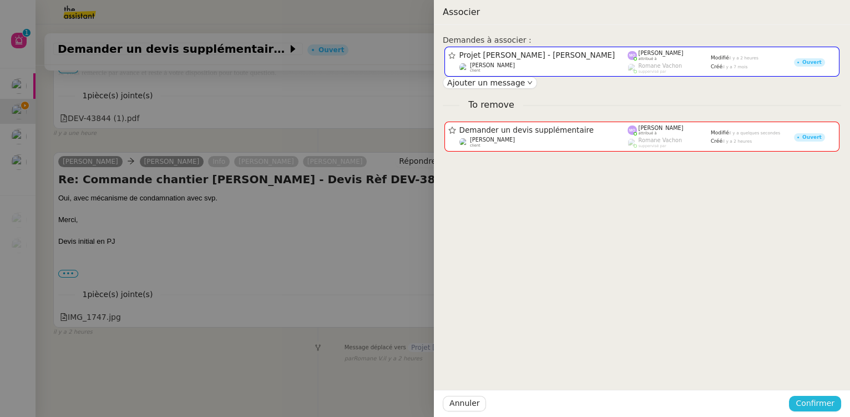
click at [822, 403] on span "Confirmer" at bounding box center [815, 403] width 39 height 13
click at [821, 375] on span "Ajouter" at bounding box center [816, 374] width 28 height 11
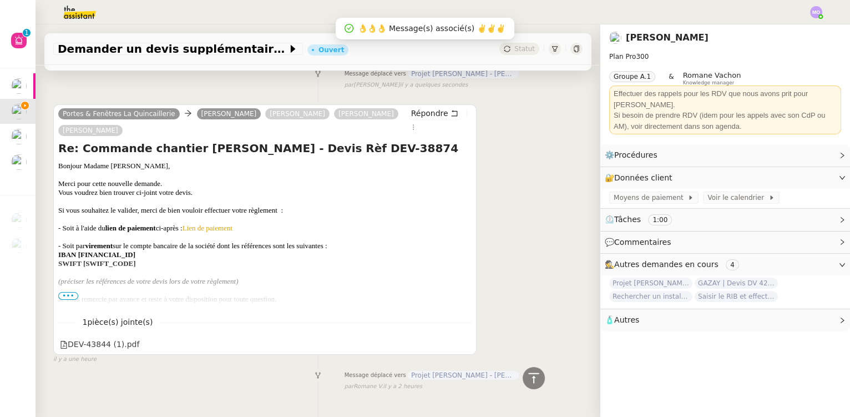
scroll to position [22, 0]
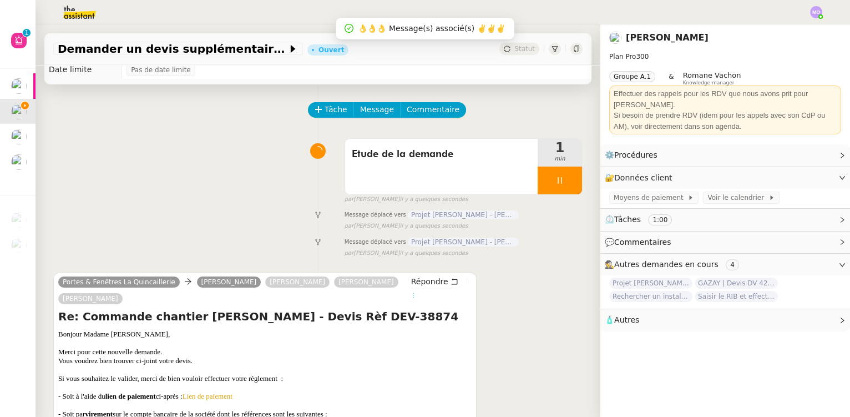
click at [410, 297] on icon at bounding box center [413, 295] width 7 height 7
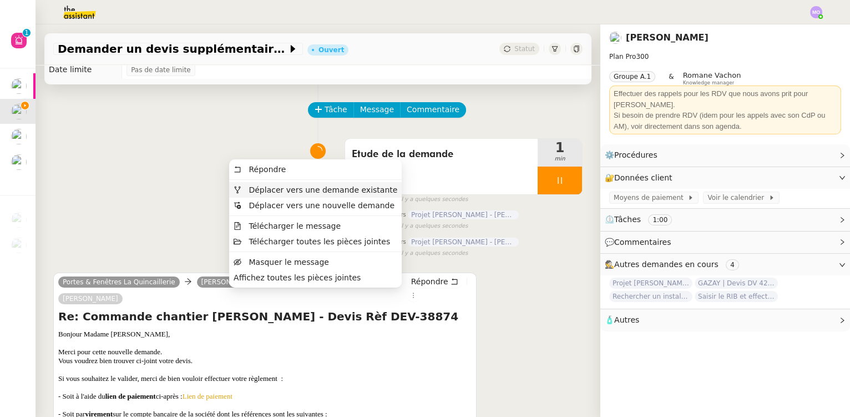
click at [360, 187] on span "Déplacer vers une demande existante" at bounding box center [323, 189] width 149 height 9
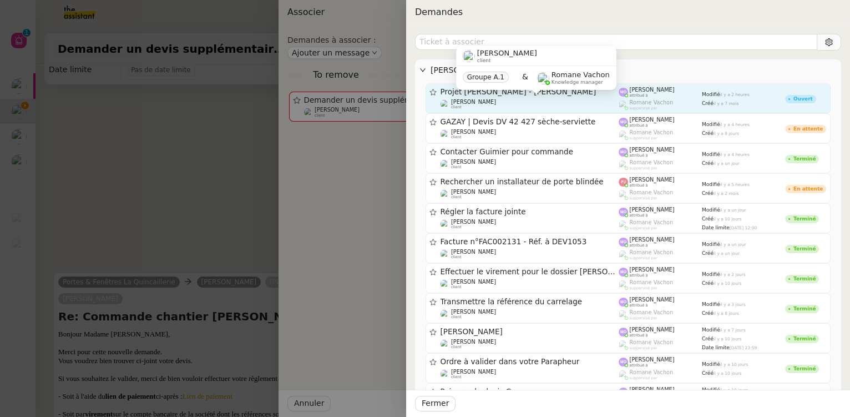
click at [544, 100] on div "[PERSON_NAME] client" at bounding box center [530, 104] width 179 height 11
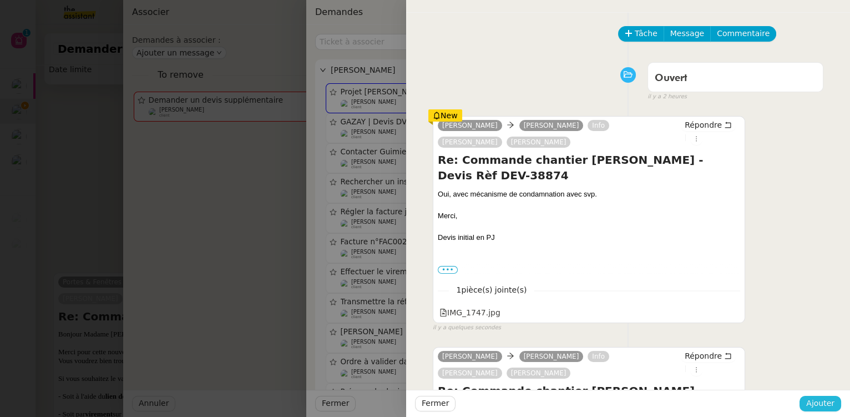
click at [814, 398] on span "Ajouter" at bounding box center [820, 403] width 28 height 13
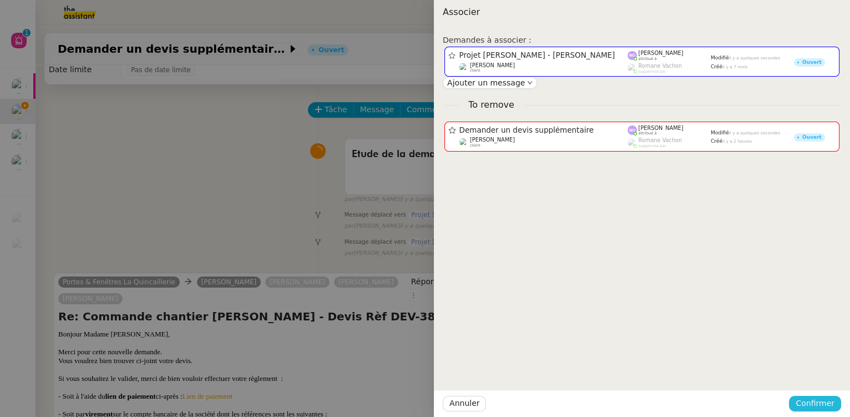
click at [815, 398] on span "Confirmer" at bounding box center [815, 403] width 39 height 13
click at [814, 376] on span "Ajouter" at bounding box center [816, 374] width 28 height 11
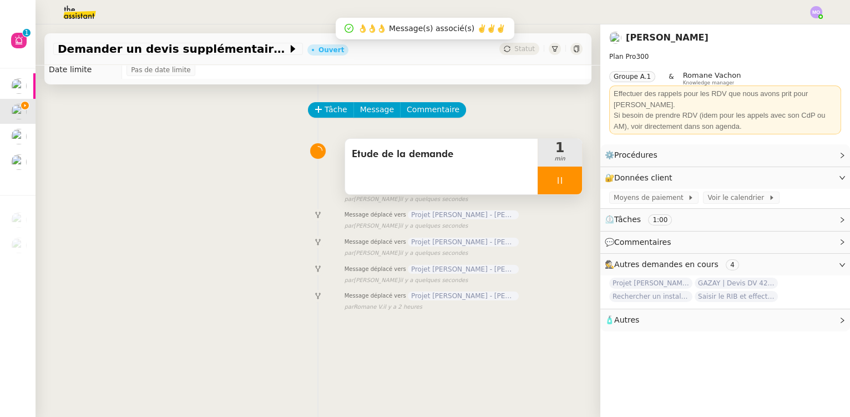
click at [562, 182] on div at bounding box center [560, 180] width 44 height 28
click at [567, 182] on icon at bounding box center [571, 180] width 9 height 9
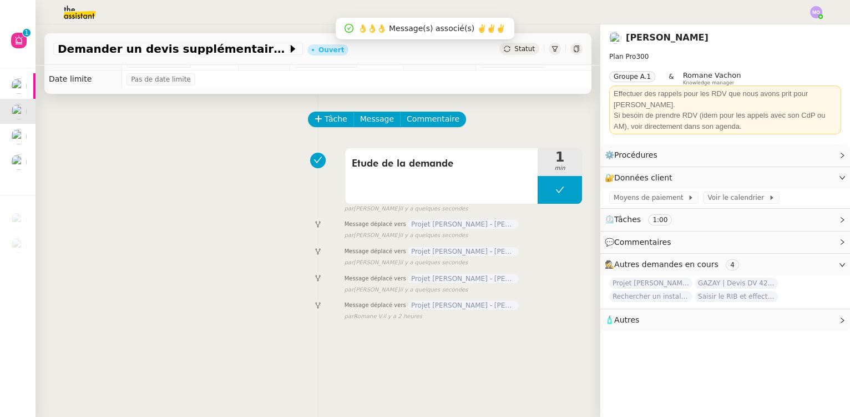
scroll to position [0, 0]
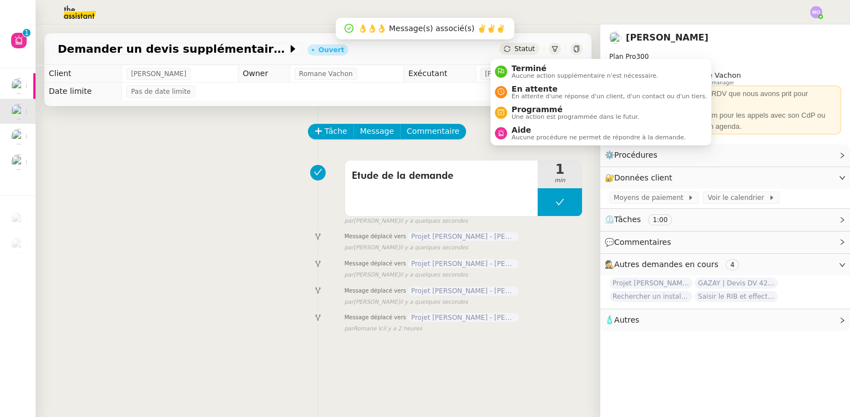
click at [522, 46] on span "Statut" at bounding box center [524, 49] width 21 height 8
click at [526, 68] on span "Terminé" at bounding box center [585, 68] width 147 height 9
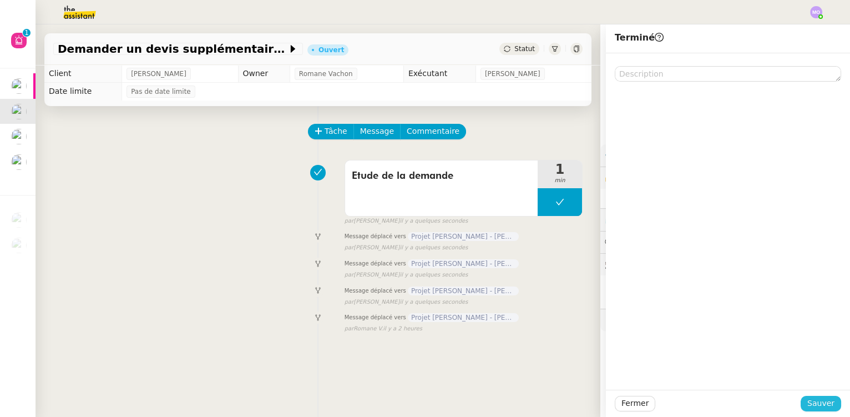
click at [824, 401] on span "Sauver" at bounding box center [821, 403] width 27 height 13
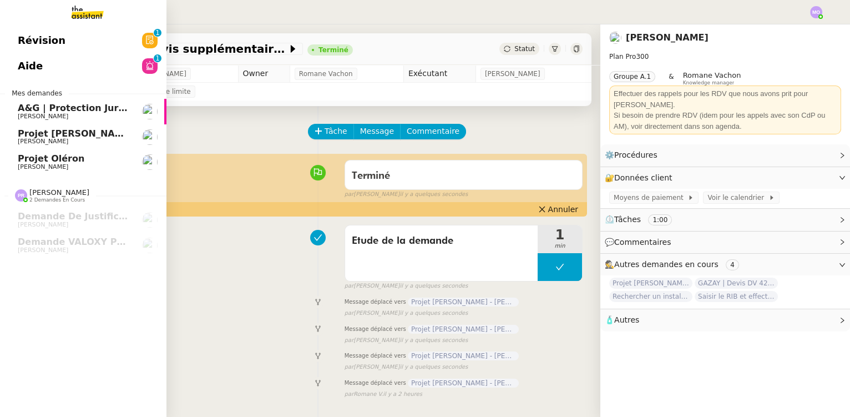
drag, startPoint x: 93, startPoint y: 138, endPoint x: 233, endPoint y: 109, distance: 142.9
click at [93, 139] on span "[PERSON_NAME]" at bounding box center [74, 141] width 112 height 7
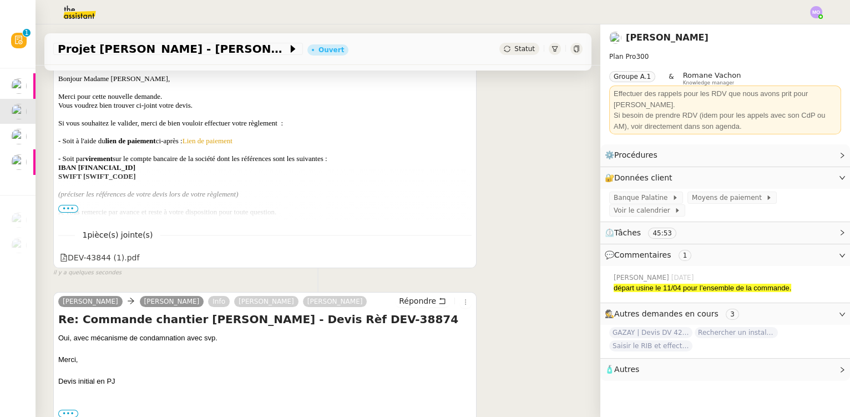
scroll to position [201, 0]
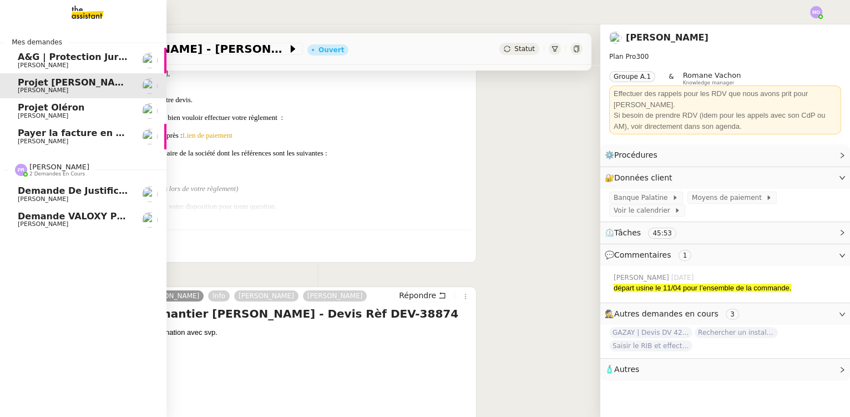
click at [85, 167] on nz-divider "[PERSON_NAME] 2 demandes en cours" at bounding box center [87, 170] width 166 height 14
click at [94, 139] on span "[PERSON_NAME]" at bounding box center [74, 141] width 112 height 7
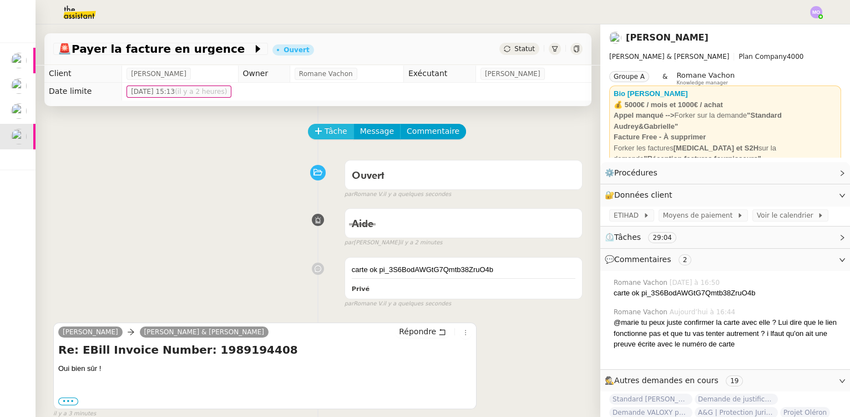
click at [327, 137] on span "Tâche" at bounding box center [336, 131] width 23 height 13
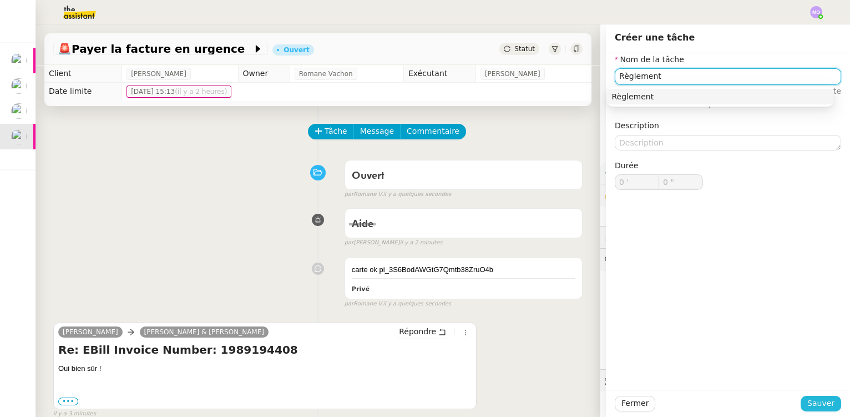
type input "Règlement"
click at [811, 400] on span "Sauver" at bounding box center [821, 403] width 27 height 13
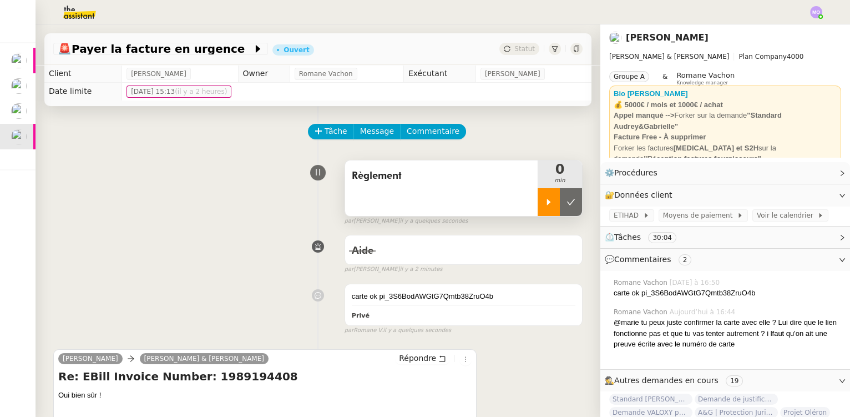
click at [544, 206] on icon at bounding box center [548, 202] width 9 height 9
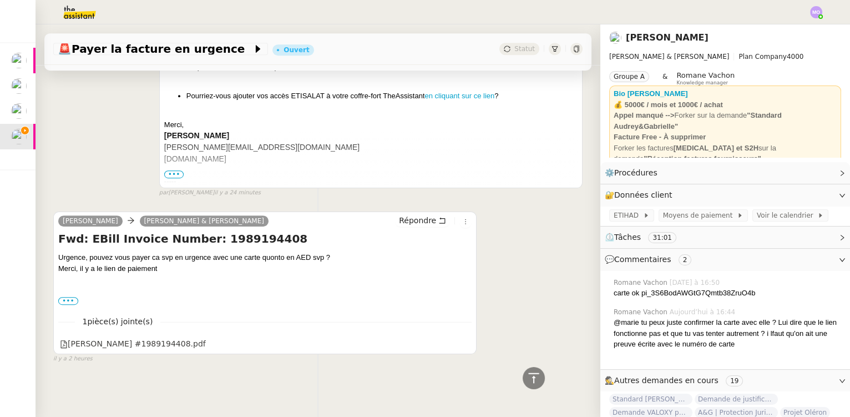
scroll to position [1163, 0]
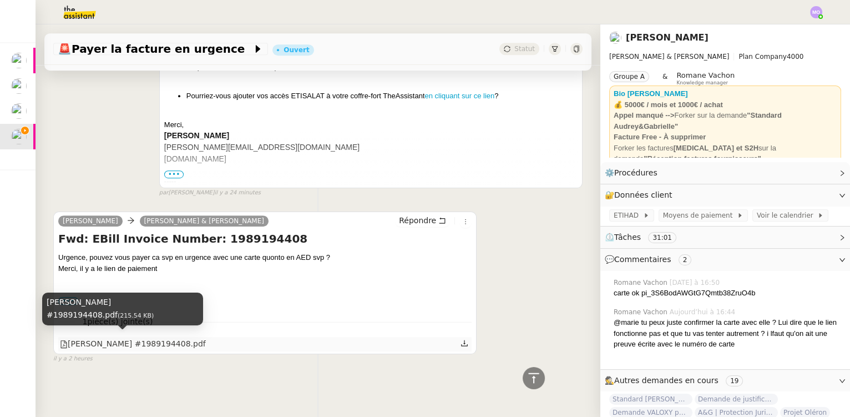
click at [147, 337] on div "[PERSON_NAME] #1989194408.pdf" at bounding box center [133, 343] width 146 height 13
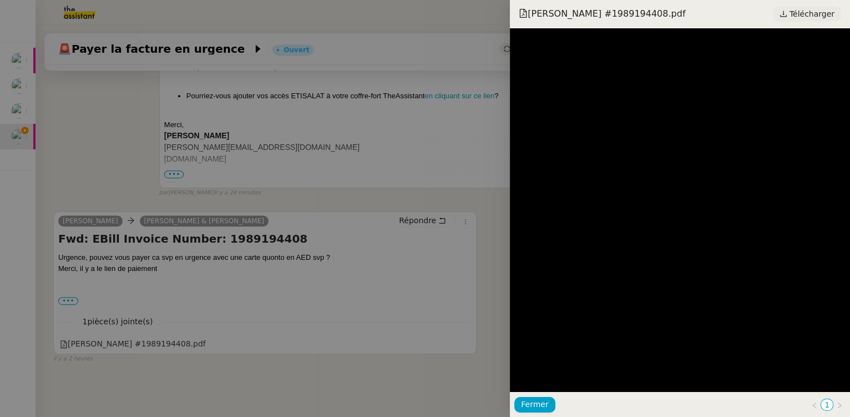
click at [807, 9] on span "Télécharger" at bounding box center [812, 14] width 45 height 14
click at [356, 203] on div at bounding box center [425, 208] width 850 height 417
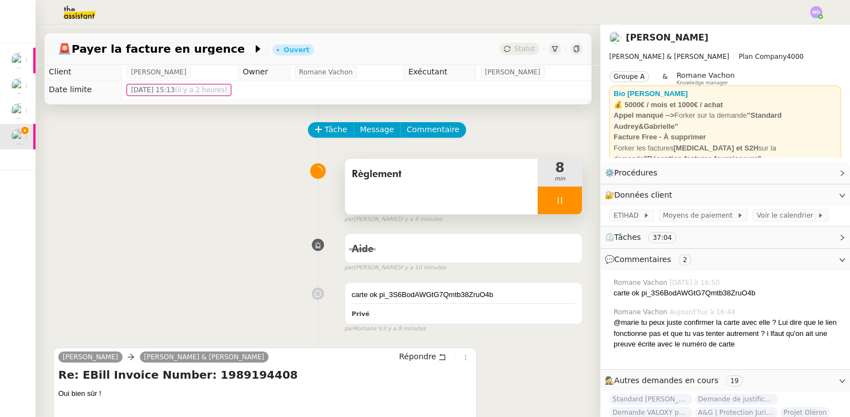
scroll to position [0, 0]
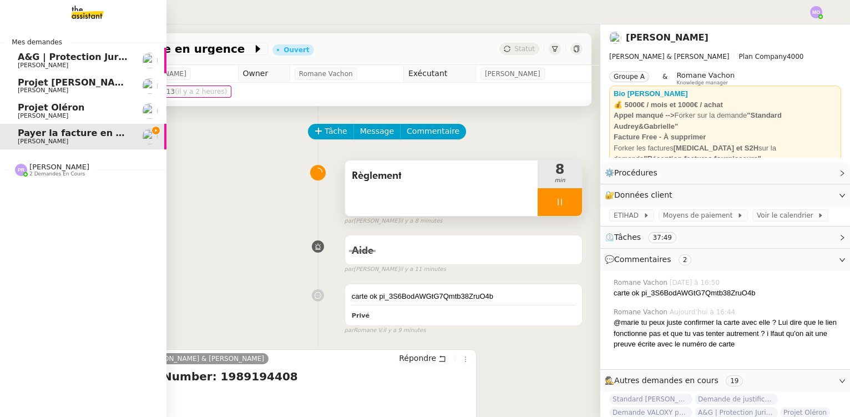
click at [73, 120] on link "Projet [PERSON_NAME]" at bounding box center [83, 111] width 166 height 26
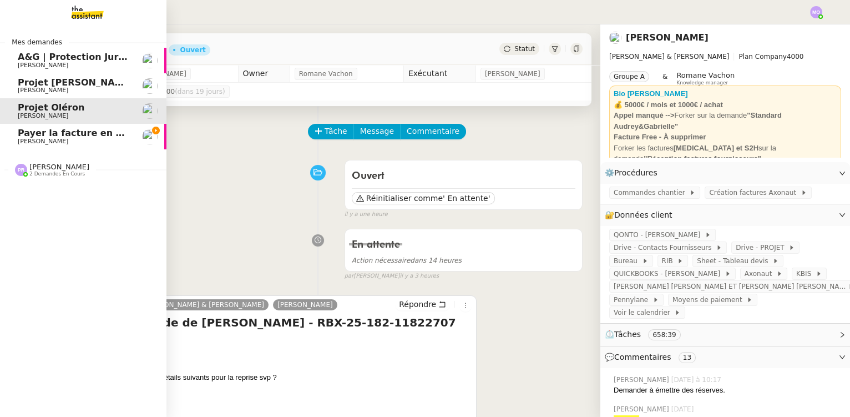
click at [55, 132] on span "Payer la facture en urgence" at bounding box center [87, 133] width 139 height 11
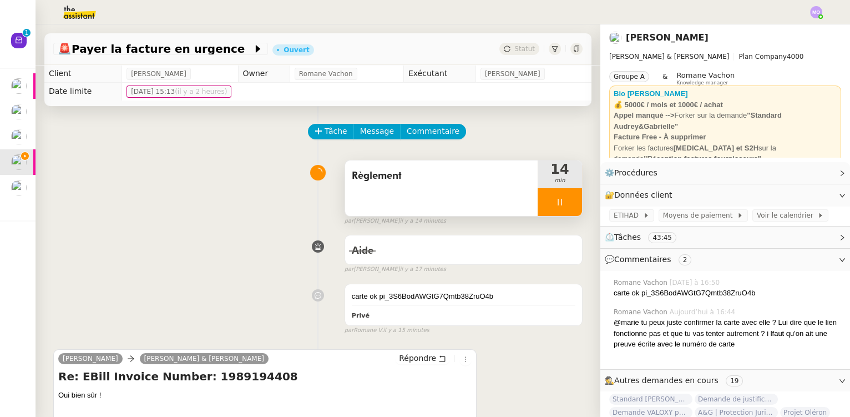
click at [553, 210] on div at bounding box center [560, 202] width 44 height 28
click at [560, 210] on button at bounding box center [571, 202] width 22 height 28
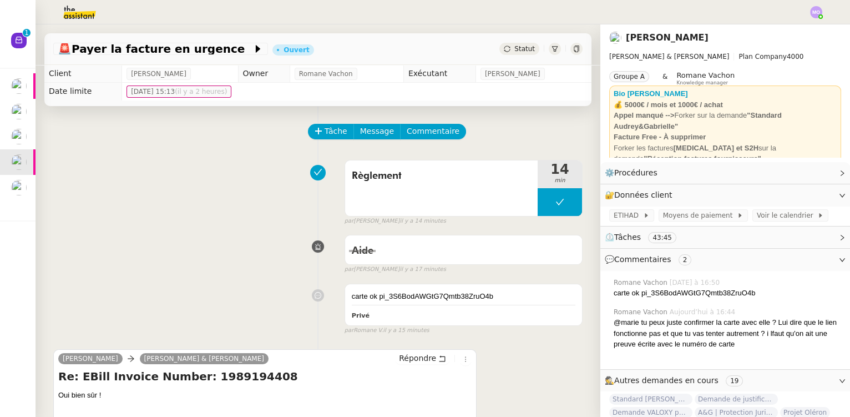
click at [504, 54] on div "Statut" at bounding box center [519, 49] width 40 height 12
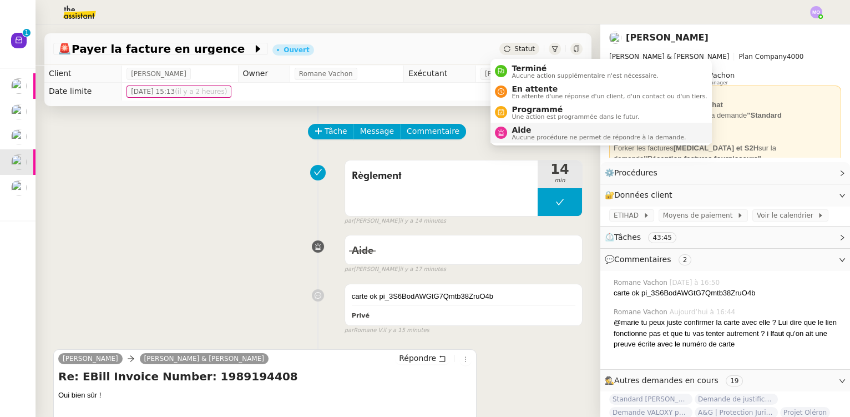
click at [525, 135] on span "Aucune procédure ne permet de répondre à la demande." at bounding box center [599, 137] width 174 height 6
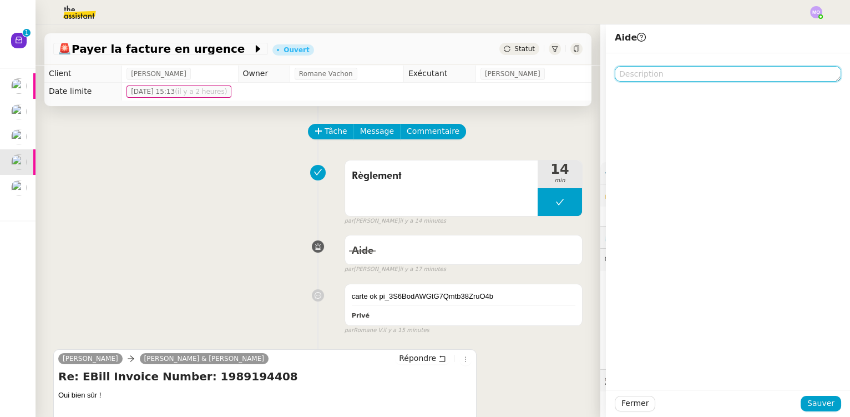
click at [625, 74] on textarea at bounding box center [728, 74] width 226 height 16
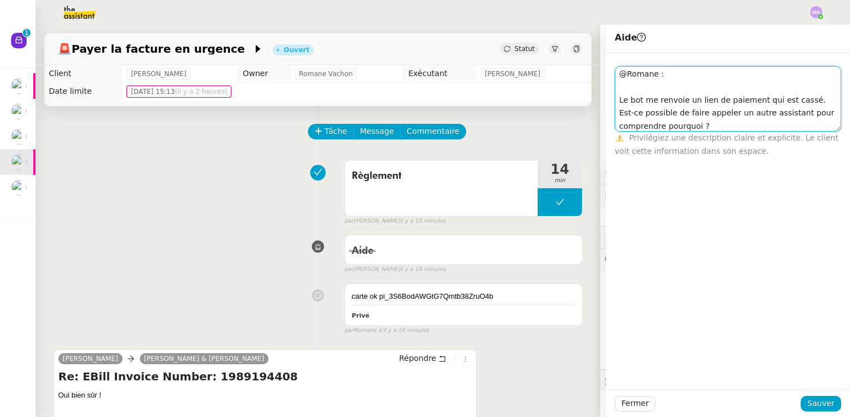
scroll to position [3, 0]
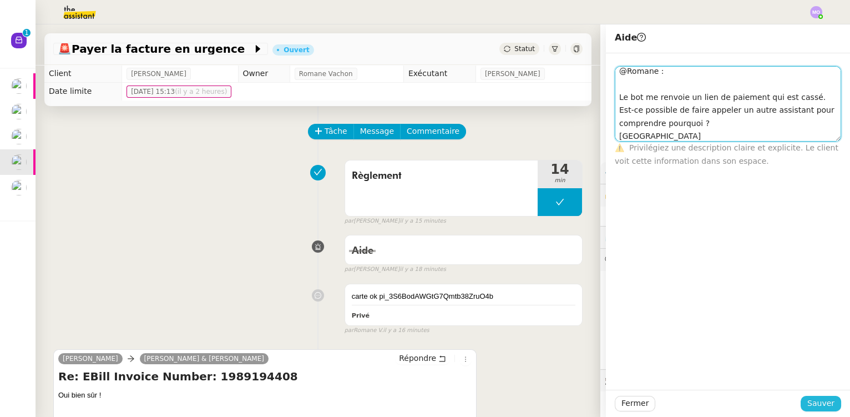
type textarea "@Romane : Le bot me renvoie un lien de paiement qui est cassé. Est-ce possible …"
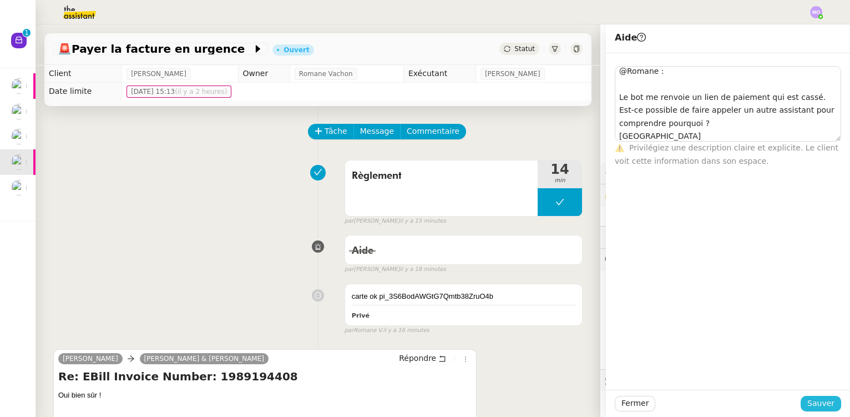
click at [814, 406] on span "Sauver" at bounding box center [821, 403] width 27 height 13
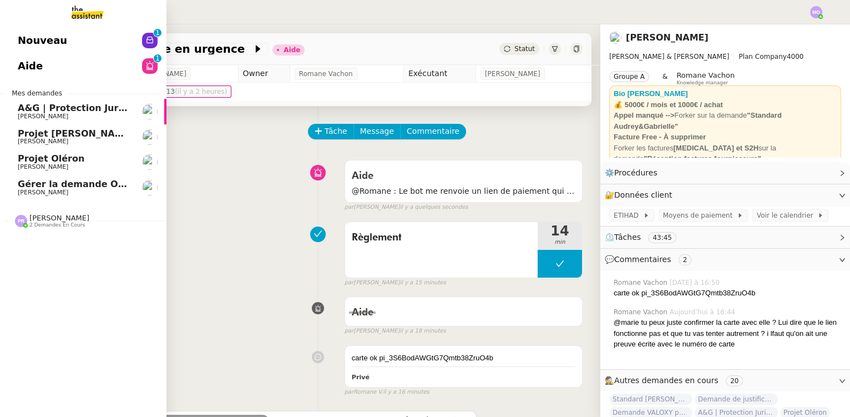
click at [83, 188] on span "Gérer la demande OTP" at bounding box center [74, 184] width 113 height 11
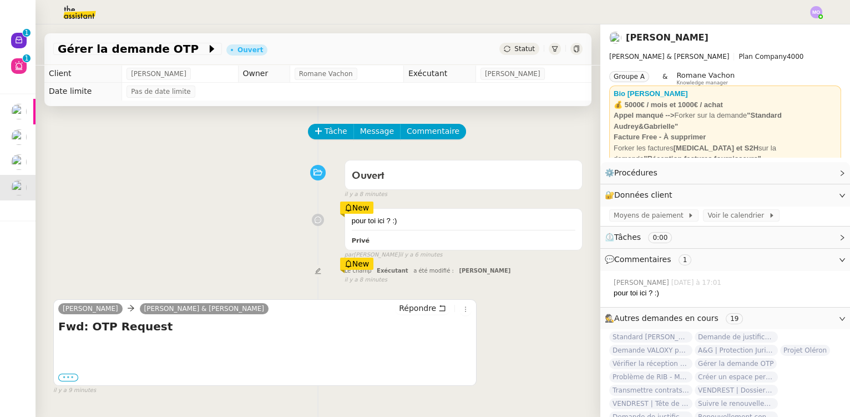
click at [69, 380] on label "•••" at bounding box center [68, 378] width 20 height 8
click at [0, 0] on input "•••" at bounding box center [0, 0] width 0 height 0
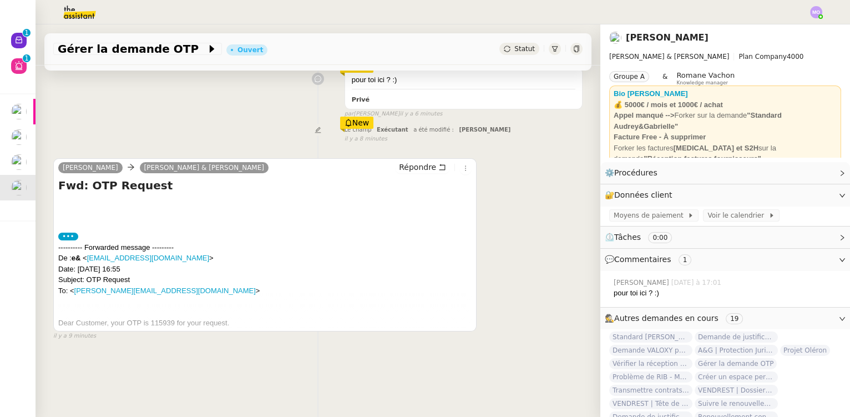
scroll to position [148, 0]
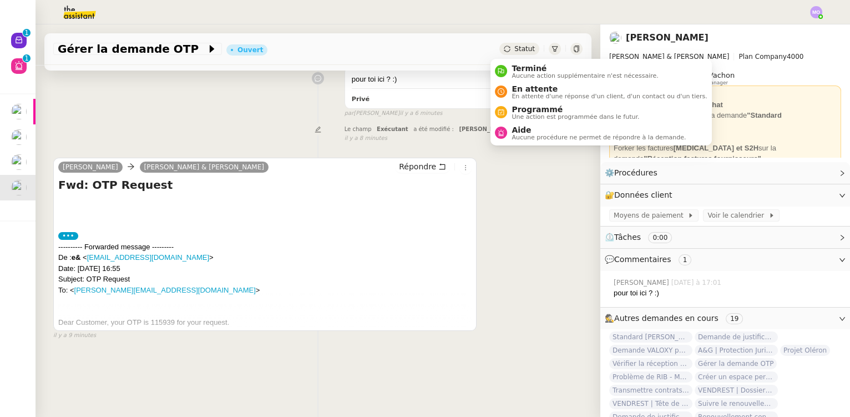
click at [517, 47] on span "Statut" at bounding box center [524, 49] width 21 height 8
click at [528, 67] on span "Terminé" at bounding box center [585, 68] width 147 height 9
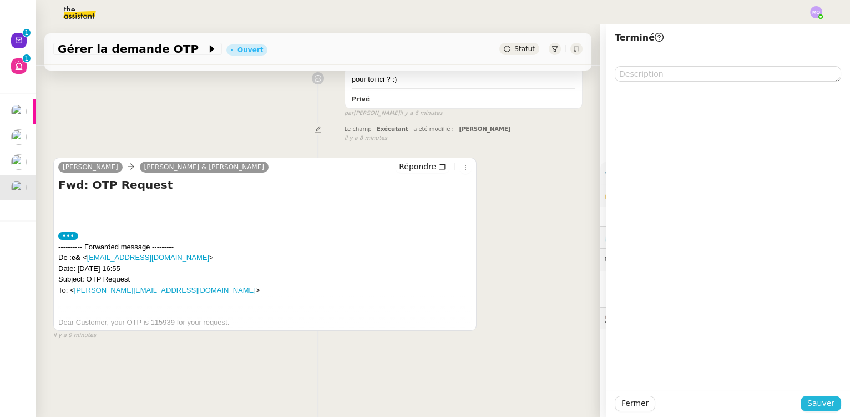
click at [830, 403] on button "Sauver" at bounding box center [821, 404] width 41 height 16
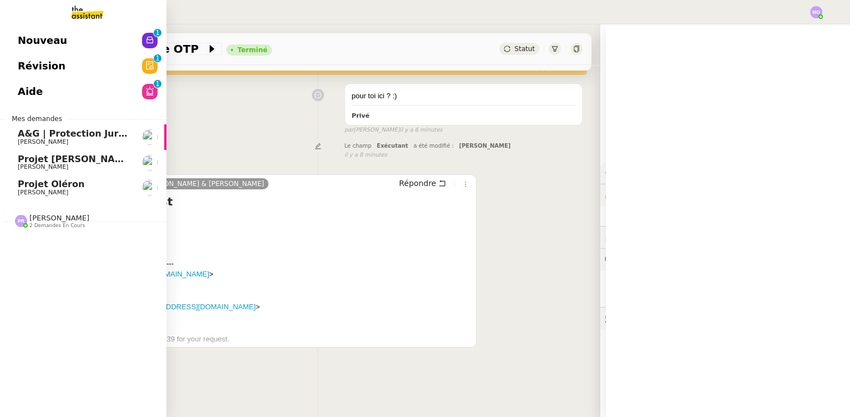
scroll to position [148, 0]
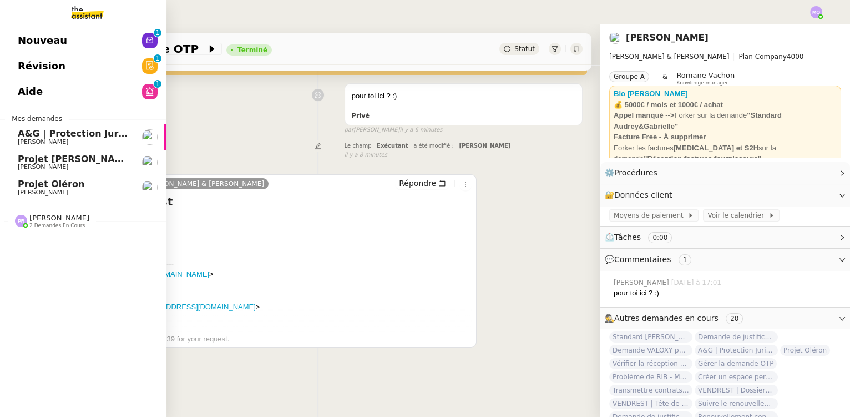
click at [85, 184] on span "Projet Oléron" at bounding box center [74, 184] width 112 height 10
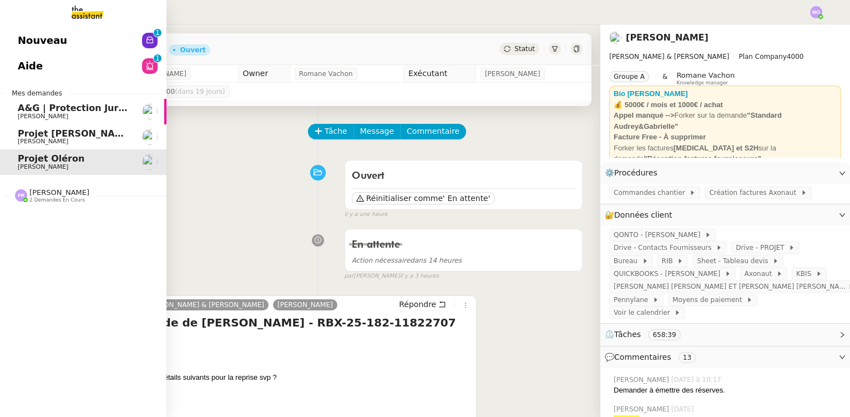
click at [97, 140] on span "[PERSON_NAME]" at bounding box center [74, 141] width 112 height 7
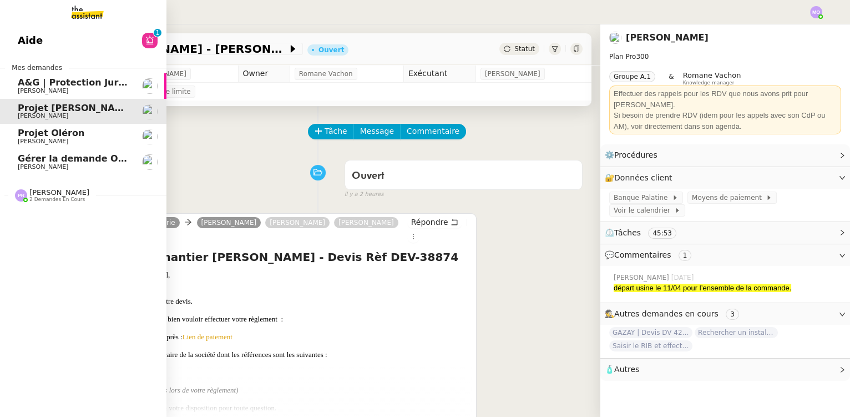
click at [77, 159] on span "Gérer la demande OTP" at bounding box center [74, 158] width 113 height 11
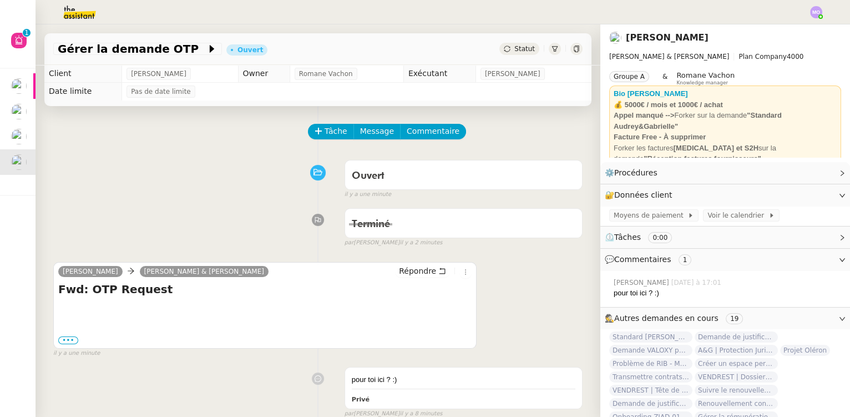
click at [519, 49] on span "Statut" at bounding box center [524, 49] width 21 height 8
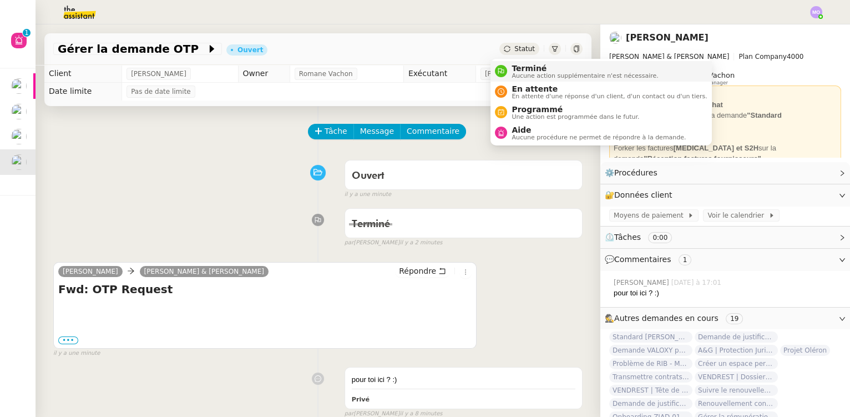
click at [529, 69] on span "Terminé" at bounding box center [585, 68] width 147 height 9
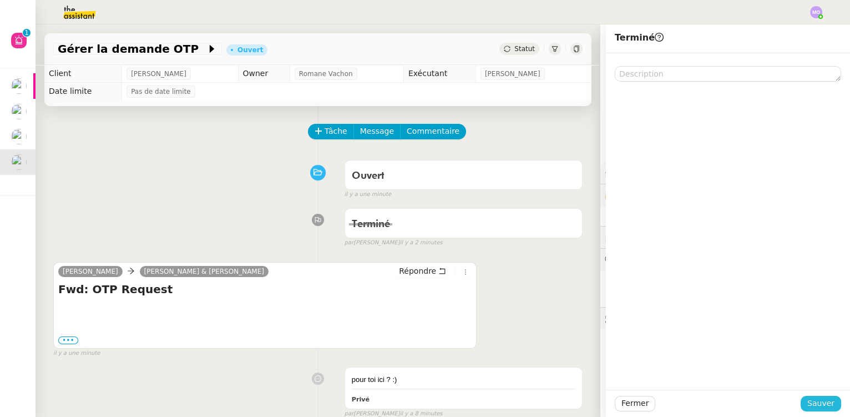
click at [810, 406] on span "Sauver" at bounding box center [821, 403] width 27 height 13
